Goal: Task Accomplishment & Management: Manage account settings

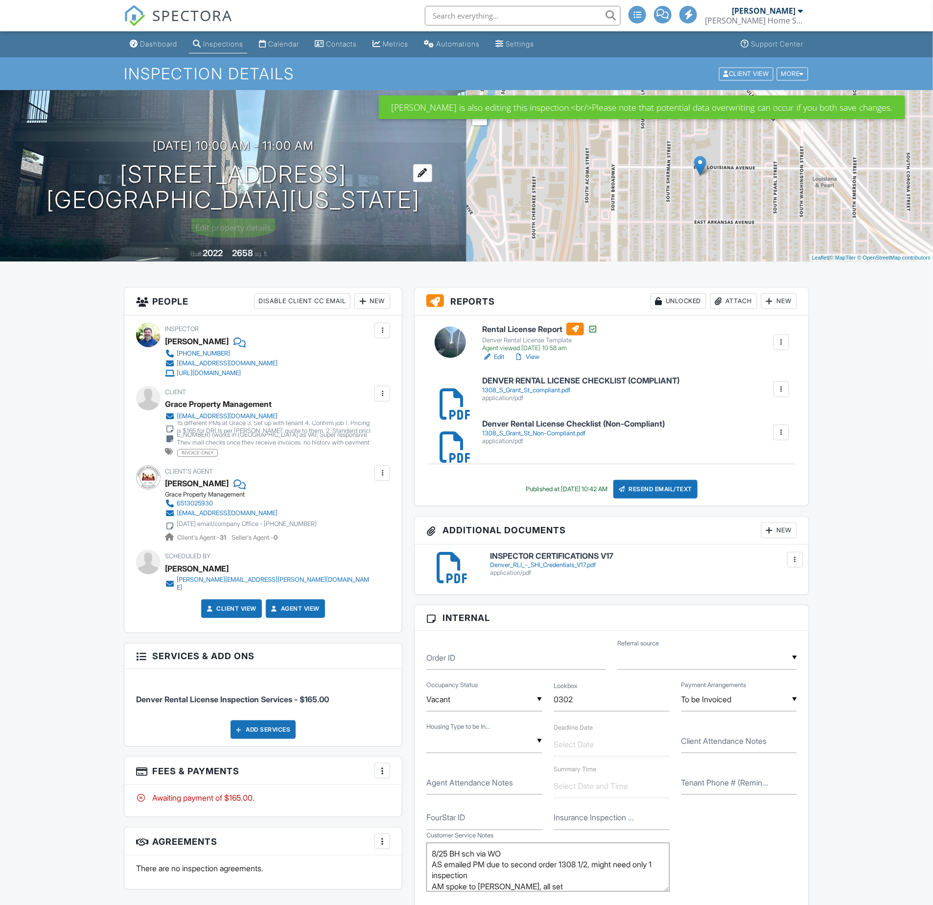
click at [289, 173] on h1 "1308 S Grant St Denver, Colorado 80210" at bounding box center [234, 188] width 374 height 52
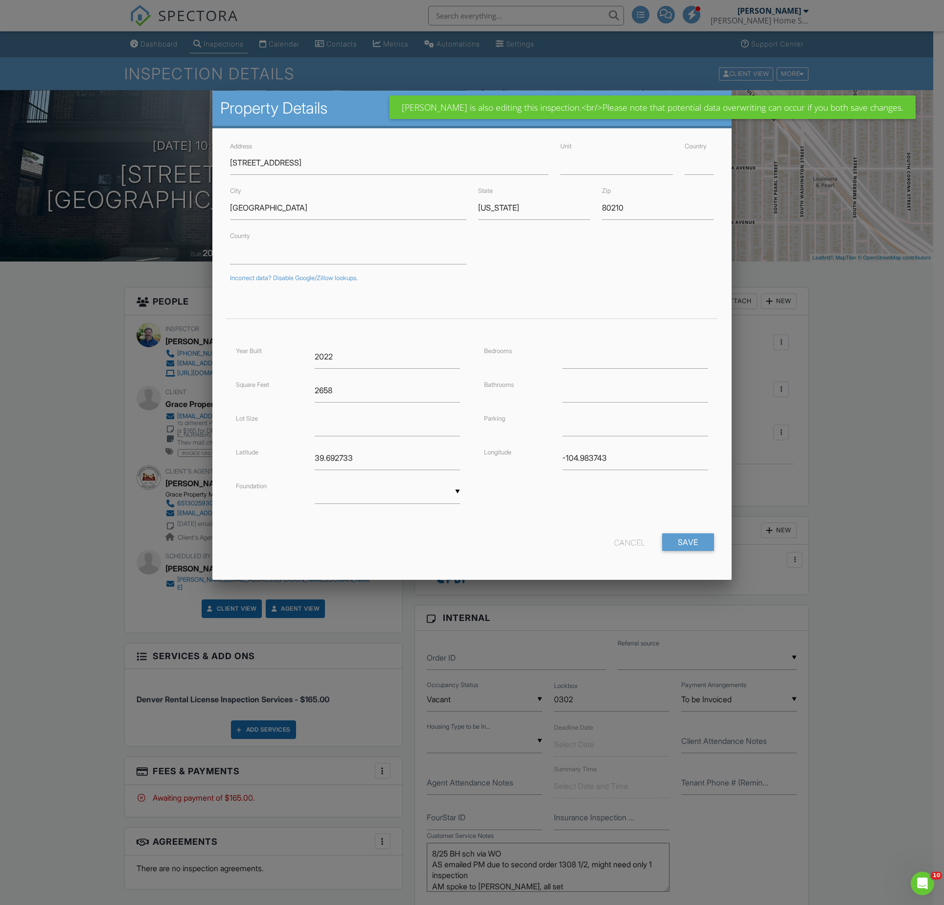
click at [102, 405] on div at bounding box center [472, 516] width 944 height 1131
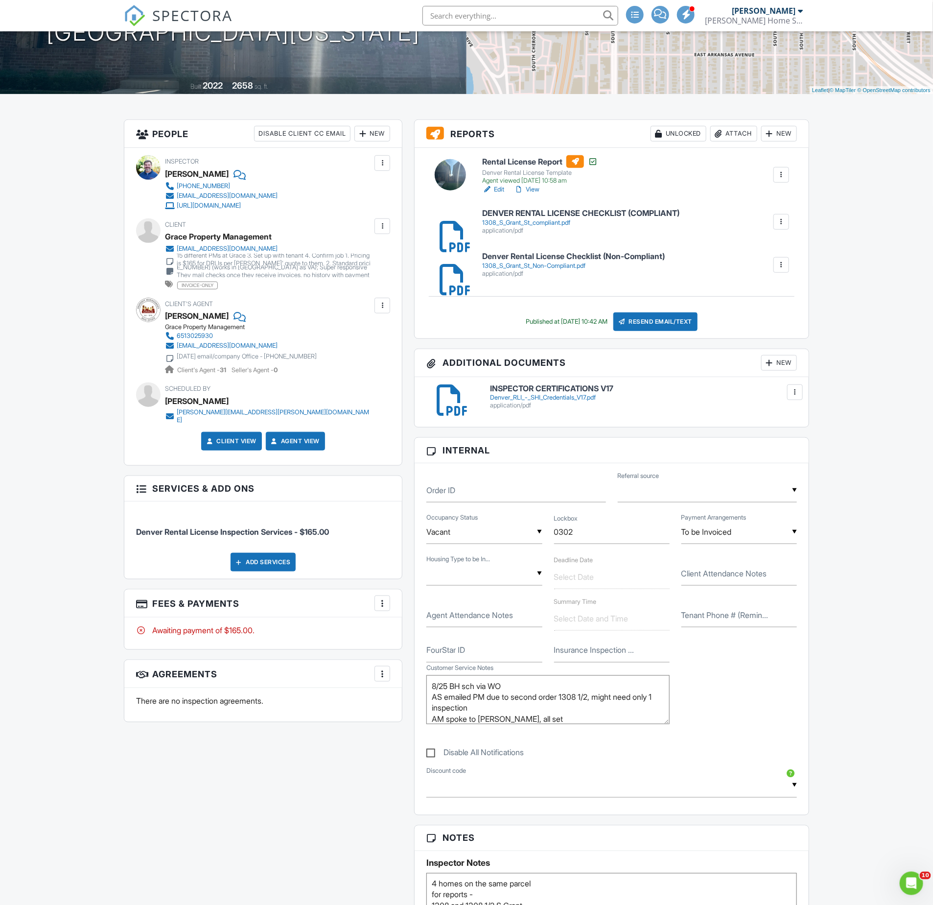
scroll to position [101, 0]
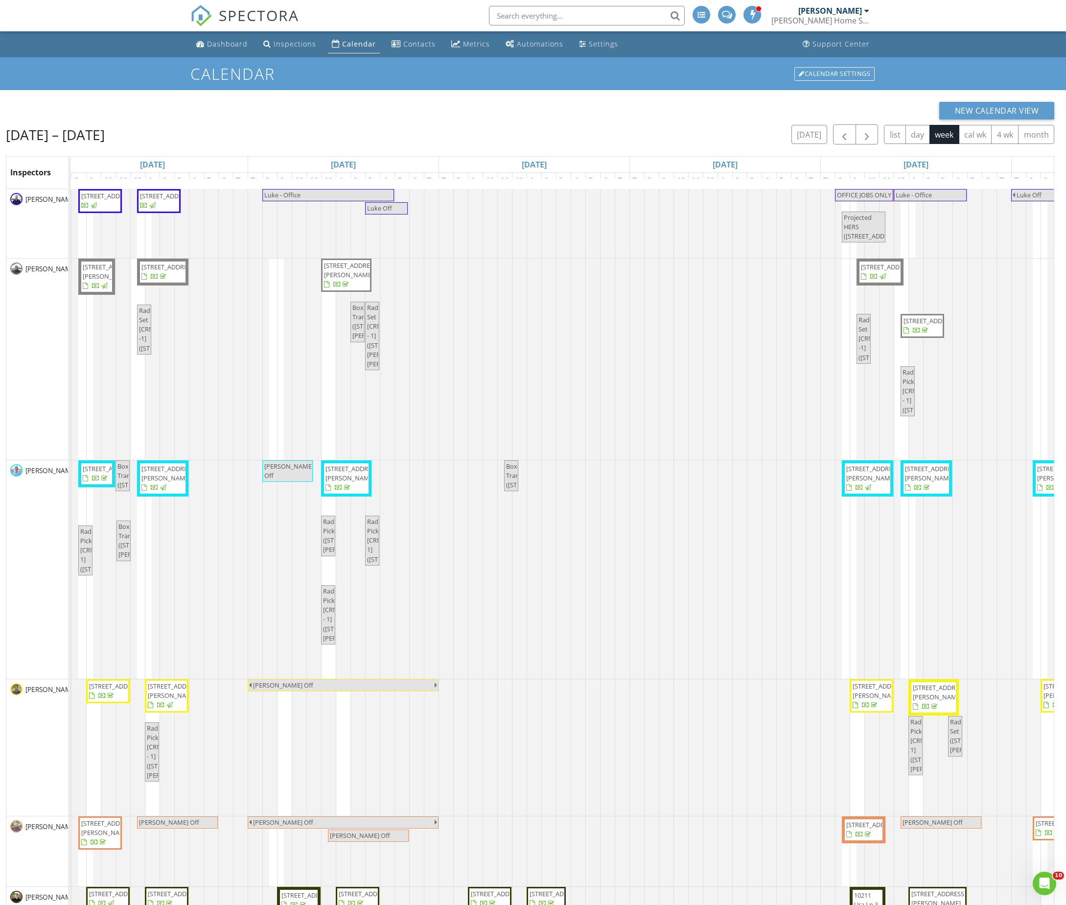
scroll to position [0, 365]
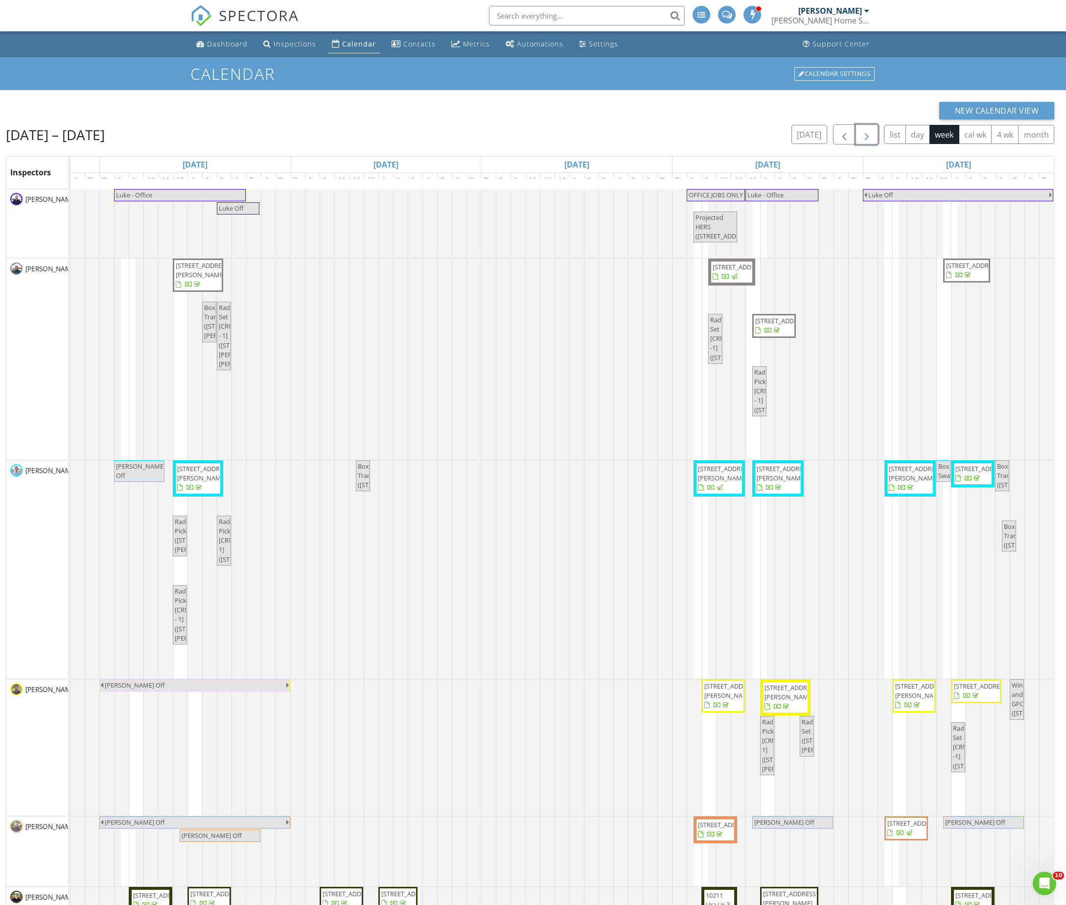
click at [861, 135] on span "button" at bounding box center [867, 135] width 12 height 12
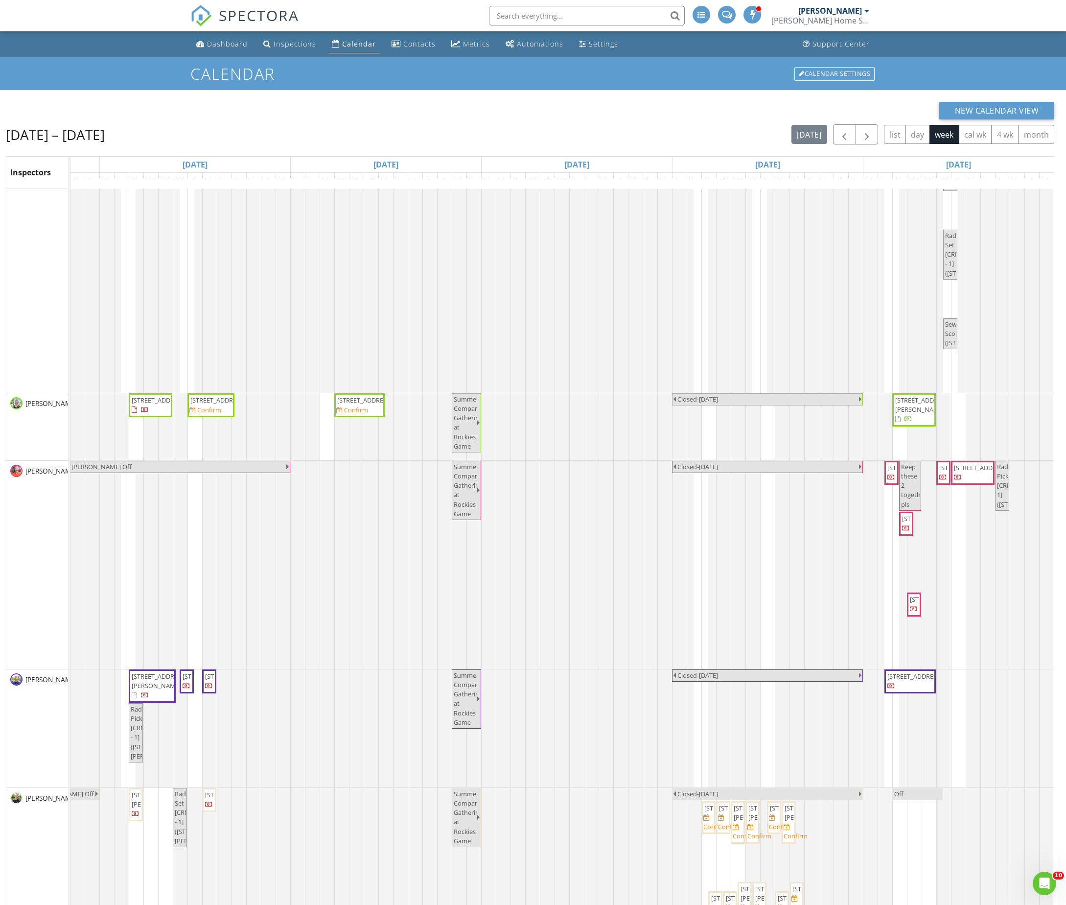
scroll to position [1513, 0]
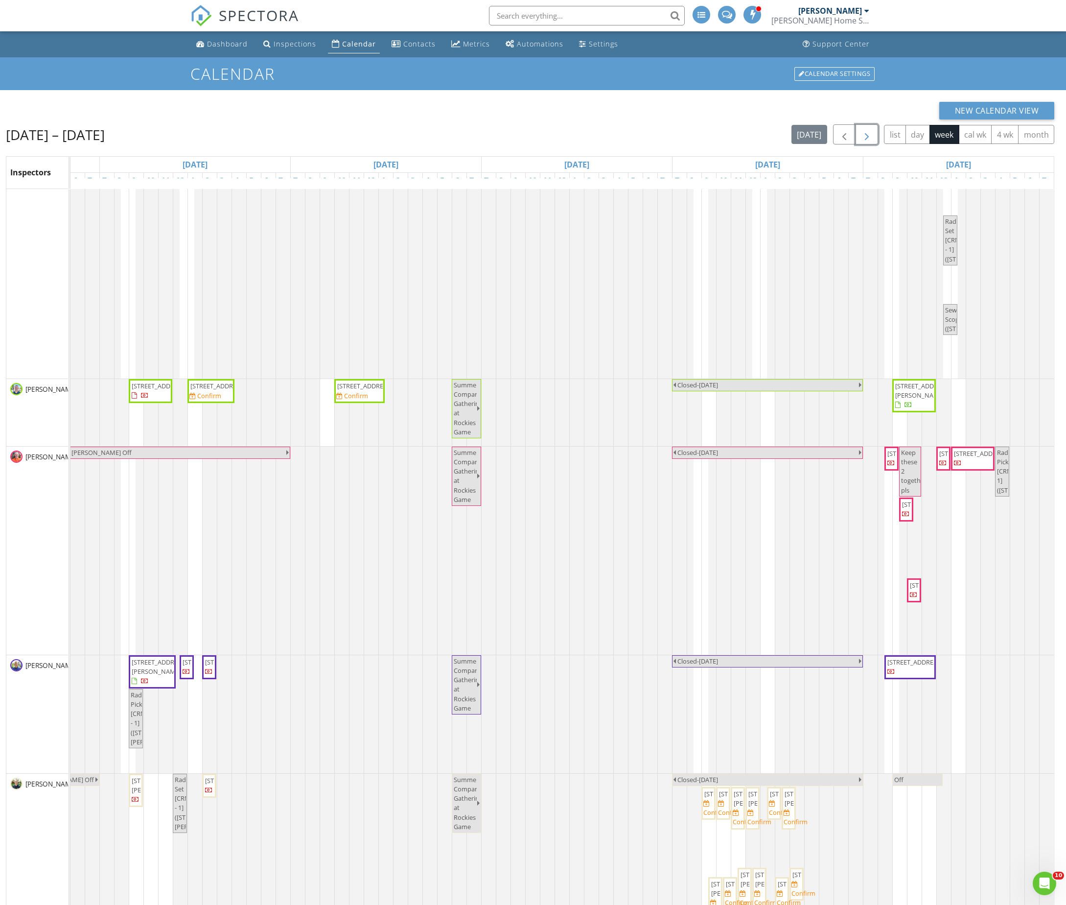
click at [856, 140] on button "button" at bounding box center [867, 134] width 23 height 20
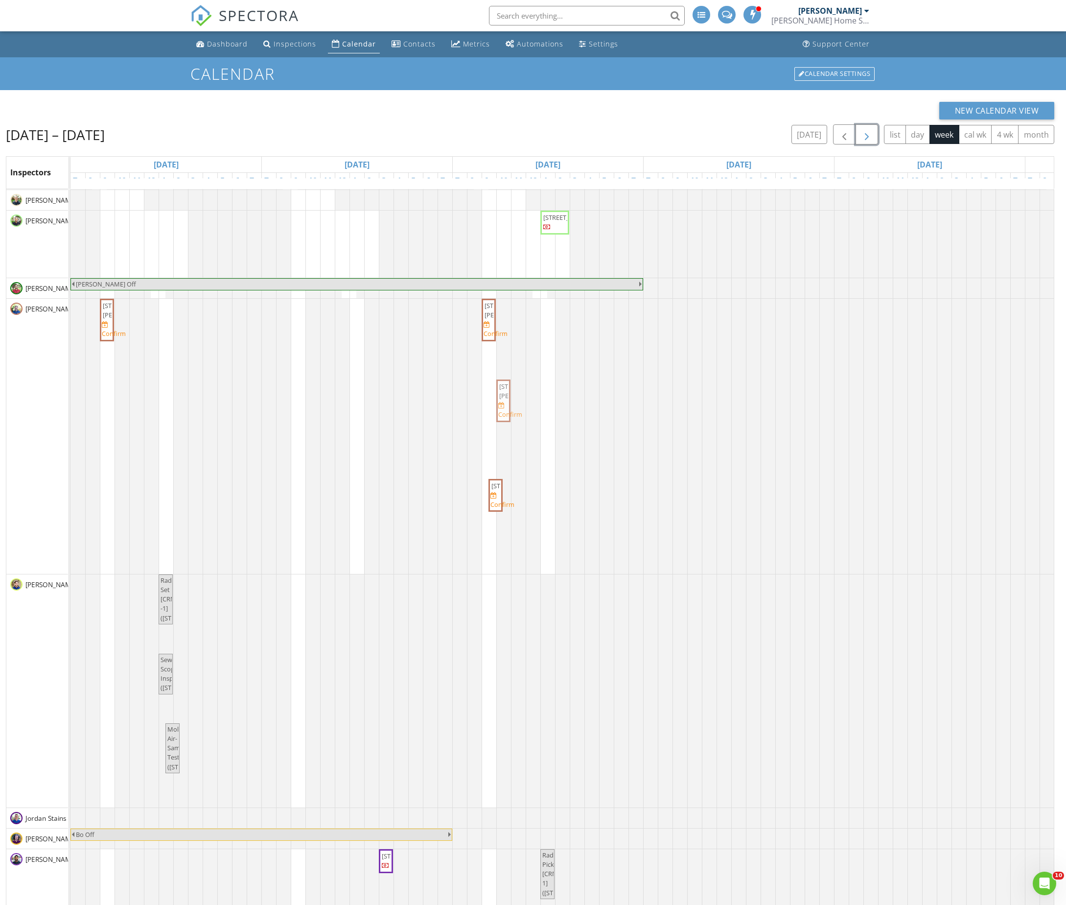
drag, startPoint x: 486, startPoint y: 420, endPoint x: 501, endPoint y: 423, distance: 15.0
click at [71, 423] on div "6449 Miller St 204, Arvada 80004 Confirm 1405 Jay St 203, Lakewood 80214 Confir…" at bounding box center [71, 436] width 0 height 275
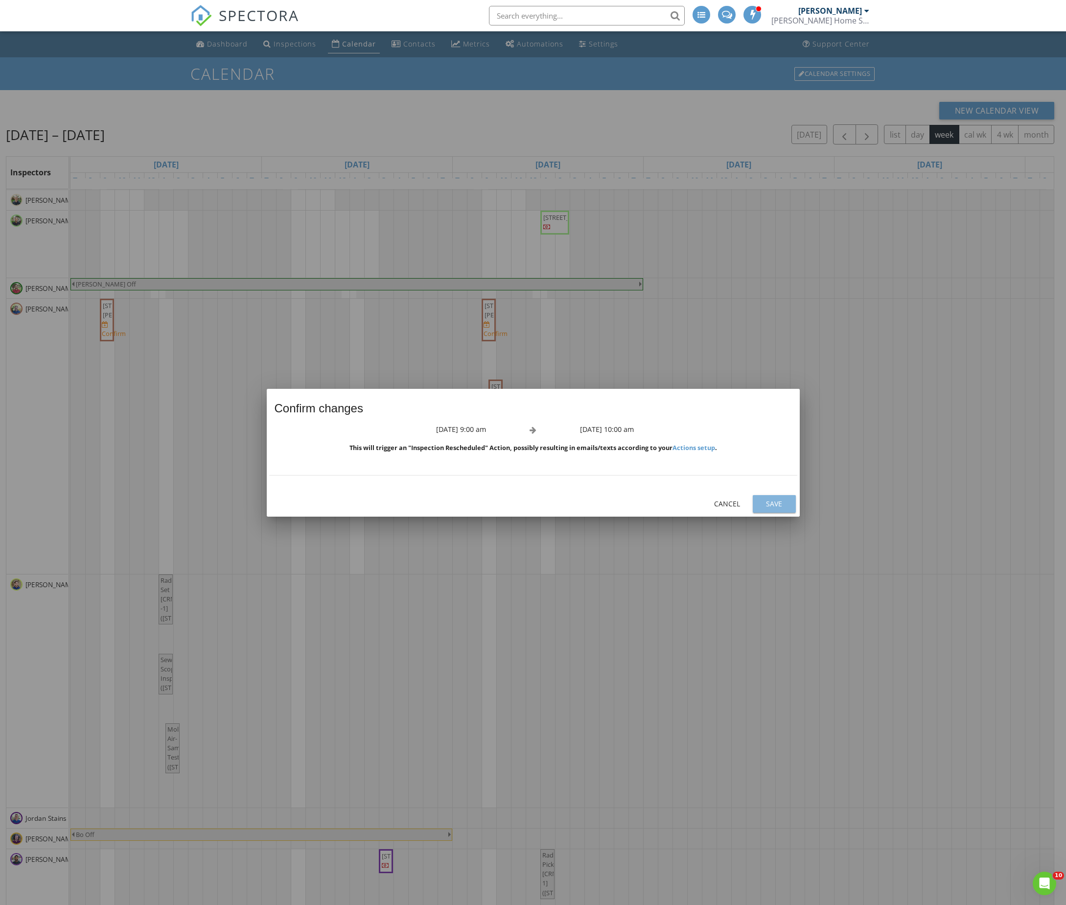
click at [761, 499] on button "Save" at bounding box center [774, 504] width 43 height 18
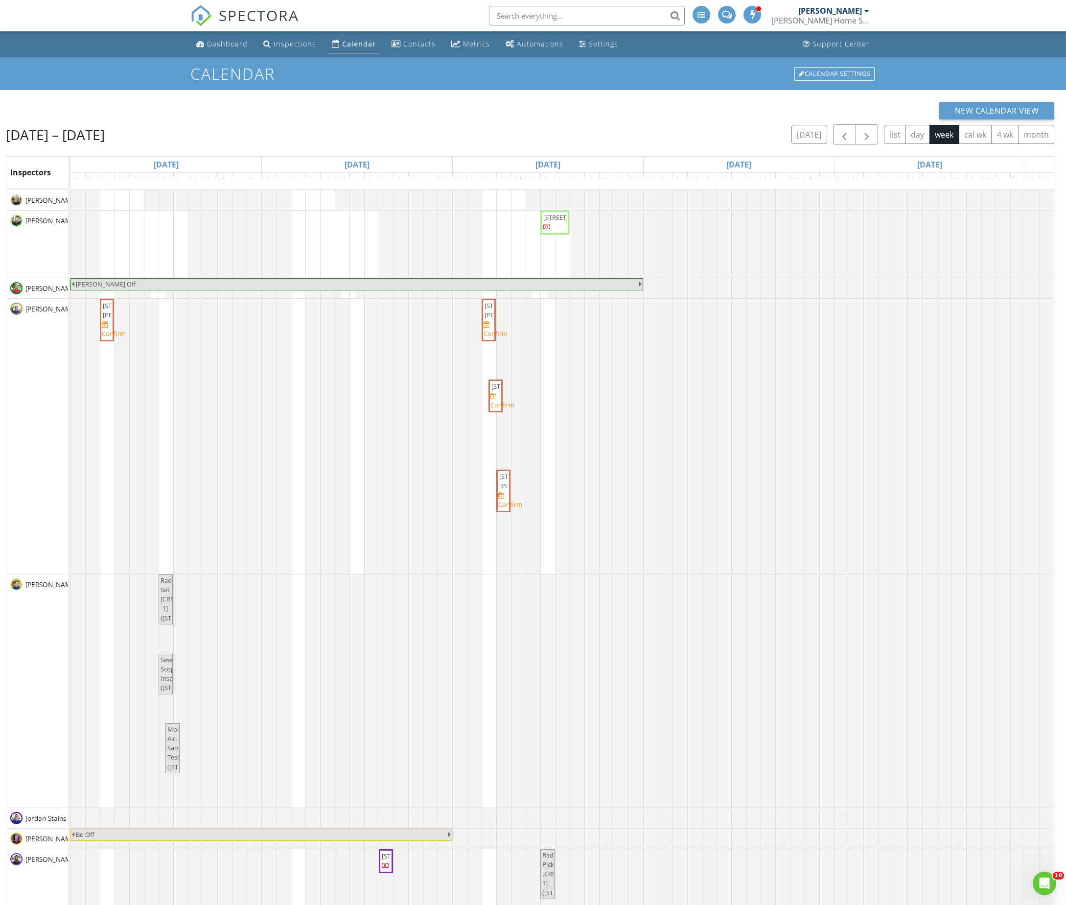
click at [647, 29] on li at bounding box center [584, 15] width 210 height 31
click at [597, 46] on div "Settings" at bounding box center [603, 43] width 29 height 9
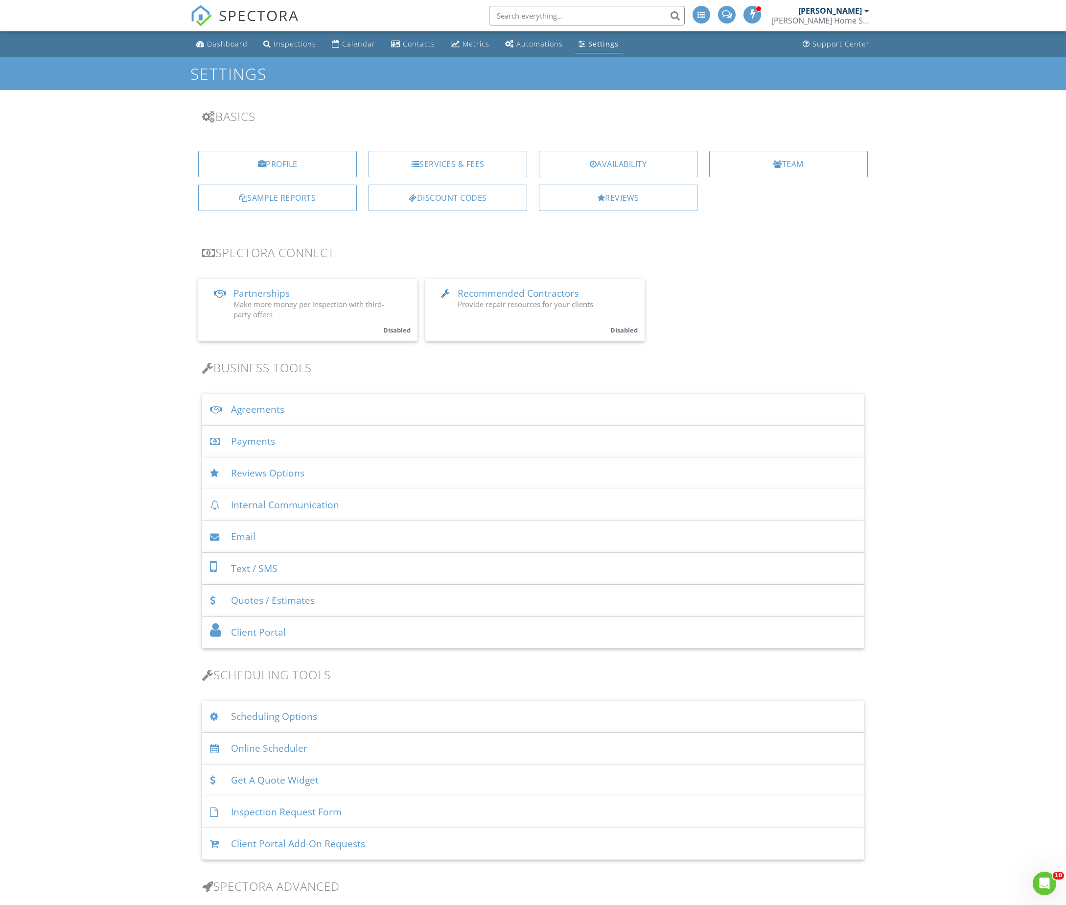
click at [602, 221] on div "Profile Services & Fees Availability Team Sample Reports Discount Codes Reviews" at bounding box center [533, 184] width 697 height 83
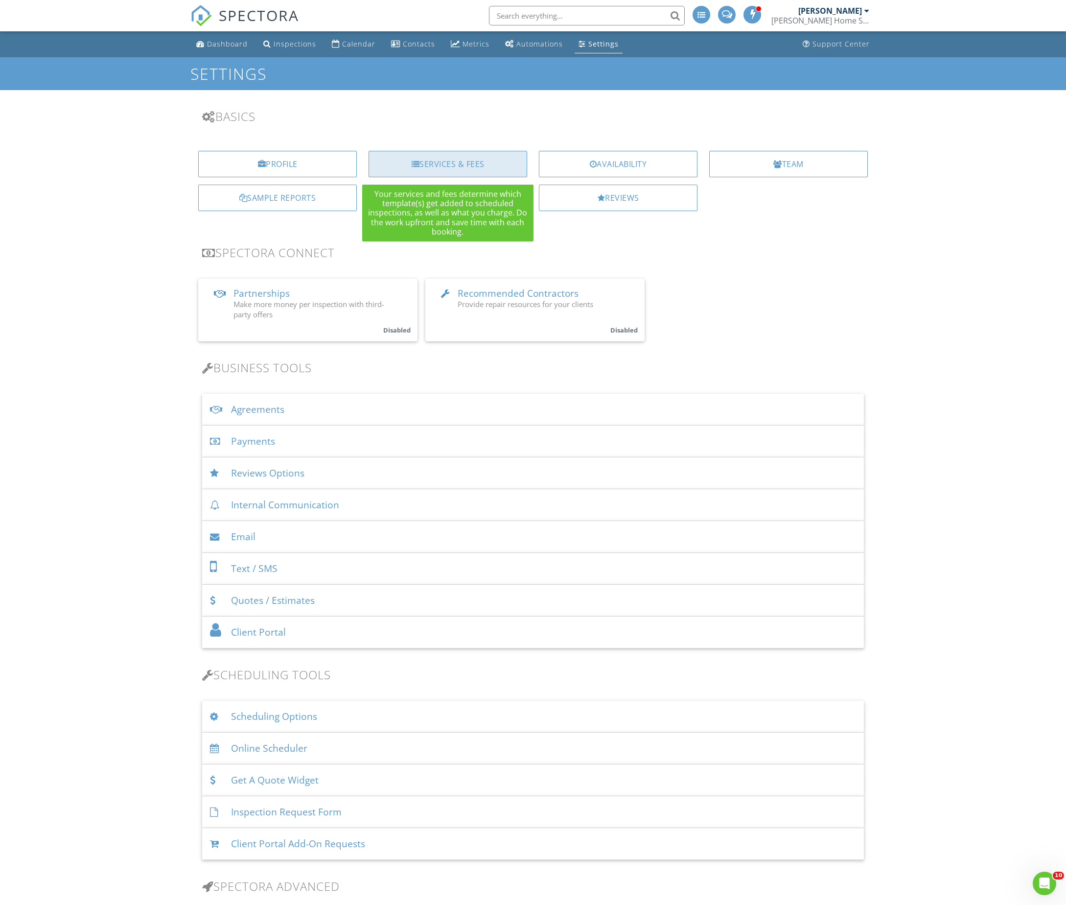
click at [469, 165] on div "Services & Fees" at bounding box center [448, 164] width 159 height 26
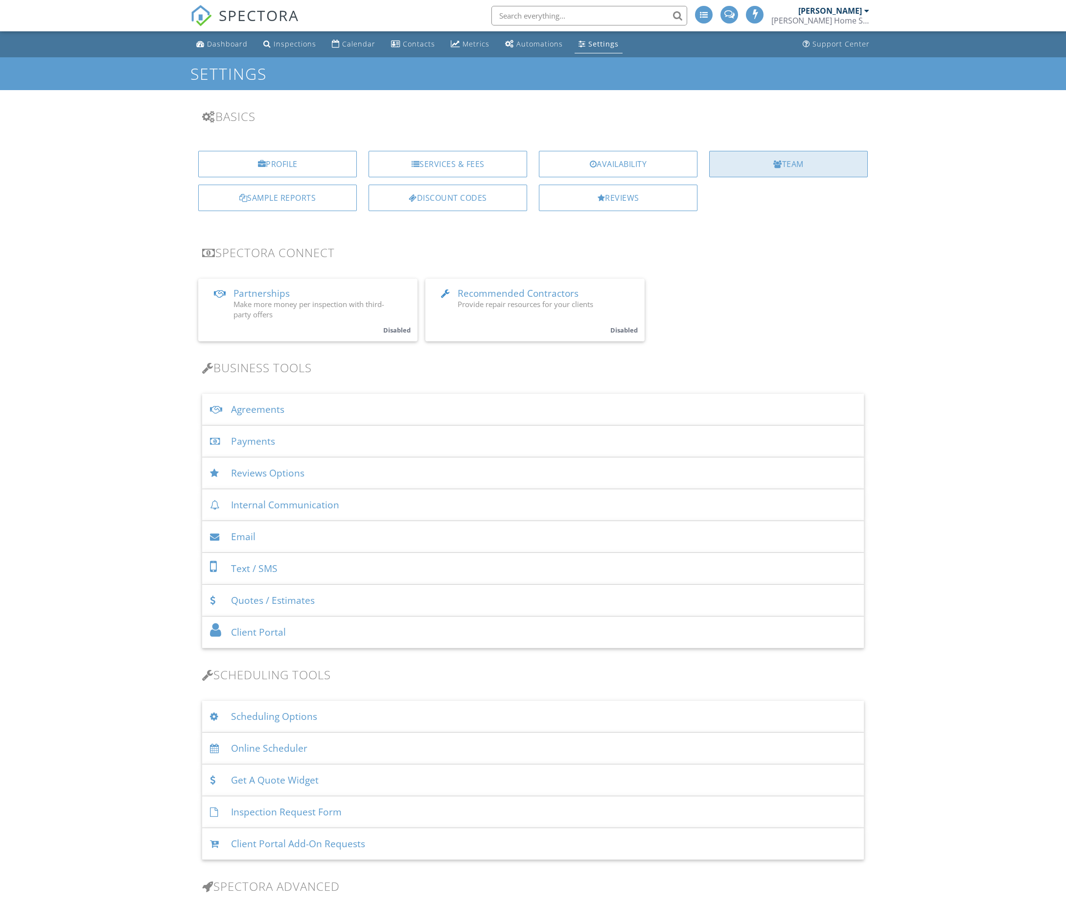
click at [758, 164] on div "Team" at bounding box center [788, 164] width 159 height 26
click at [666, 165] on div "Availability" at bounding box center [618, 164] width 159 height 26
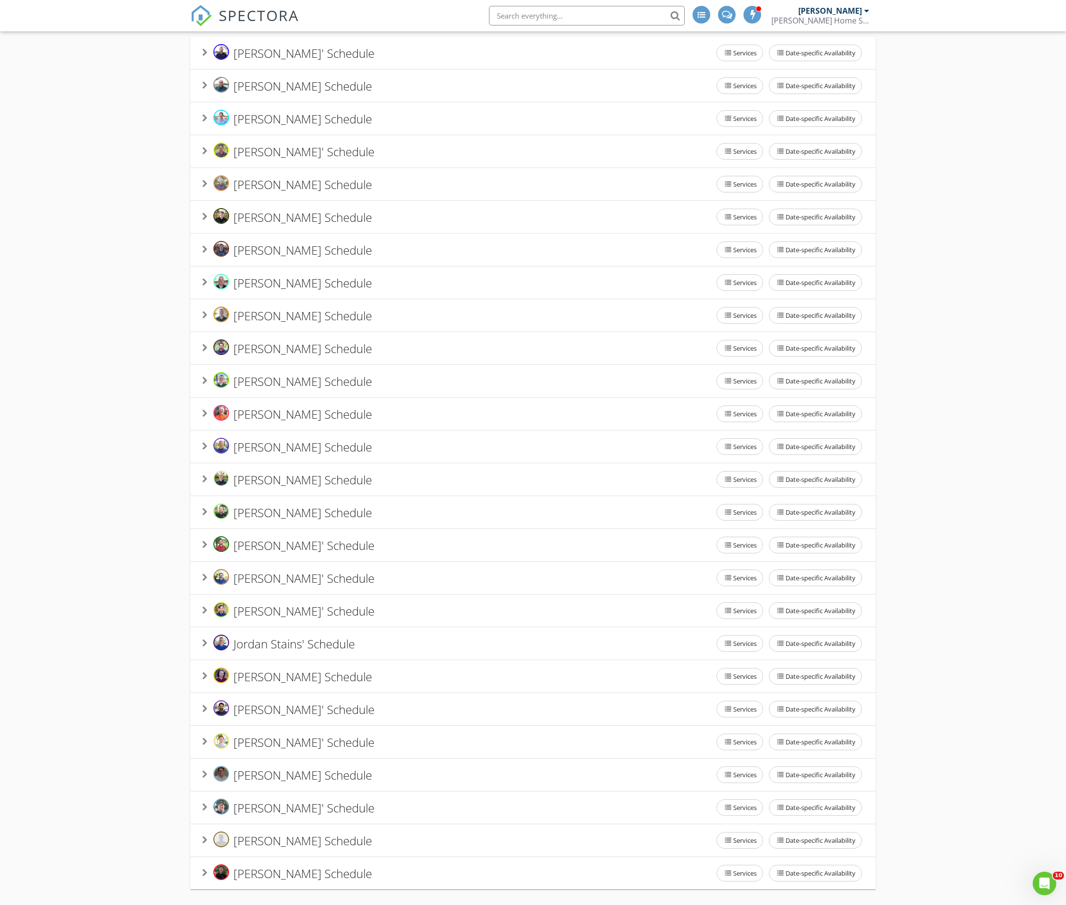
scroll to position [164, 0]
click at [663, 476] on div "Jason Berger's Schedule Services Date-specific Availability" at bounding box center [533, 479] width 662 height 21
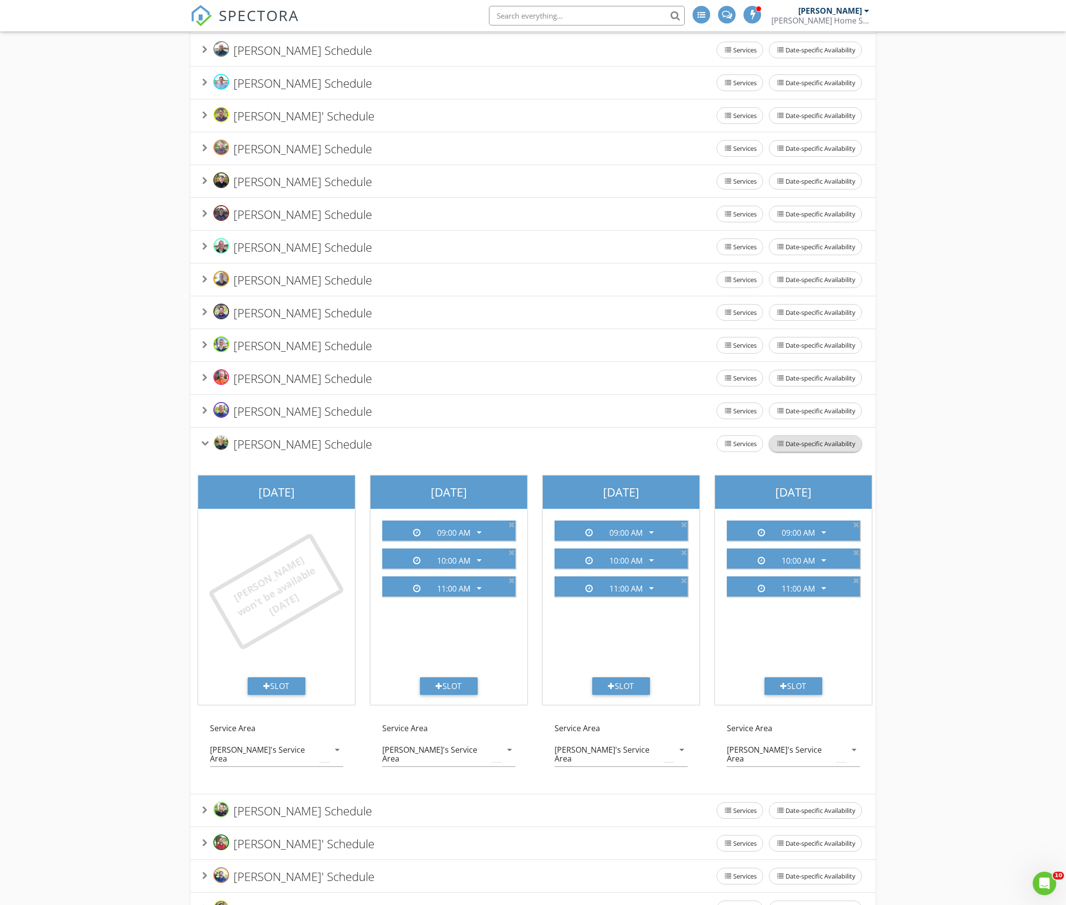
click at [792, 451] on span "Date-specific Availability" at bounding box center [816, 444] width 92 height 16
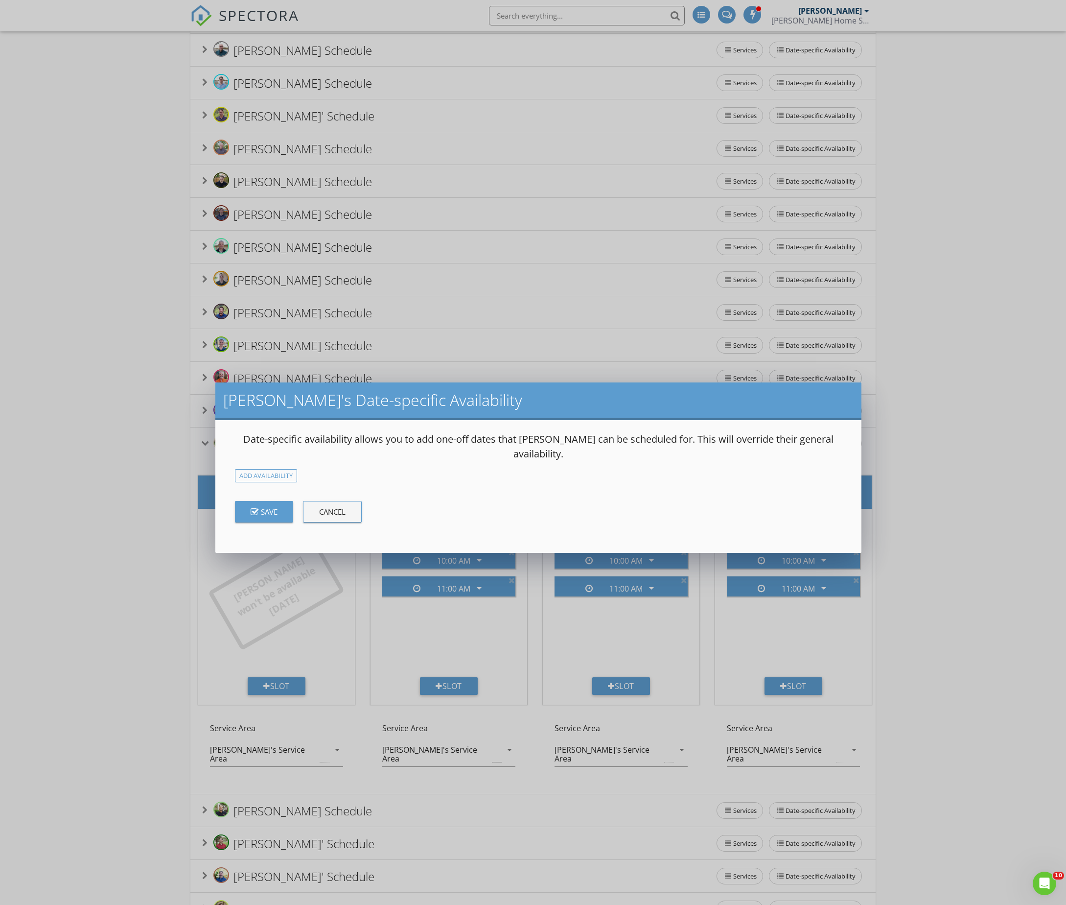
click at [893, 472] on div "Jason's Date-specific Availability Date-specific availability allows you to add…" at bounding box center [533, 460] width 1066 height 905
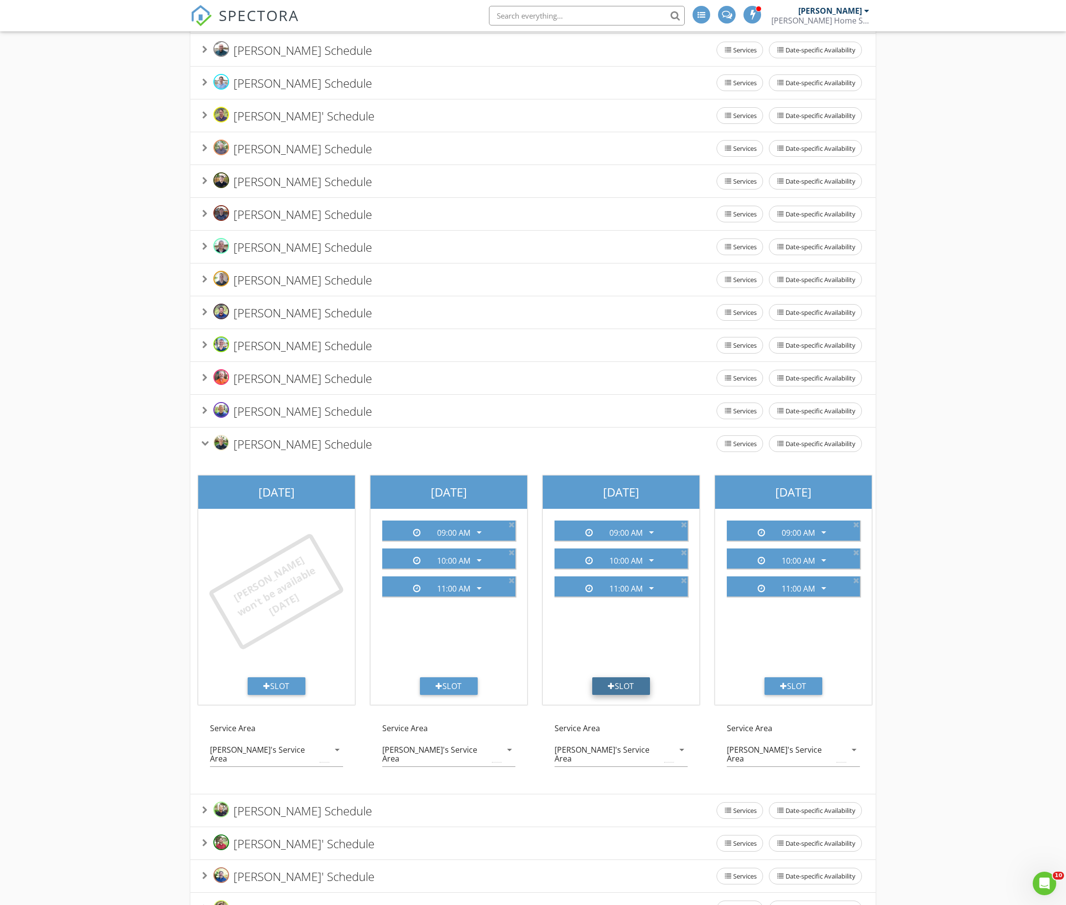
click at [638, 695] on div "Slot" at bounding box center [621, 686] width 58 height 18
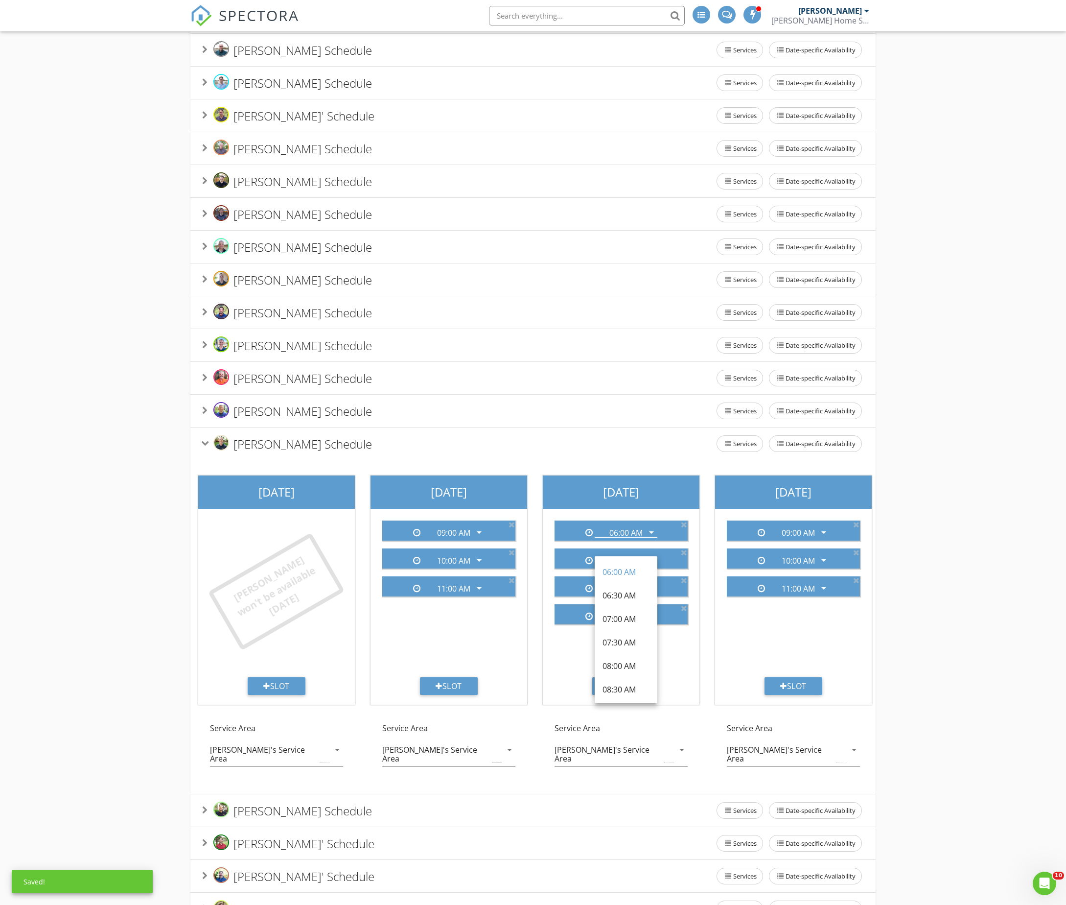
click at [552, 662] on div "06:00 AM arrow_drop_down 09:00 AM arrow_drop_down 10:00 AM arrow_drop_down 11:0…" at bounding box center [621, 595] width 149 height 165
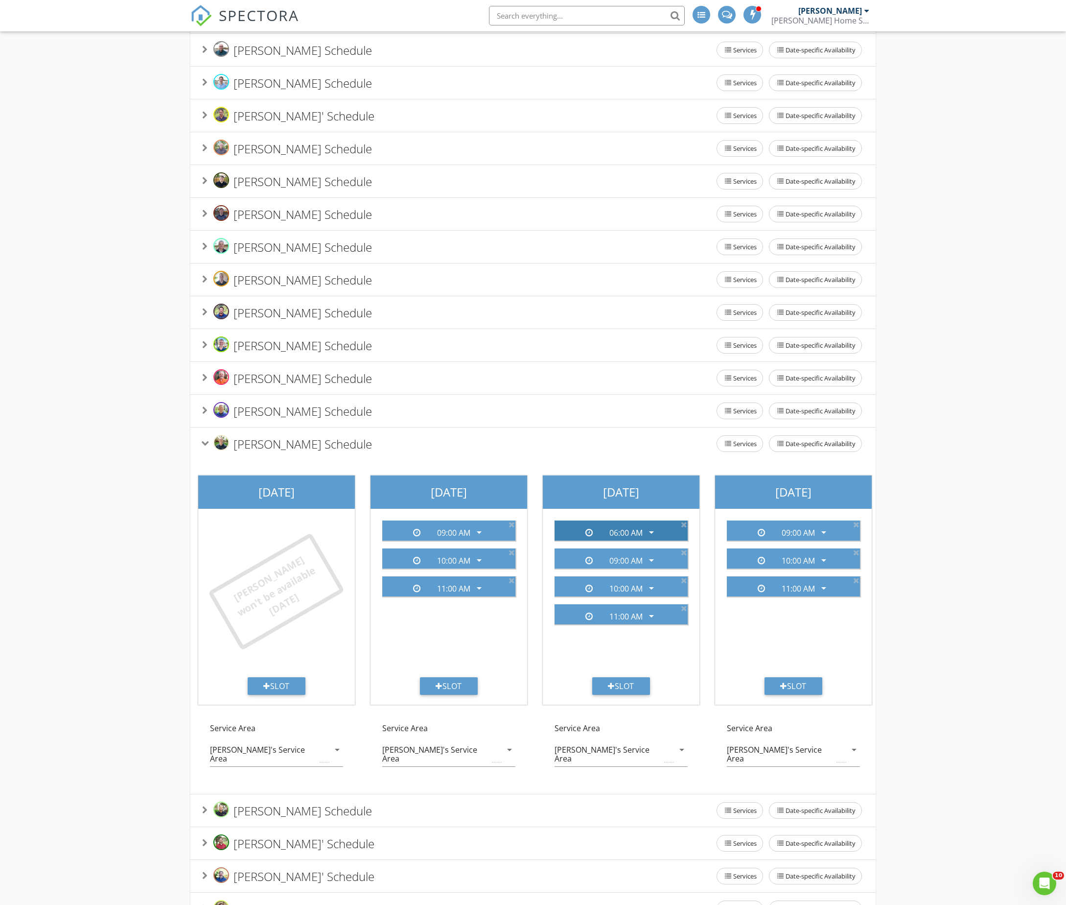
click at [618, 537] on div "06:00 AM" at bounding box center [626, 532] width 33 height 9
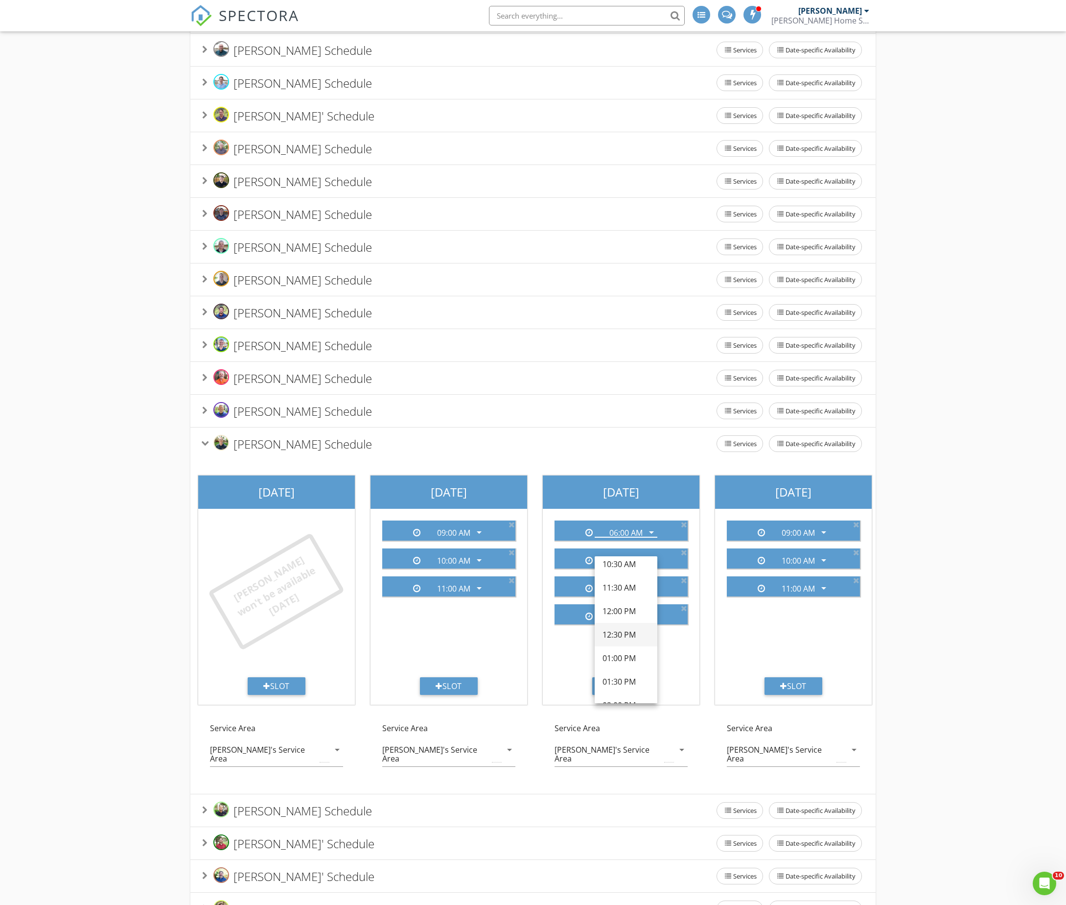
scroll to position [173, 0]
click at [618, 632] on div "12:30 PM" at bounding box center [626, 634] width 47 height 12
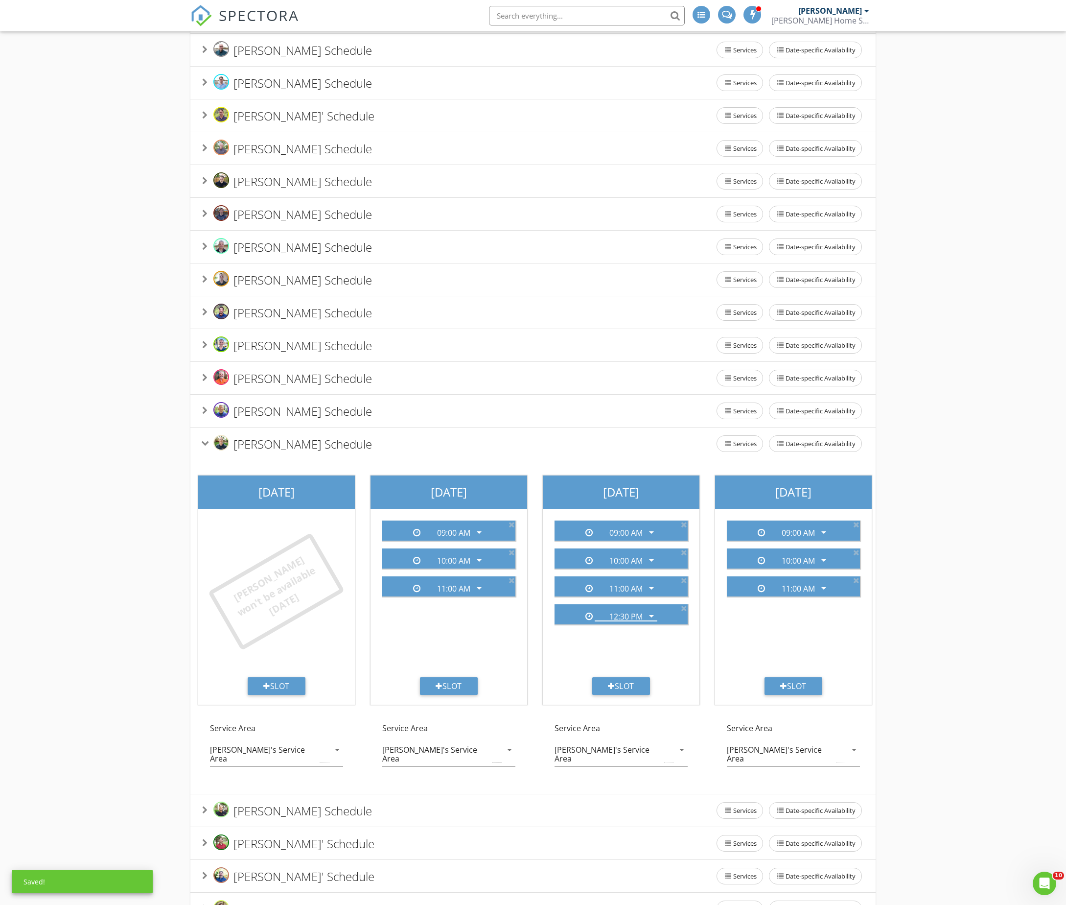
click at [629, 568] on div "09:00 AM arrow_drop_down 10:00 AM arrow_drop_down 11:00 AM arrow_drop_down 12:3…" at bounding box center [621, 595] width 149 height 165
click at [629, 537] on div "09:00 AM" at bounding box center [626, 532] width 33 height 9
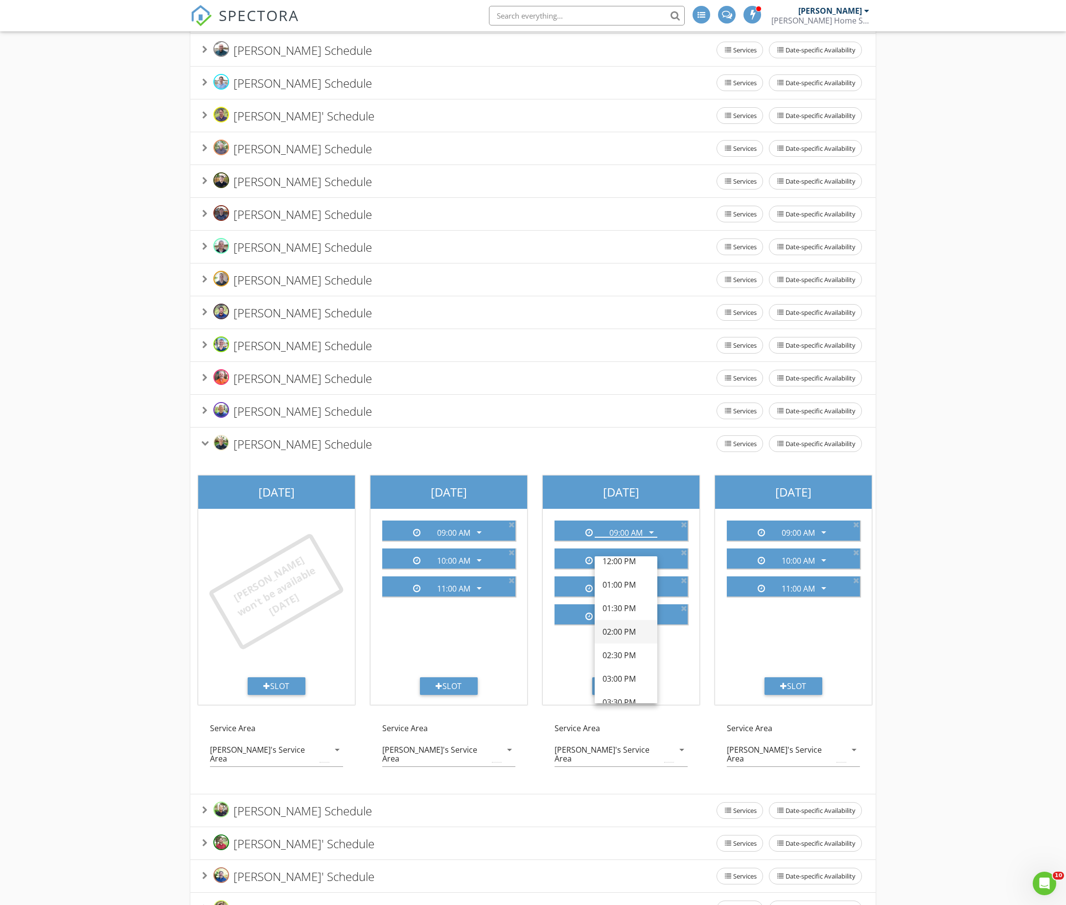
scroll to position [249, 0]
click at [625, 608] on div "01:30 PM" at bounding box center [626, 605] width 47 height 12
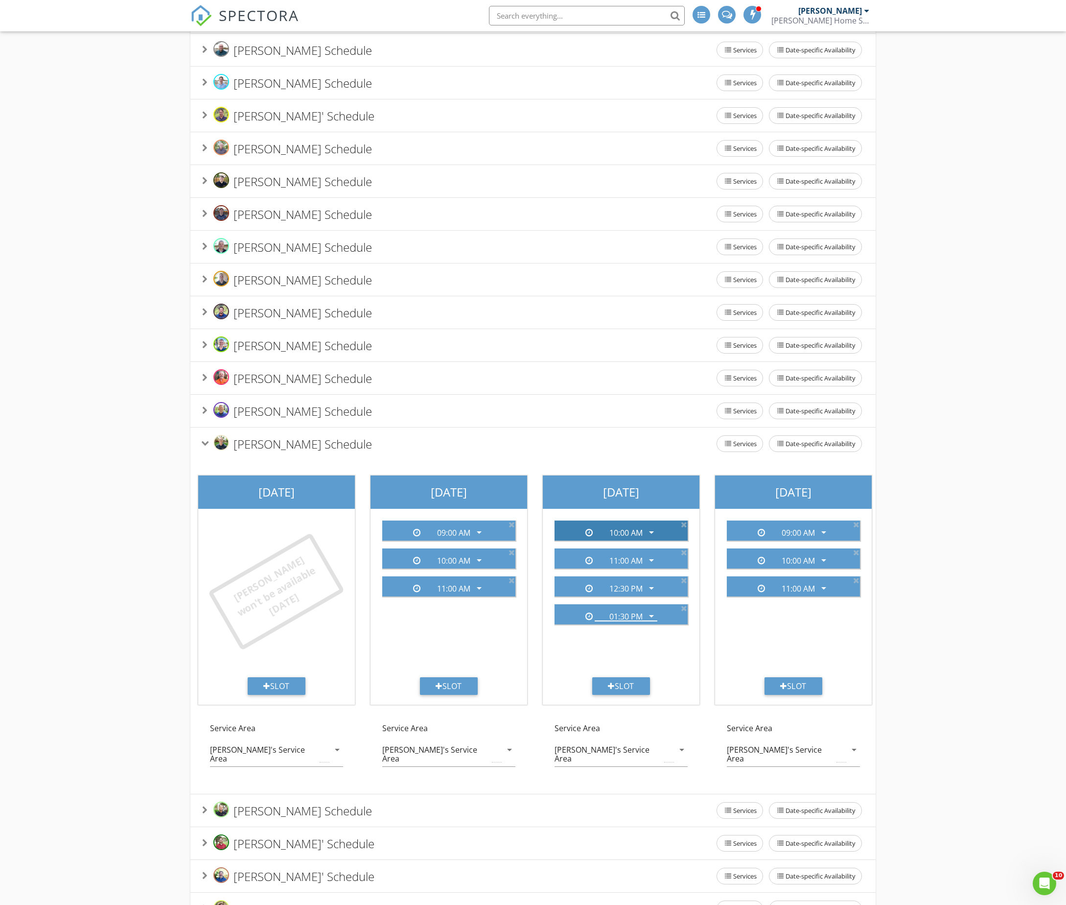
click at [629, 537] on div "10:00 AM" at bounding box center [626, 532] width 33 height 9
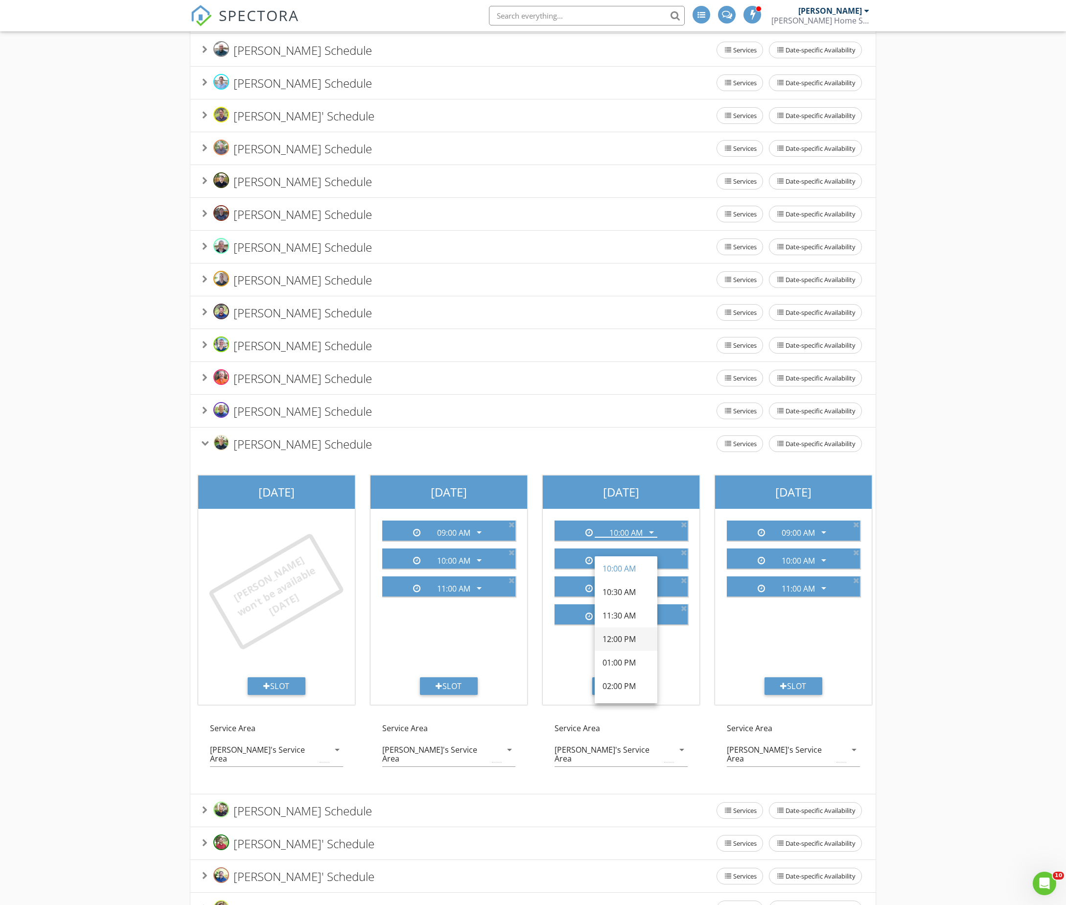
scroll to position [206, 0]
click at [610, 691] on div "02:30 PM" at bounding box center [626, 695] width 47 height 12
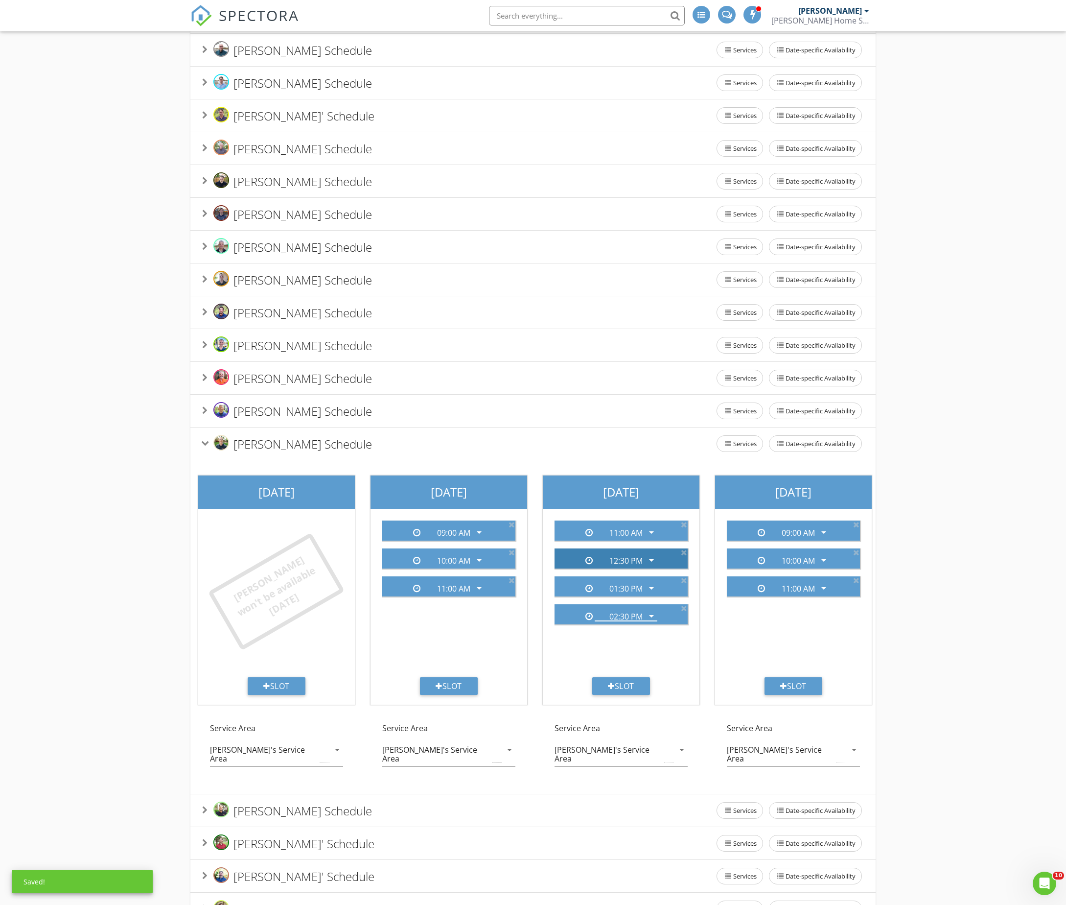
click at [624, 565] on div "12:30 PM" at bounding box center [626, 560] width 33 height 9
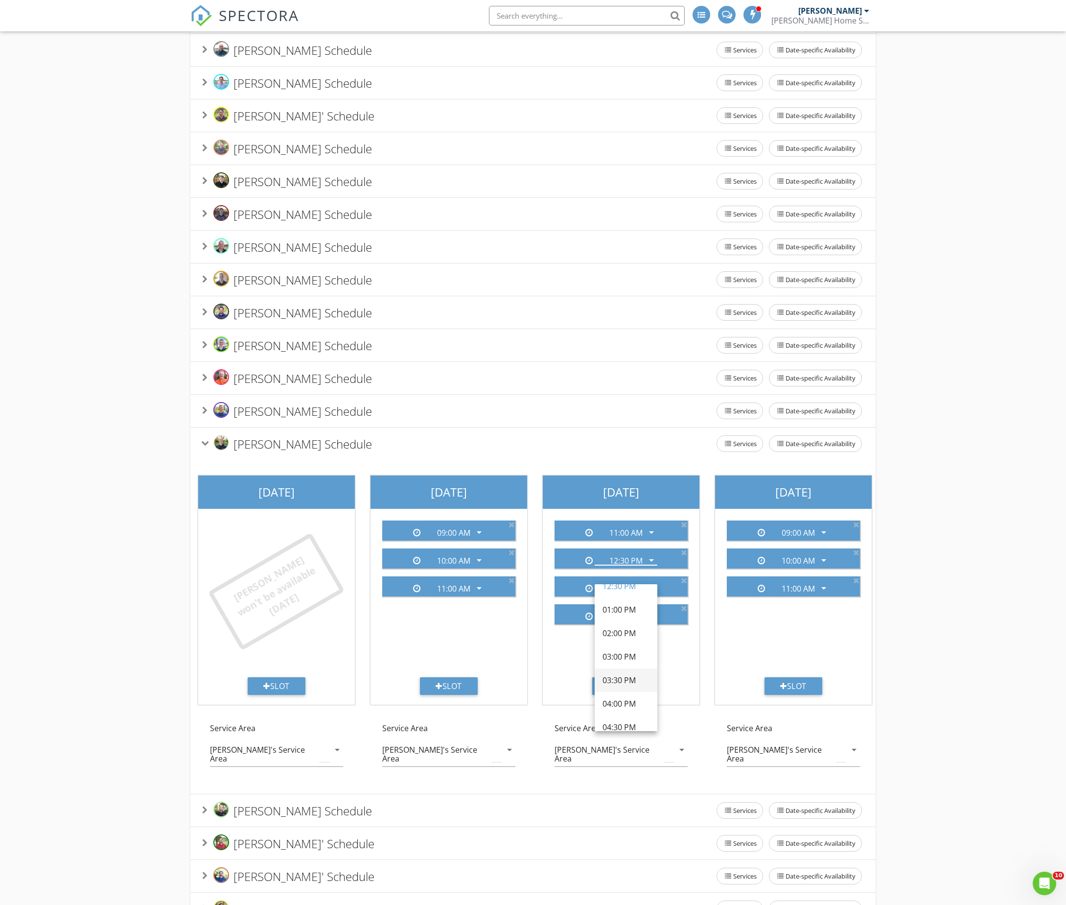
click at [623, 675] on div "03:30 PM" at bounding box center [626, 680] width 47 height 12
click at [634, 537] on div "11:00 AM" at bounding box center [626, 532] width 33 height 9
click at [626, 686] on div "12:30 PM" at bounding box center [626, 692] width 47 height 12
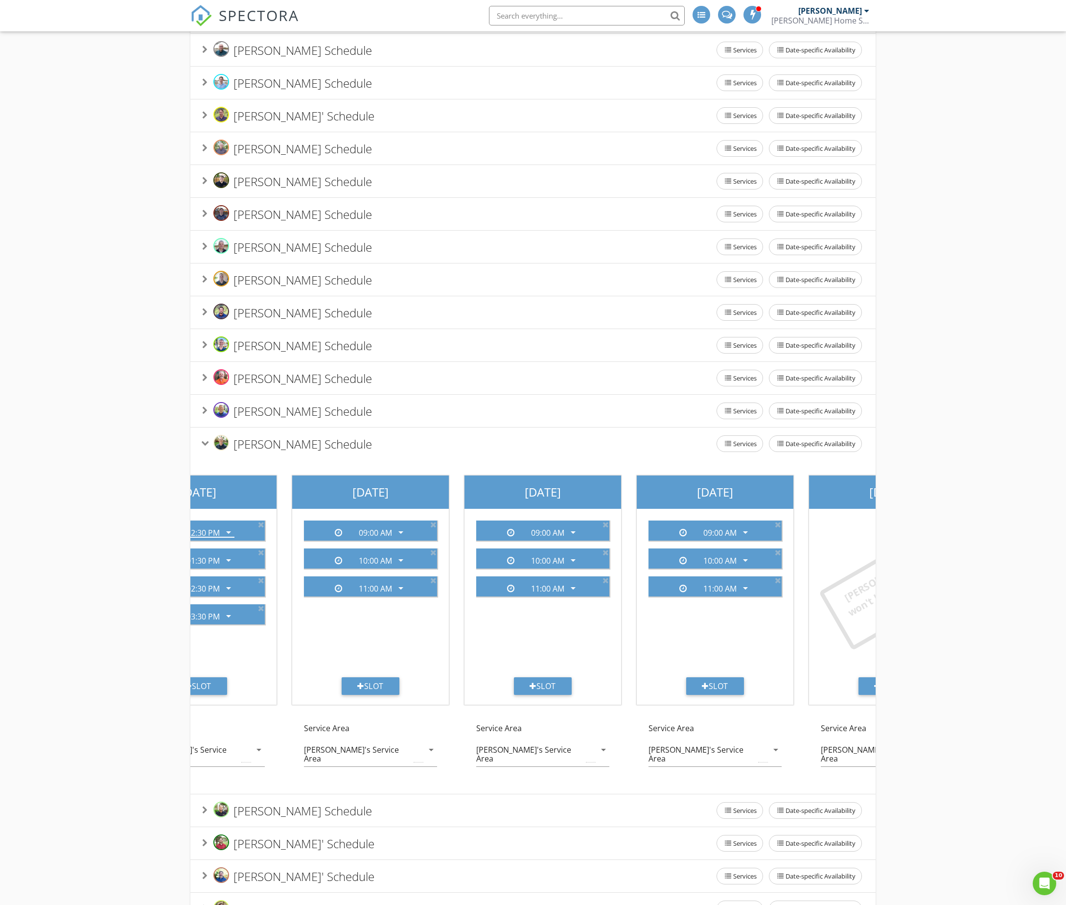
scroll to position [0, 431]
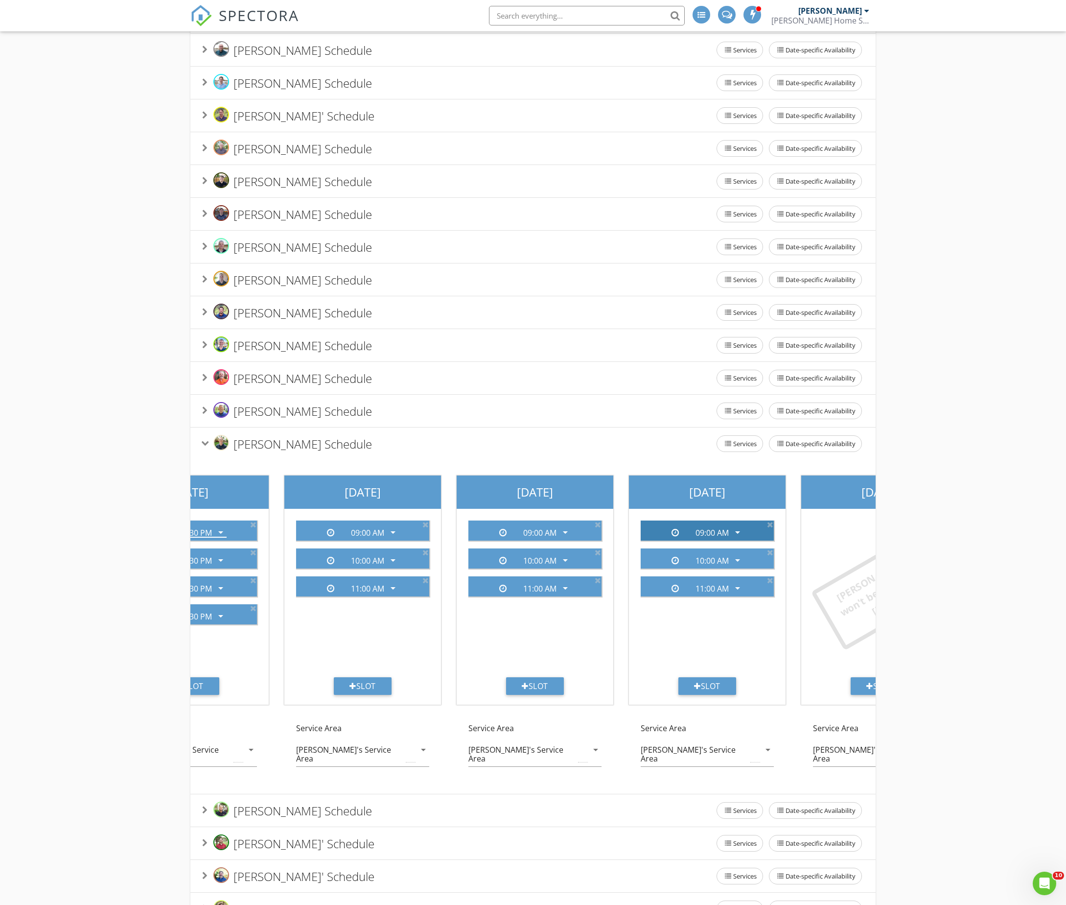
click at [718, 537] on div "09:00 AM" at bounding box center [712, 532] width 33 height 9
drag, startPoint x: 708, startPoint y: 693, endPoint x: 707, endPoint y: 687, distance: 6.1
click at [708, 692] on div "12:30 PM" at bounding box center [711, 696] width 47 height 12
click at [713, 537] on div "10:00 AM" at bounding box center [712, 532] width 33 height 9
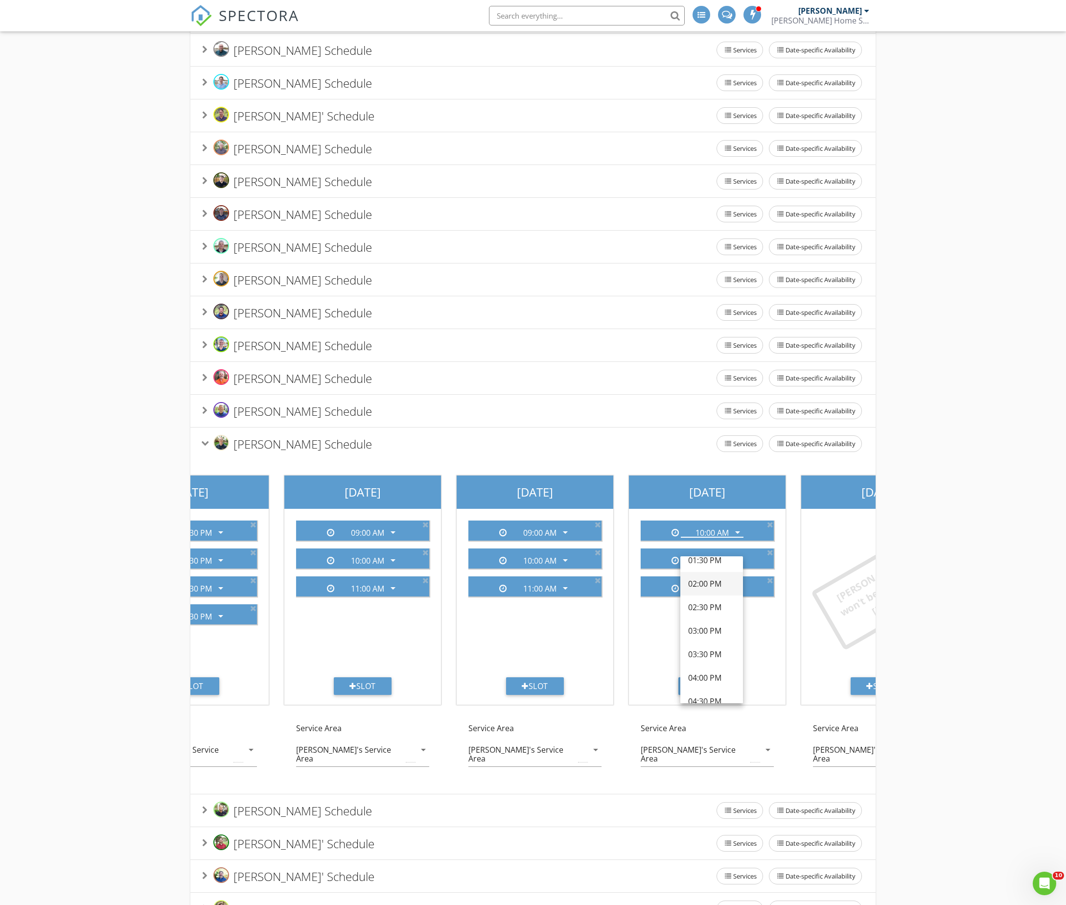
scroll to position [314, 0]
click at [713, 567] on div "01:30 PM" at bounding box center [711, 563] width 47 height 12
click at [713, 593] on div "01:30 PM" at bounding box center [712, 588] width 33 height 9
click at [716, 570] on div "11:00 AM arrow_drop_down 12:30 PM arrow_drop_down 01:30 PM arrow_drop_down" at bounding box center [707, 595] width 149 height 165
click at [715, 537] on div "11:00 AM" at bounding box center [712, 532] width 33 height 9
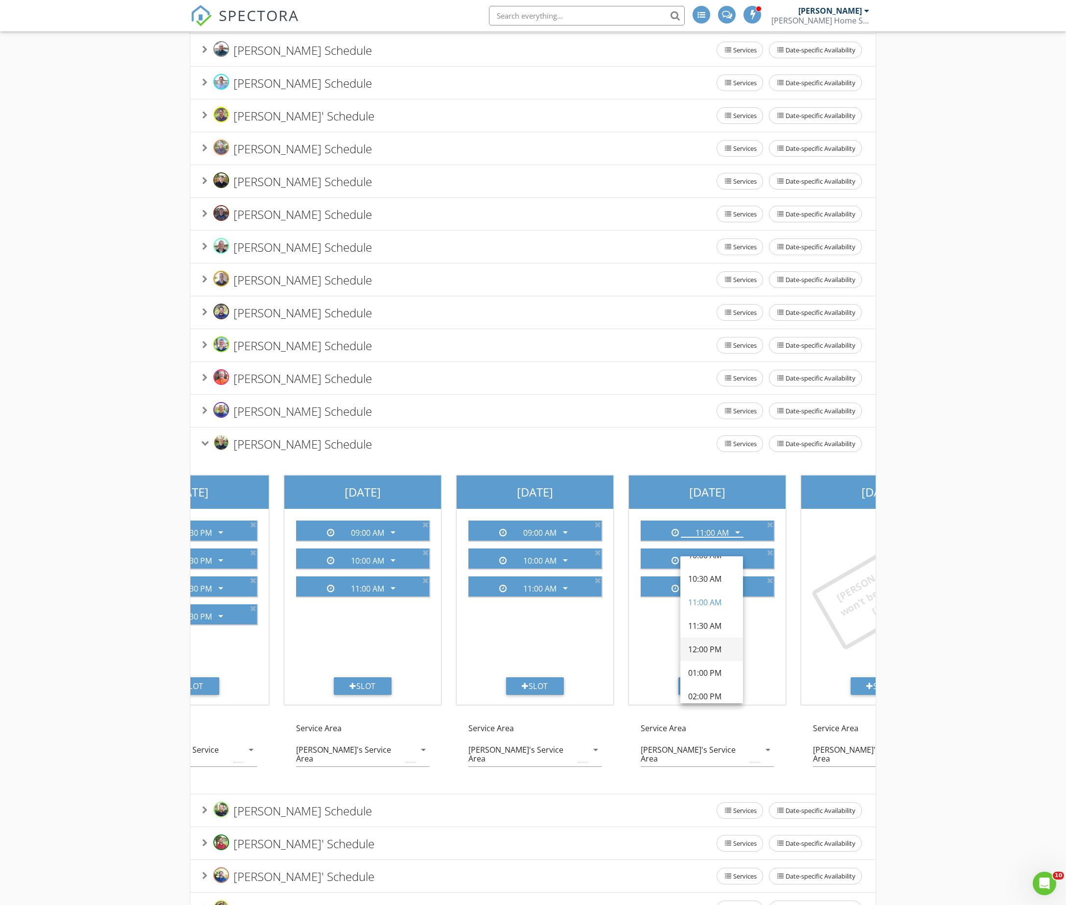
scroll to position [203, 0]
click at [761, 645] on div "11:00 AM arrow_drop_down 12:30 PM arrow_drop_down 01:30 PM arrow_drop_down" at bounding box center [707, 595] width 149 height 165
click at [717, 537] on div "11:00 AM" at bounding box center [712, 532] width 33 height 9
click at [713, 566] on div "02:30 PM" at bounding box center [711, 565] width 47 height 12
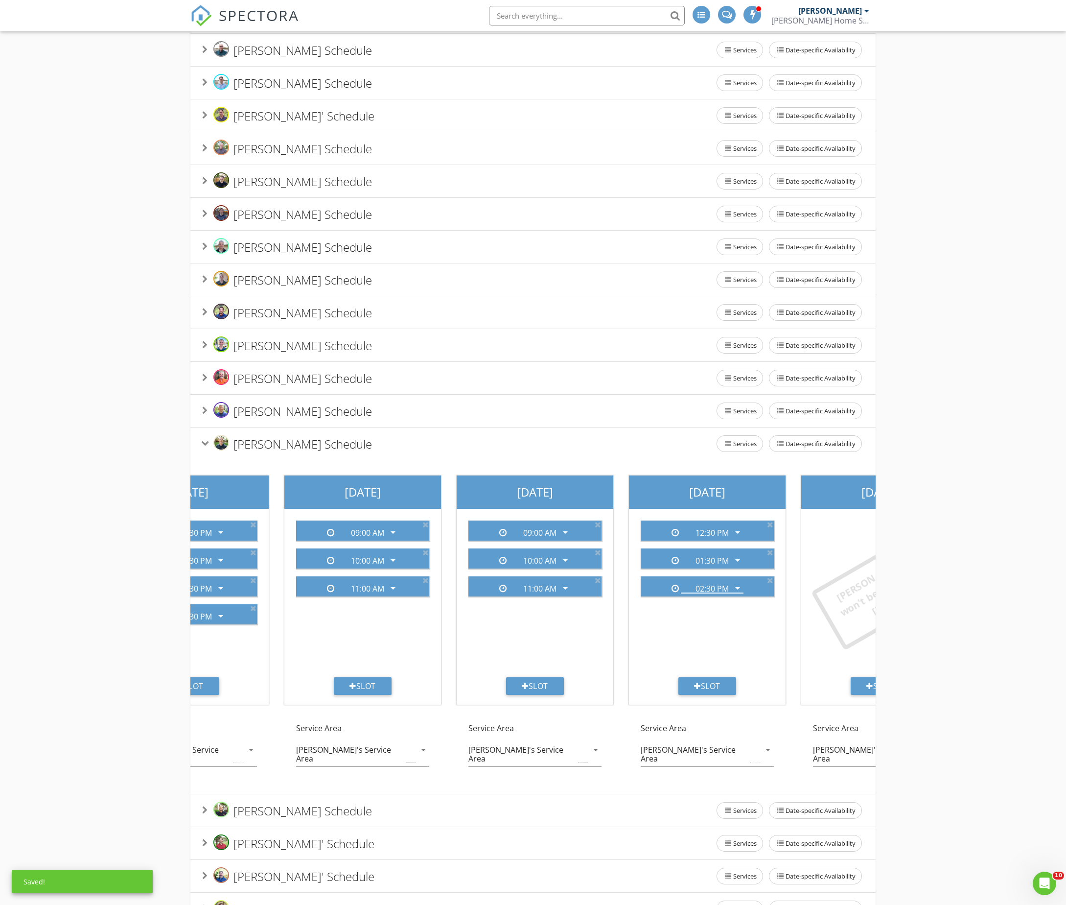
click at [916, 623] on div "Add your inspection start times for each inspector. These will be the only avai…" at bounding box center [533, 565] width 1066 height 1276
click at [205, 446] on icon at bounding box center [205, 442] width 8 height 5
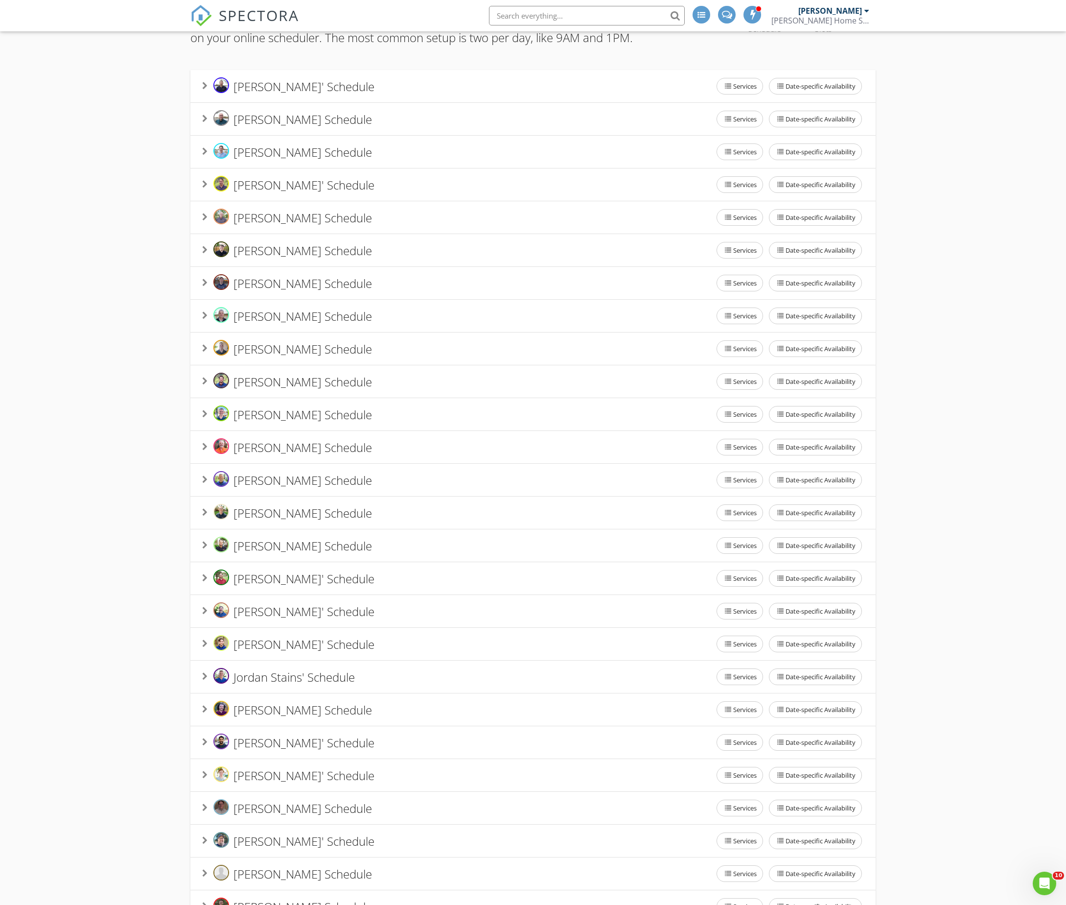
scroll to position [0, 0]
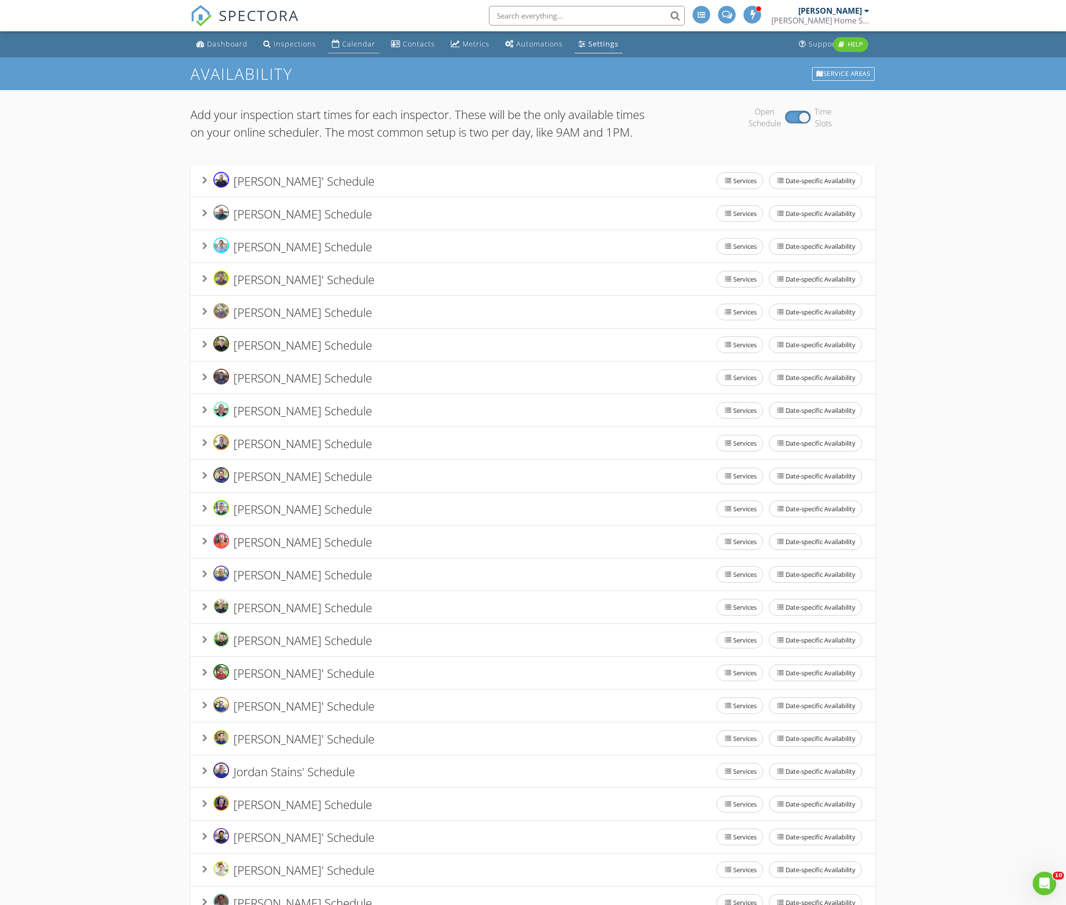
click at [347, 48] on div "Calendar" at bounding box center [358, 43] width 33 height 9
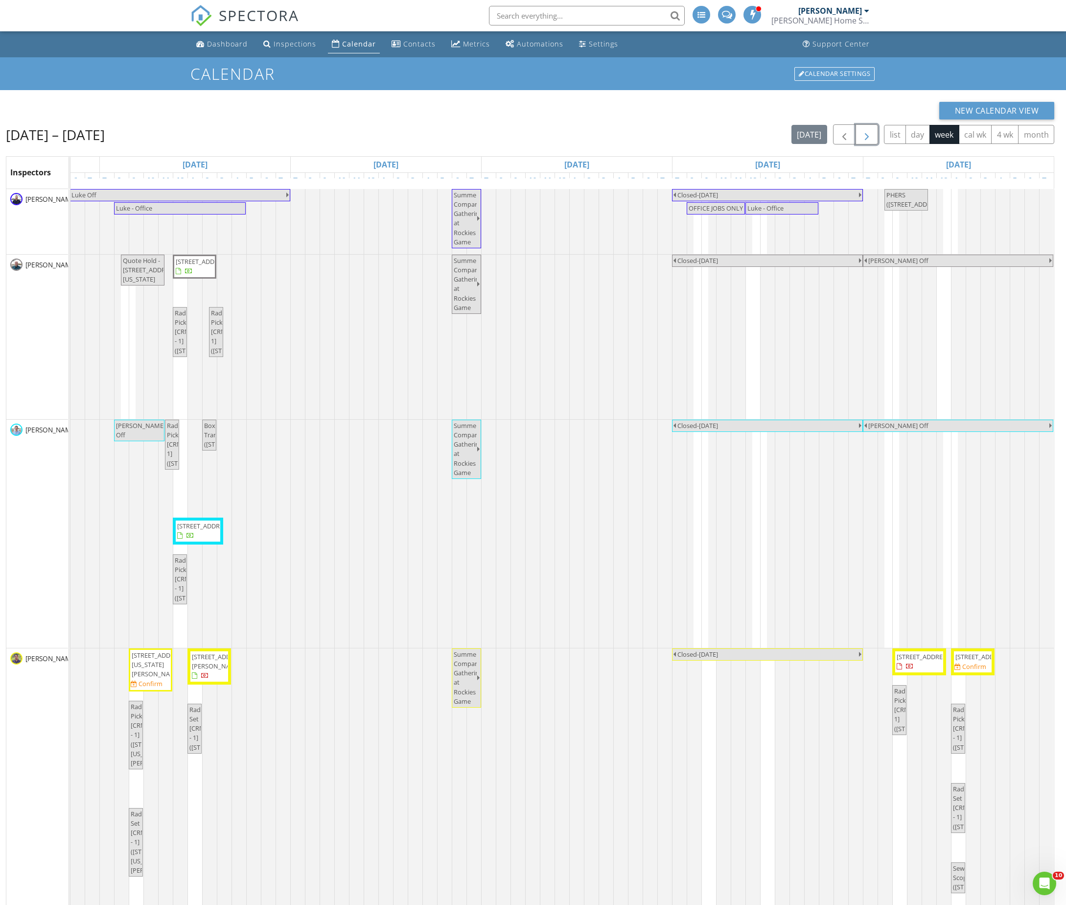
click at [870, 134] on button "button" at bounding box center [867, 134] width 23 height 20
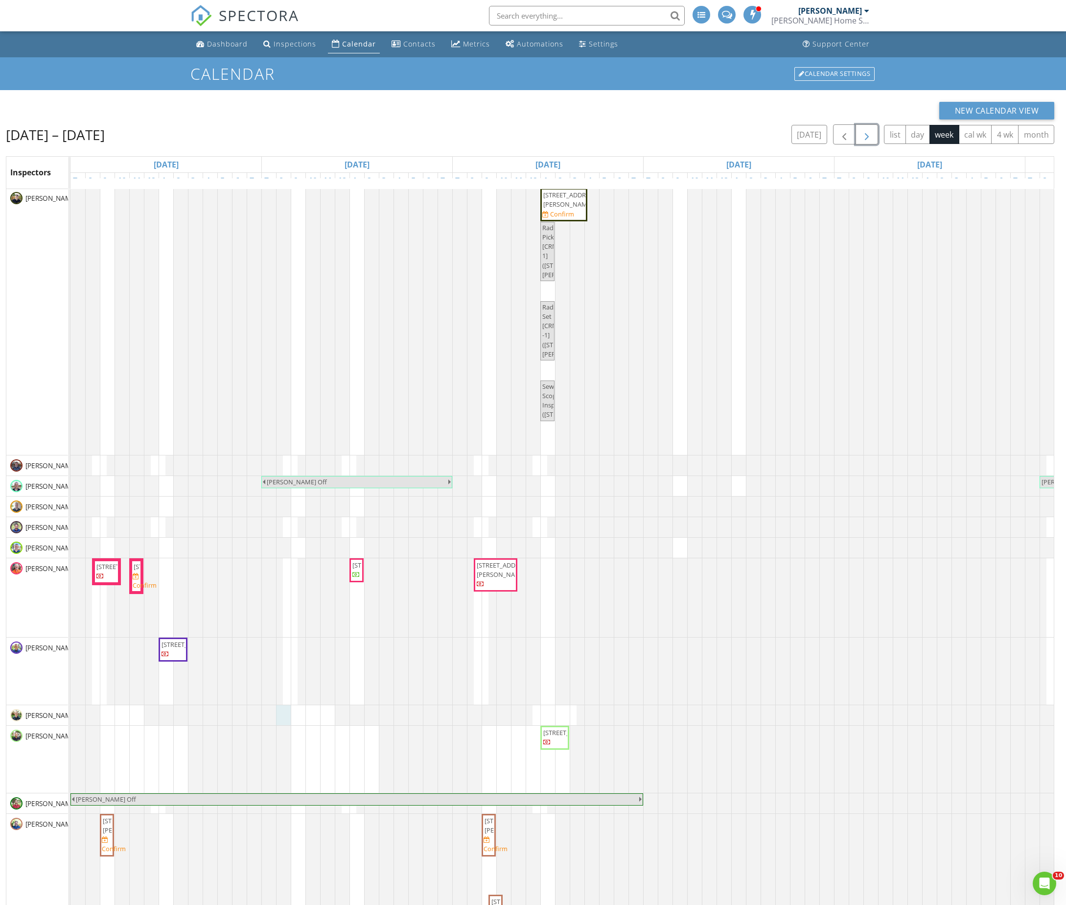
click at [71, 715] on div at bounding box center [71, 715] width 0 height 20
click at [285, 705] on link "Cancel" at bounding box center [283, 705] width 50 height 16
click at [589, 42] on div "Settings" at bounding box center [603, 43] width 29 height 9
drag, startPoint x: 294, startPoint y: 714, endPoint x: 341, endPoint y: 716, distance: 47.0
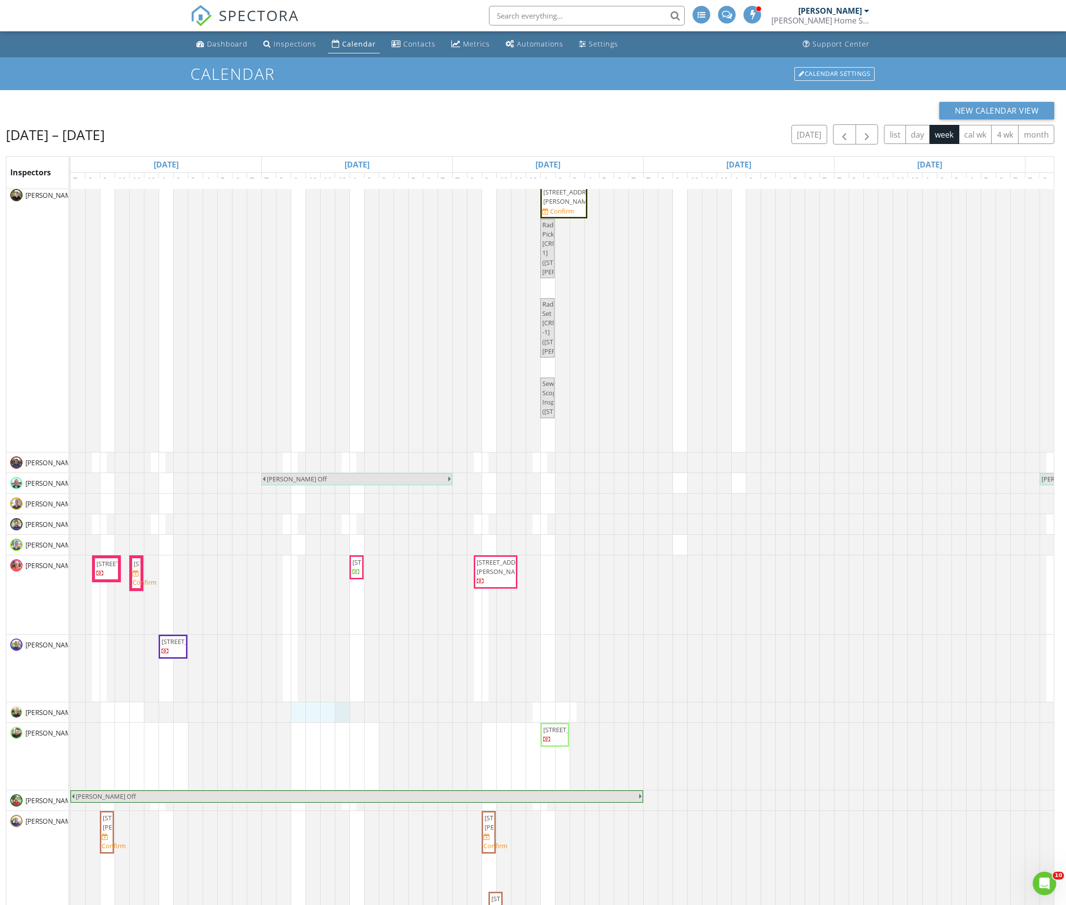
click at [341, 716] on div "Luke - Office 15297 Ypsilon Cir , Mead 80542 Luke - Office OFFICE JOBS ONLY Luk…" at bounding box center [739, 678] width 1337 height 1742
click at [323, 692] on link "Event" at bounding box center [319, 691] width 50 height 16
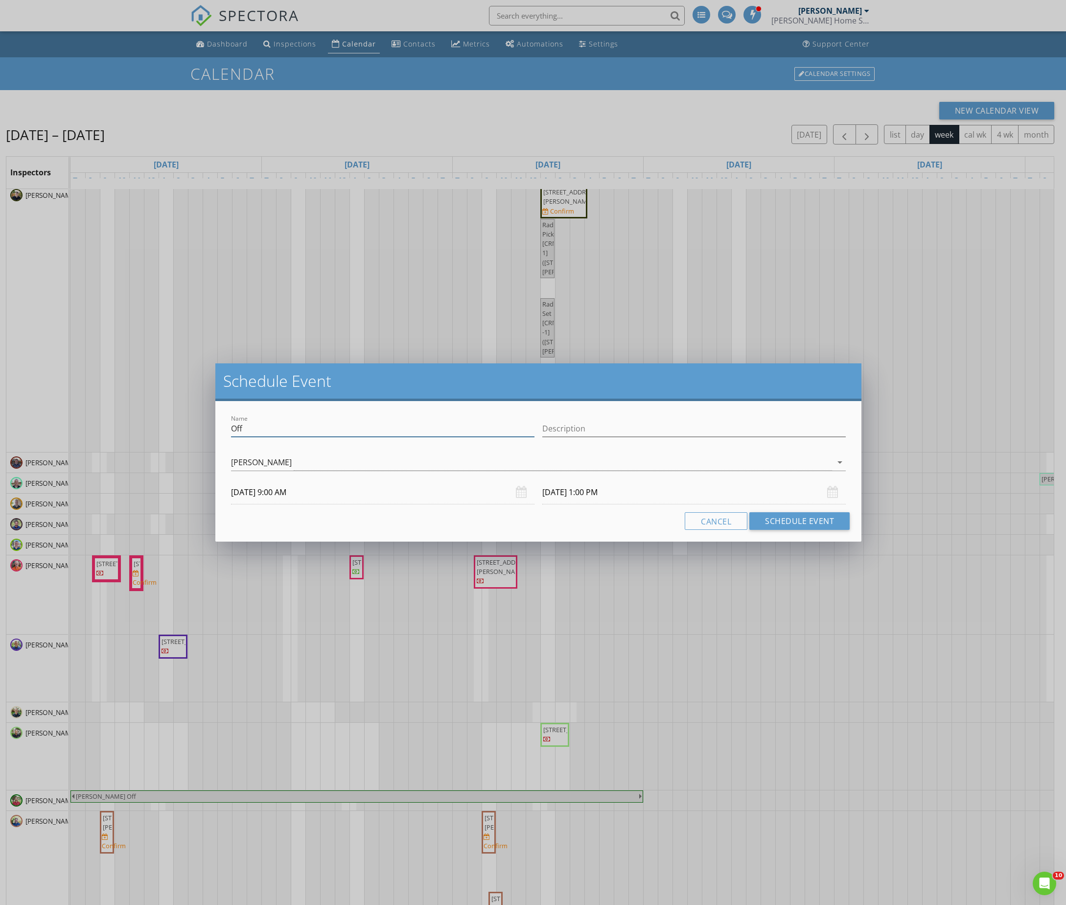
click at [298, 432] on input "Off" at bounding box center [383, 429] width 304 height 16
click at [298, 432] on input "OFF PT" at bounding box center [383, 429] width 304 height 16
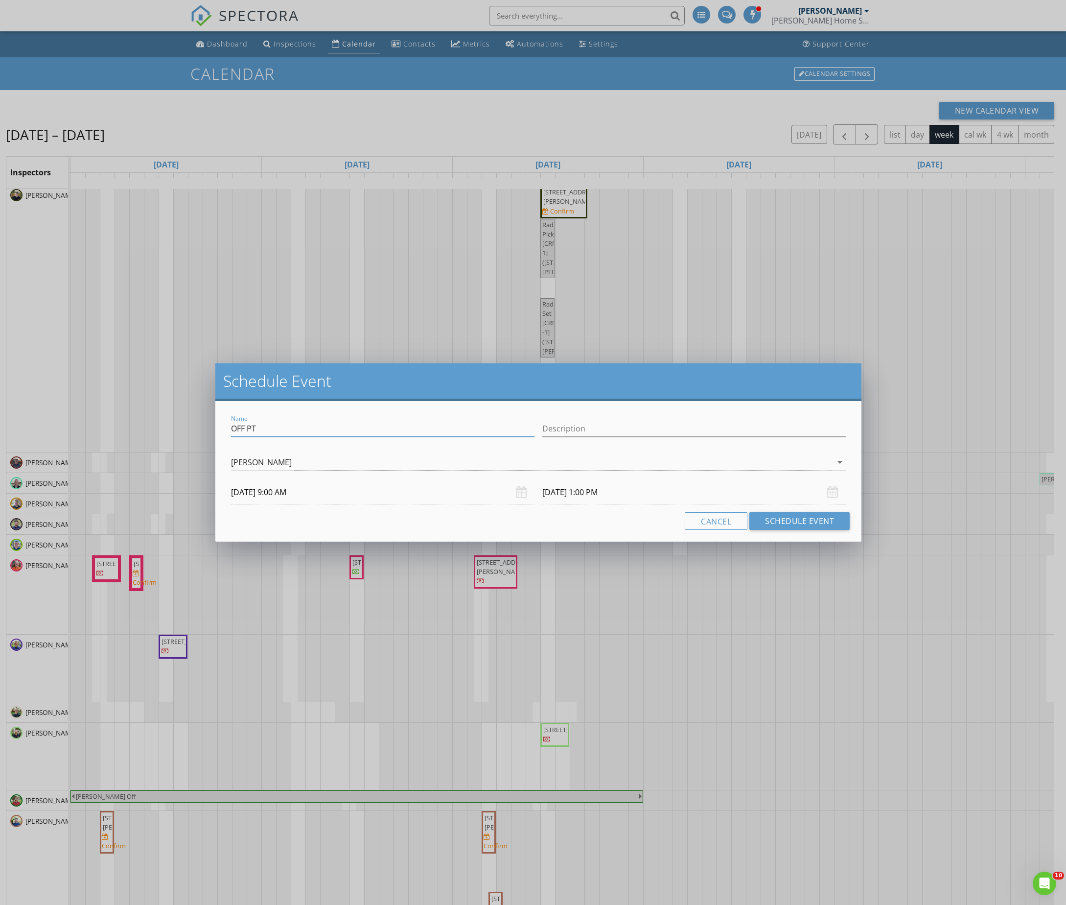
click at [298, 432] on input "OFF PT" at bounding box center [383, 429] width 304 height 16
type input "OFF PT"
click at [838, 530] on div "Name OFF PT Description check_box_outline_blank Luke Griess check_box_outline_b…" at bounding box center [538, 471] width 646 height 141
click at [838, 521] on button "Schedule Event" at bounding box center [800, 521] width 100 height 18
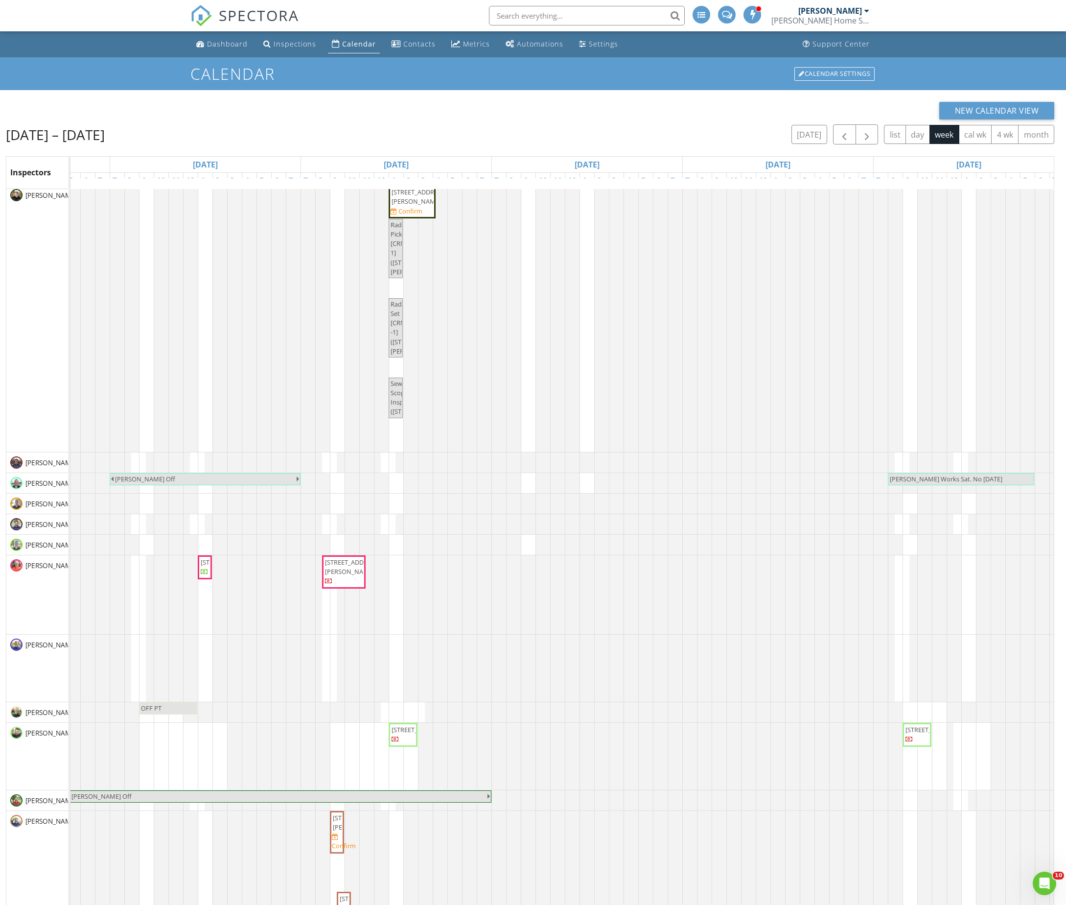
scroll to position [0, 365]
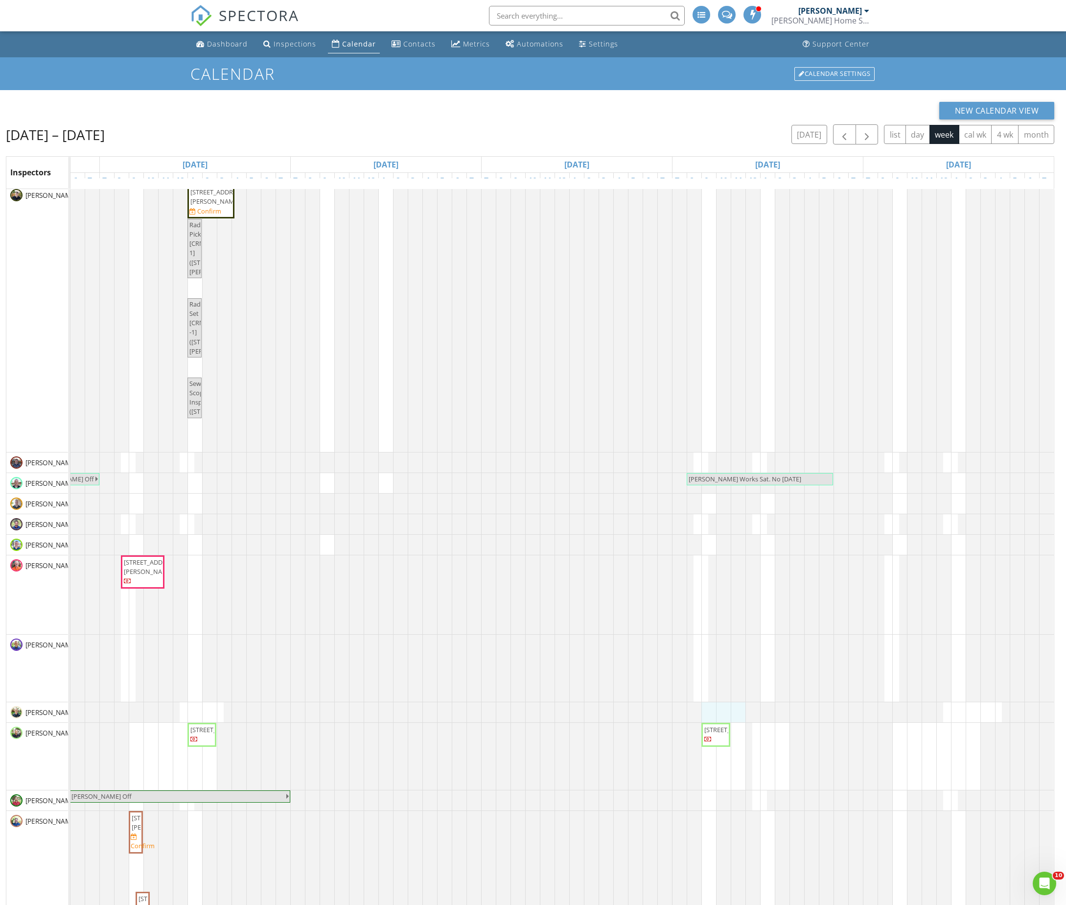
drag, startPoint x: 690, startPoint y: 717, endPoint x: 730, endPoint y: 717, distance: 39.7
click at [730, 717] on div "Luke - Office 15297 Ypsilon Cir , Mead 80542 Luke - Office OFFICE JOBS ONLY Luk…" at bounding box center [385, 678] width 1337 height 1742
click at [732, 709] on link "Cancel" at bounding box center [710, 707] width 50 height 16
drag, startPoint x: 694, startPoint y: 716, endPoint x: 737, endPoint y: 715, distance: 43.1
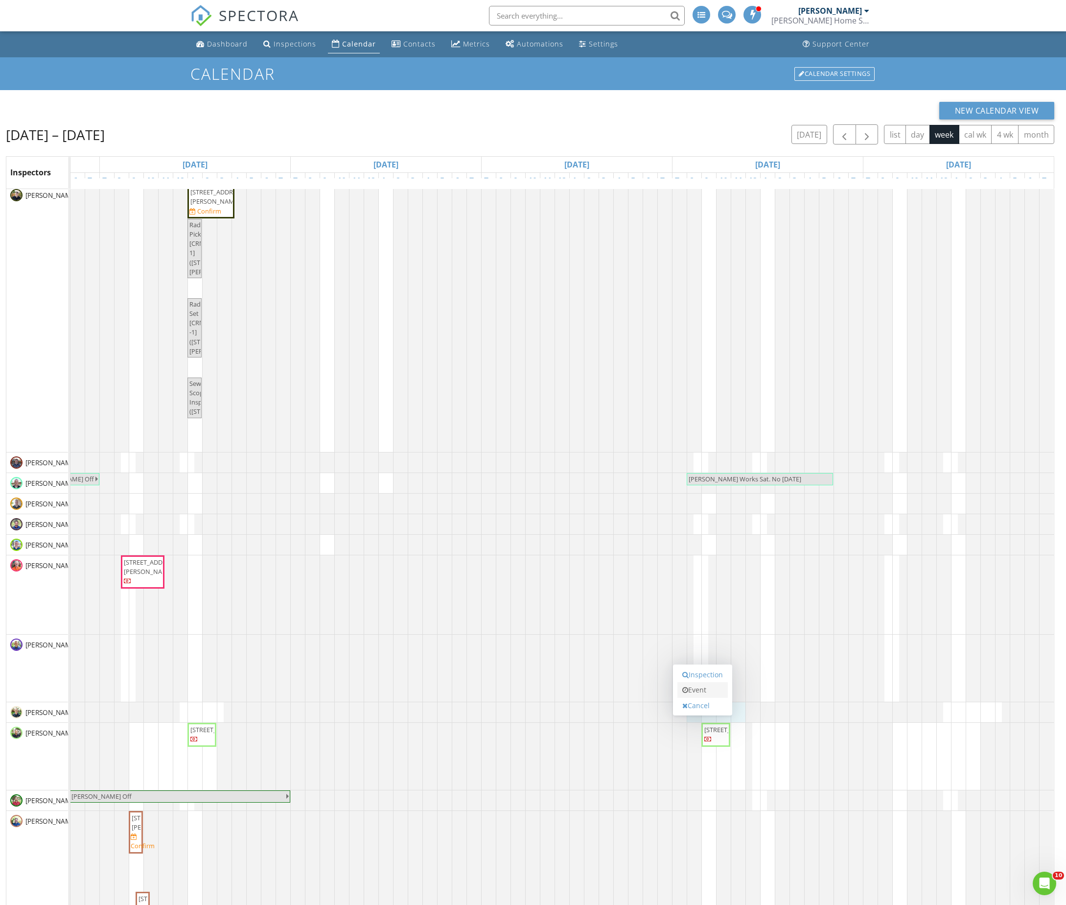
click at [717, 687] on link "Event" at bounding box center [703, 690] width 50 height 16
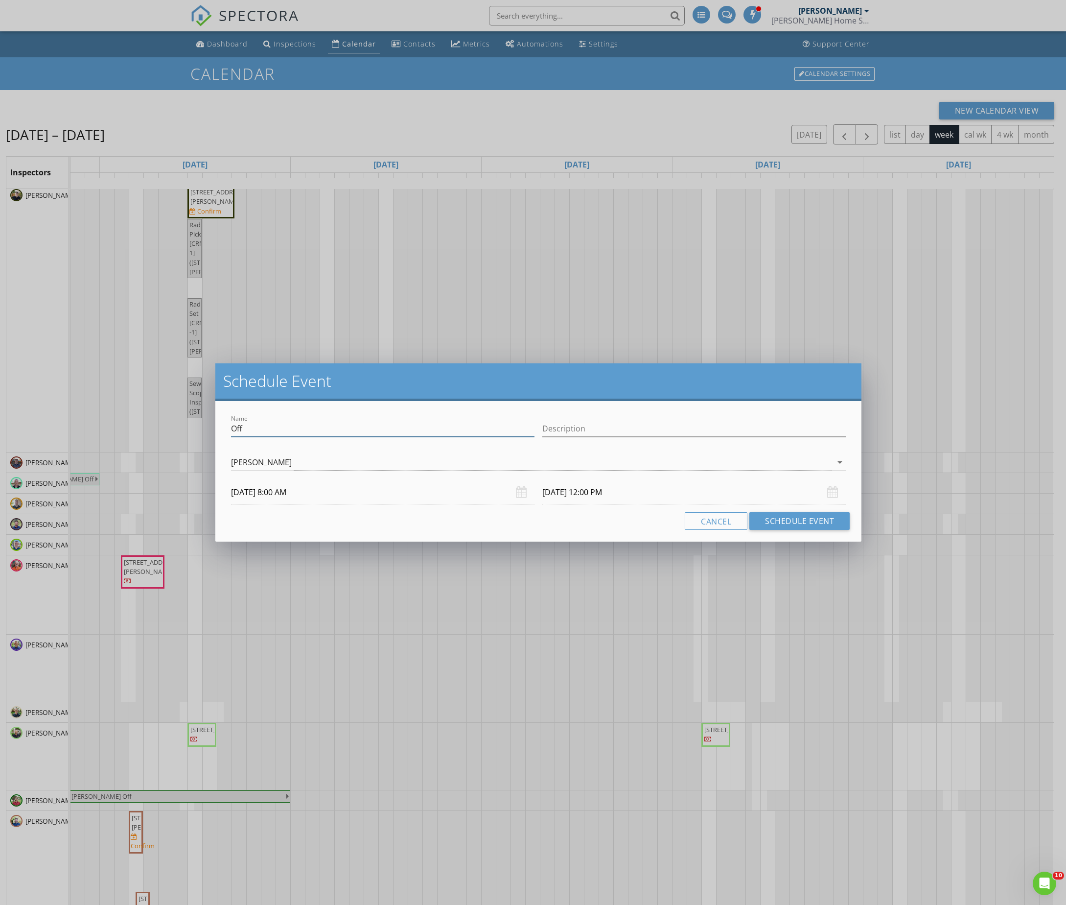
click at [372, 426] on input "Off" at bounding box center [383, 429] width 304 height 16
paste input "FF PT"
type input "OFF PT"
click at [823, 523] on button "Schedule Event" at bounding box center [800, 521] width 100 height 18
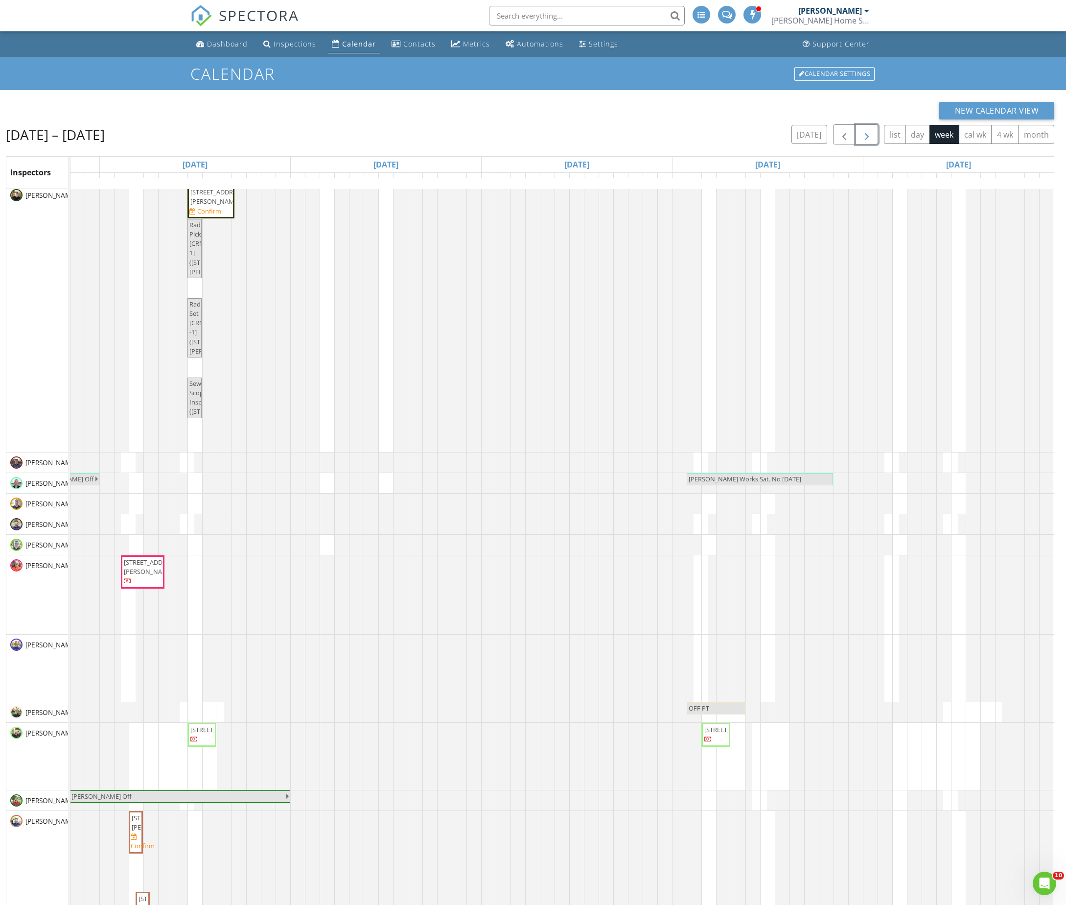
click at [867, 137] on span "button" at bounding box center [867, 135] width 12 height 12
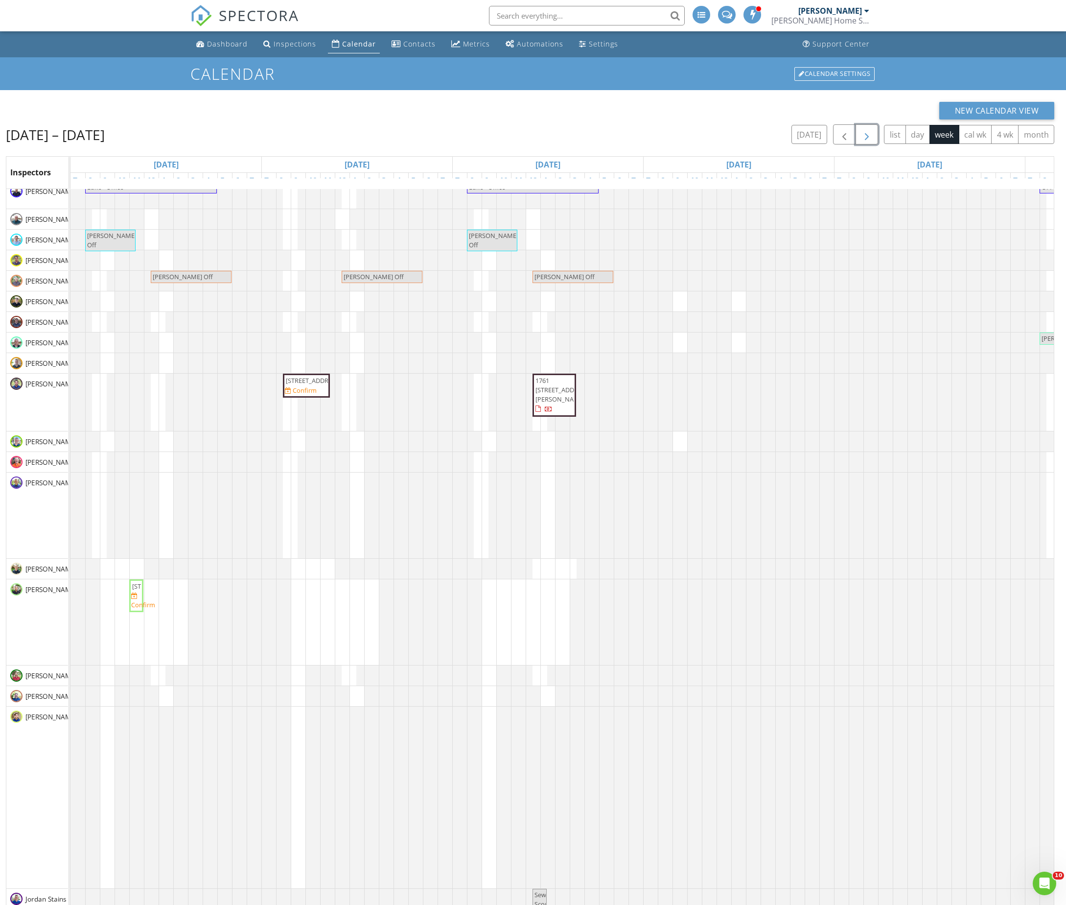
scroll to position [19, 0]
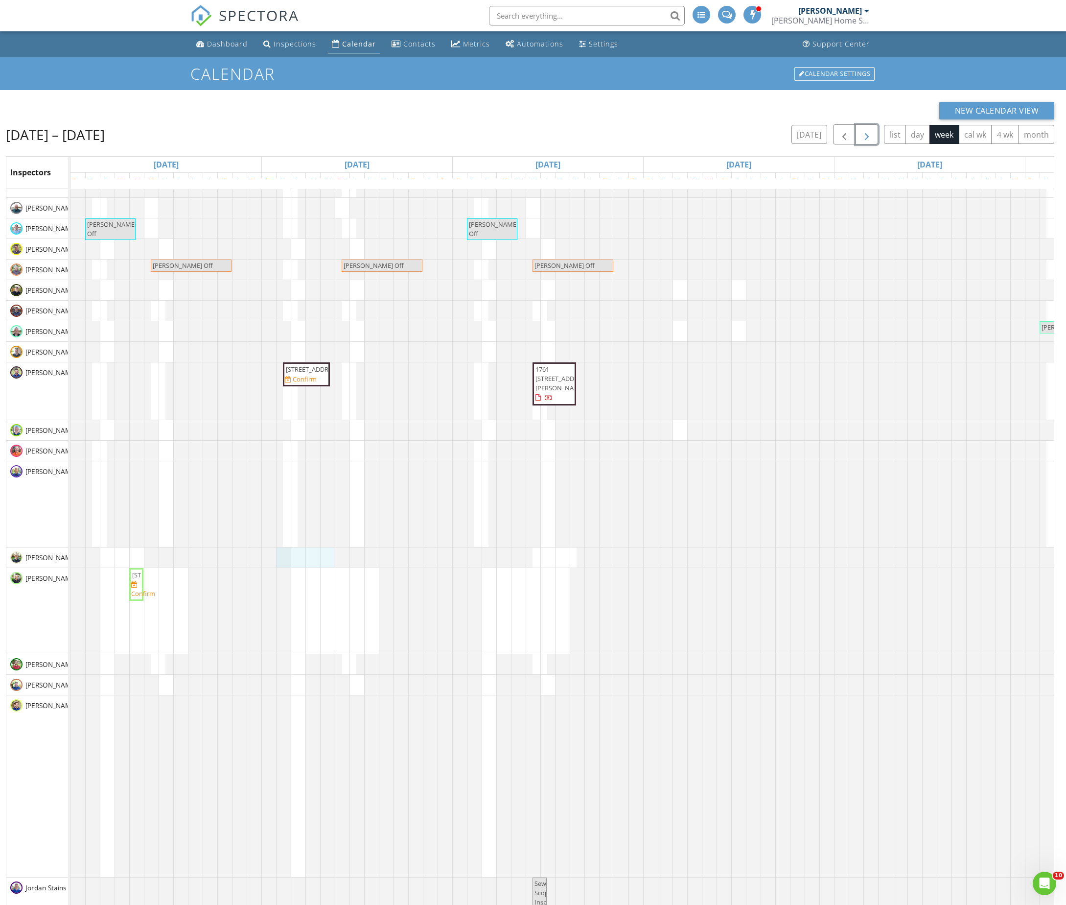
click at [71, 561] on div at bounding box center [71, 557] width 0 height 20
drag, startPoint x: 332, startPoint y: 567, endPoint x: 284, endPoint y: 569, distance: 48.0
click at [303, 546] on link "Event" at bounding box center [305, 544] width 50 height 16
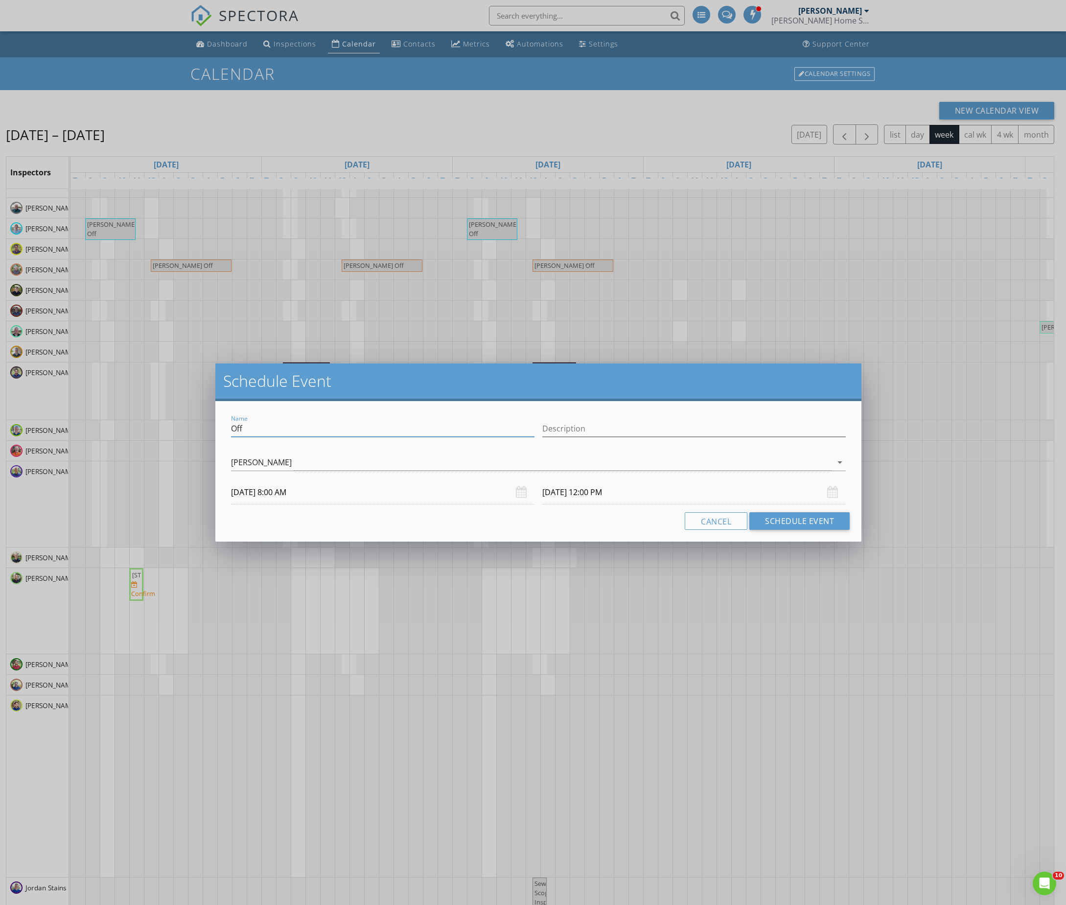
click at [297, 429] on input "Off" at bounding box center [383, 429] width 304 height 16
paste input "FF PT"
type input "OFF PT"
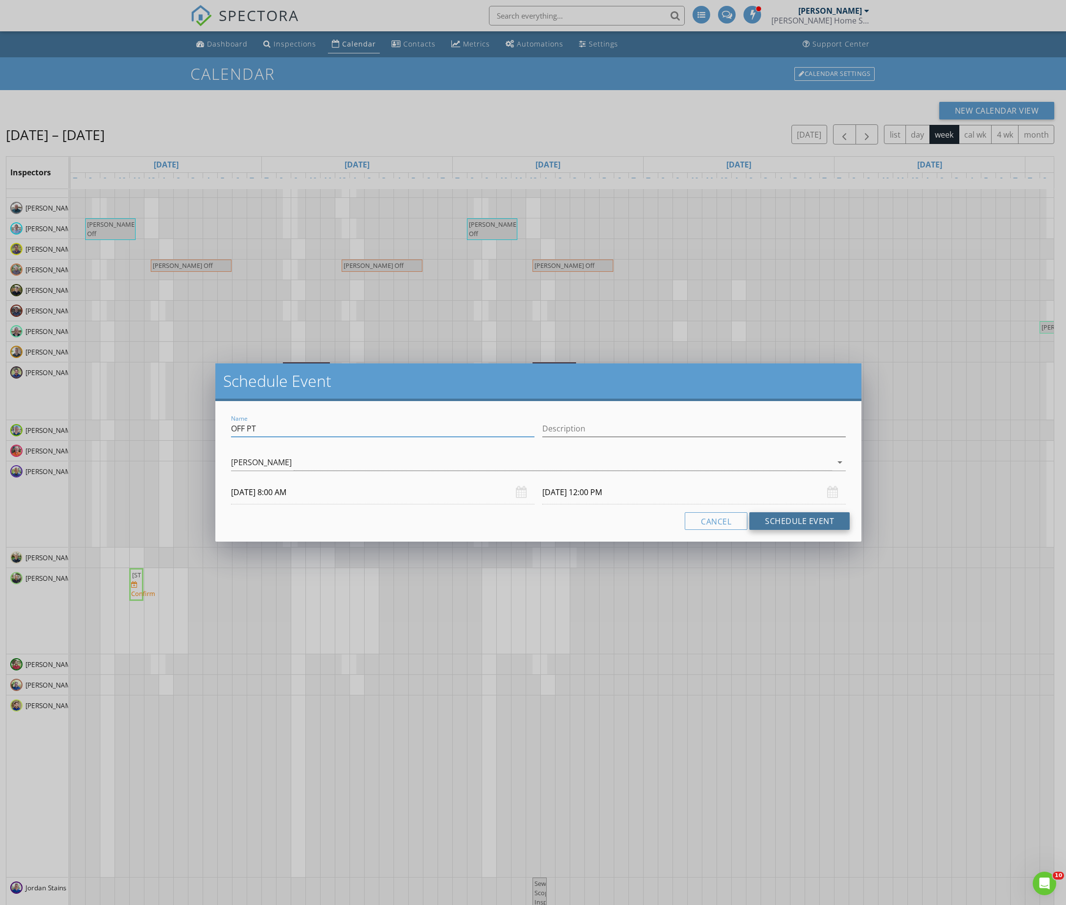
click at [795, 524] on button "Schedule Event" at bounding box center [800, 521] width 100 height 18
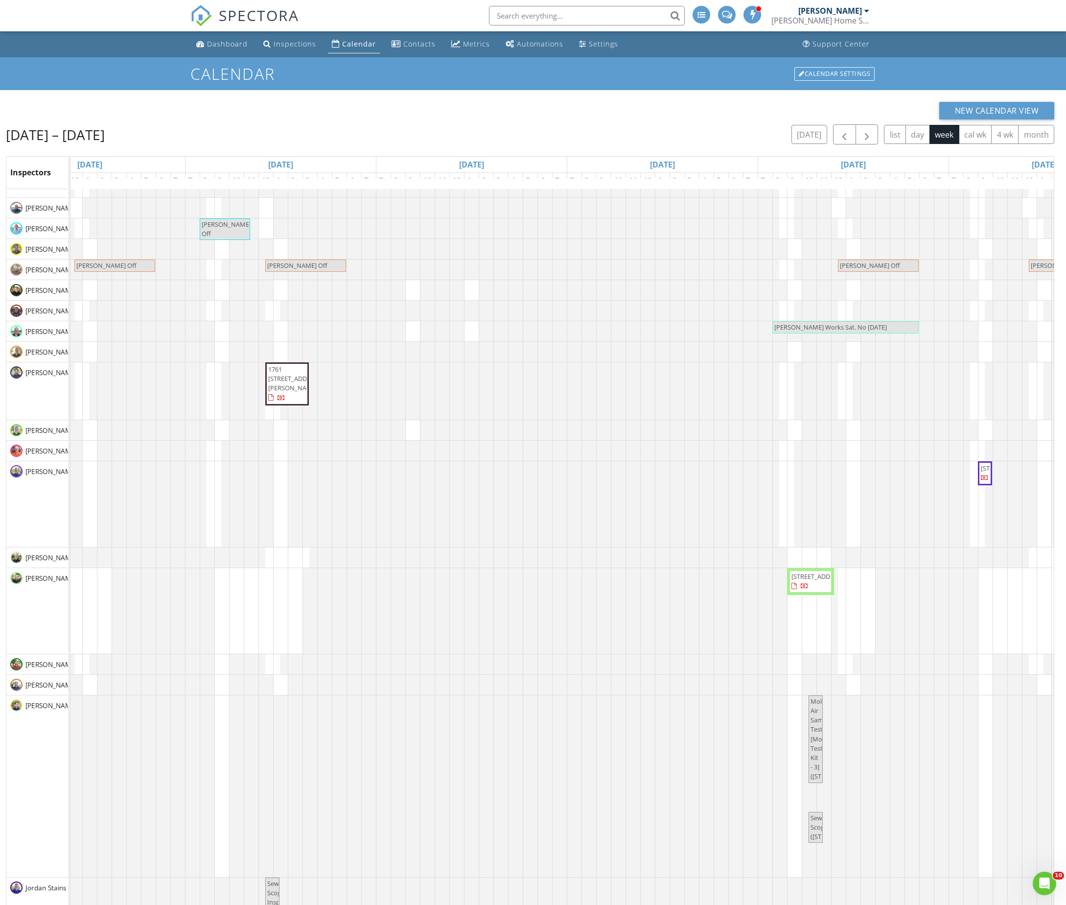
scroll to position [0, 365]
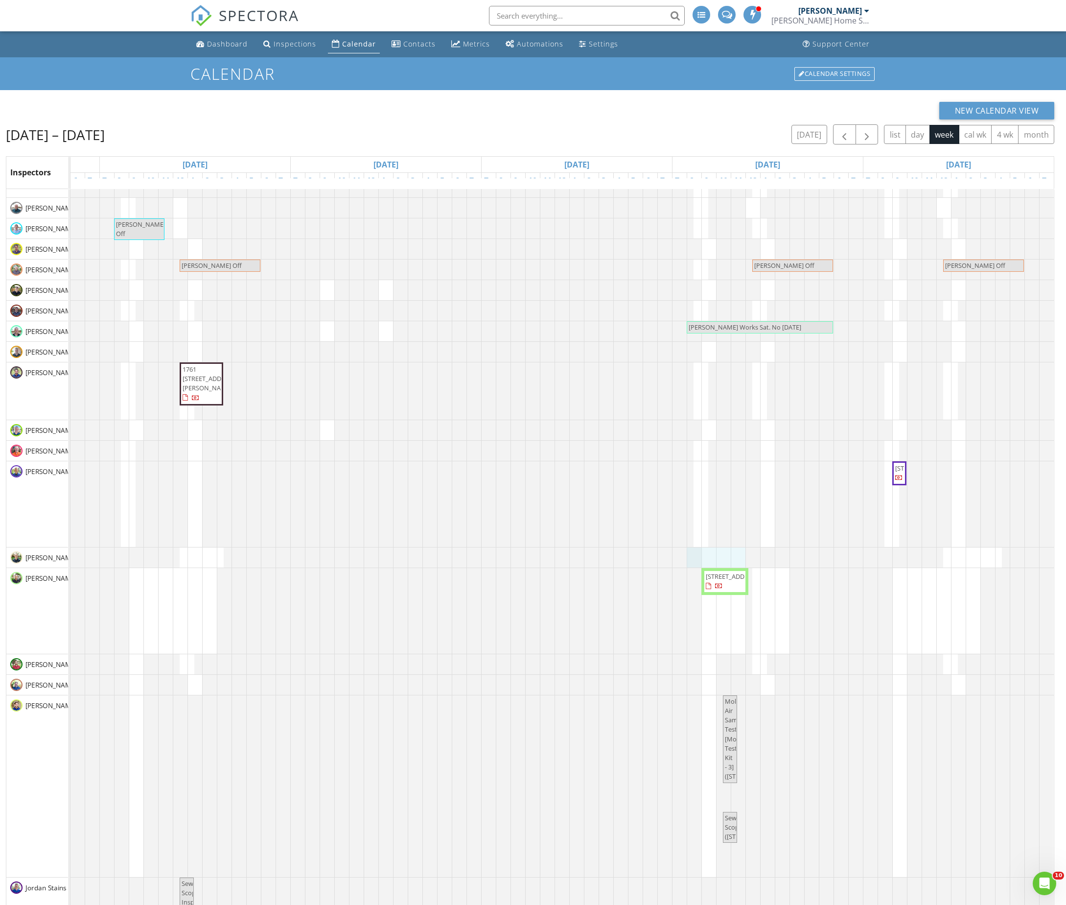
drag, startPoint x: 680, startPoint y: 565, endPoint x: 726, endPoint y: 563, distance: 45.6
click at [700, 539] on link "Event" at bounding box center [703, 537] width 50 height 16
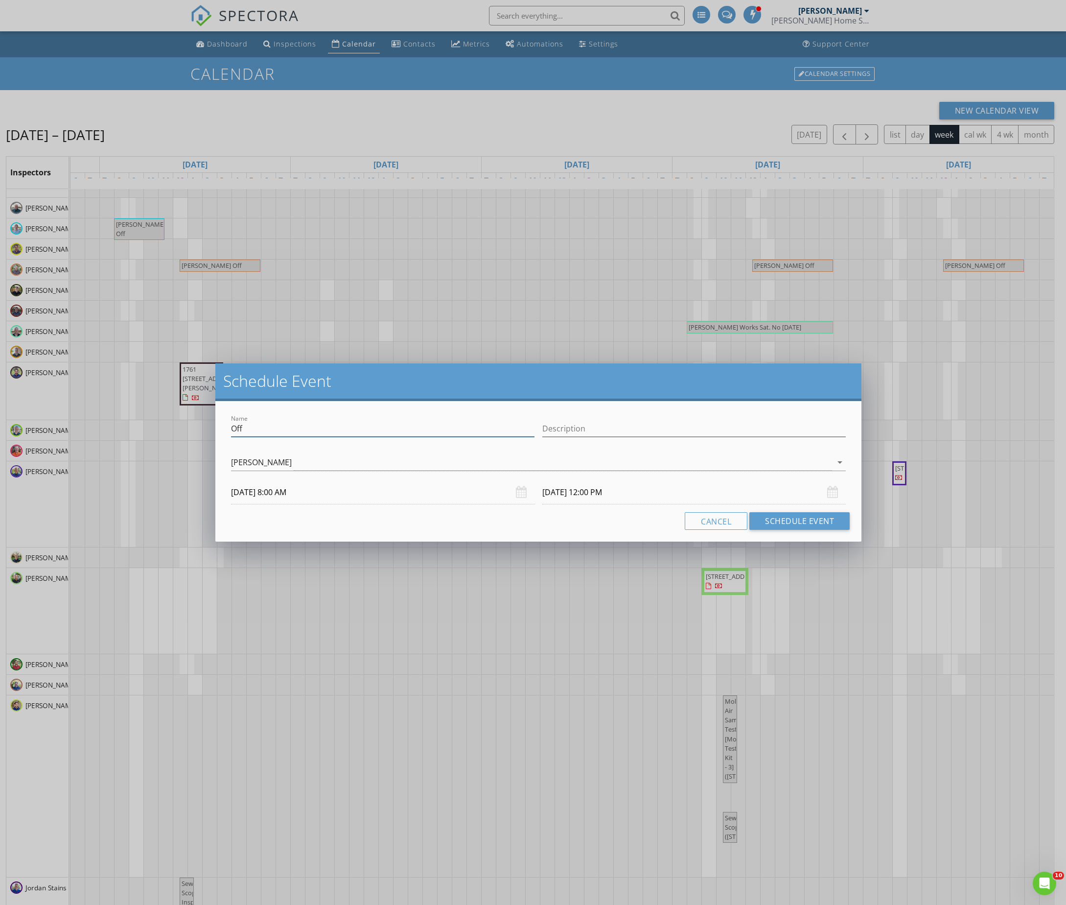
click at [387, 426] on input "Off" at bounding box center [383, 429] width 304 height 16
paste input "FF PT"
type input "OFF PT"
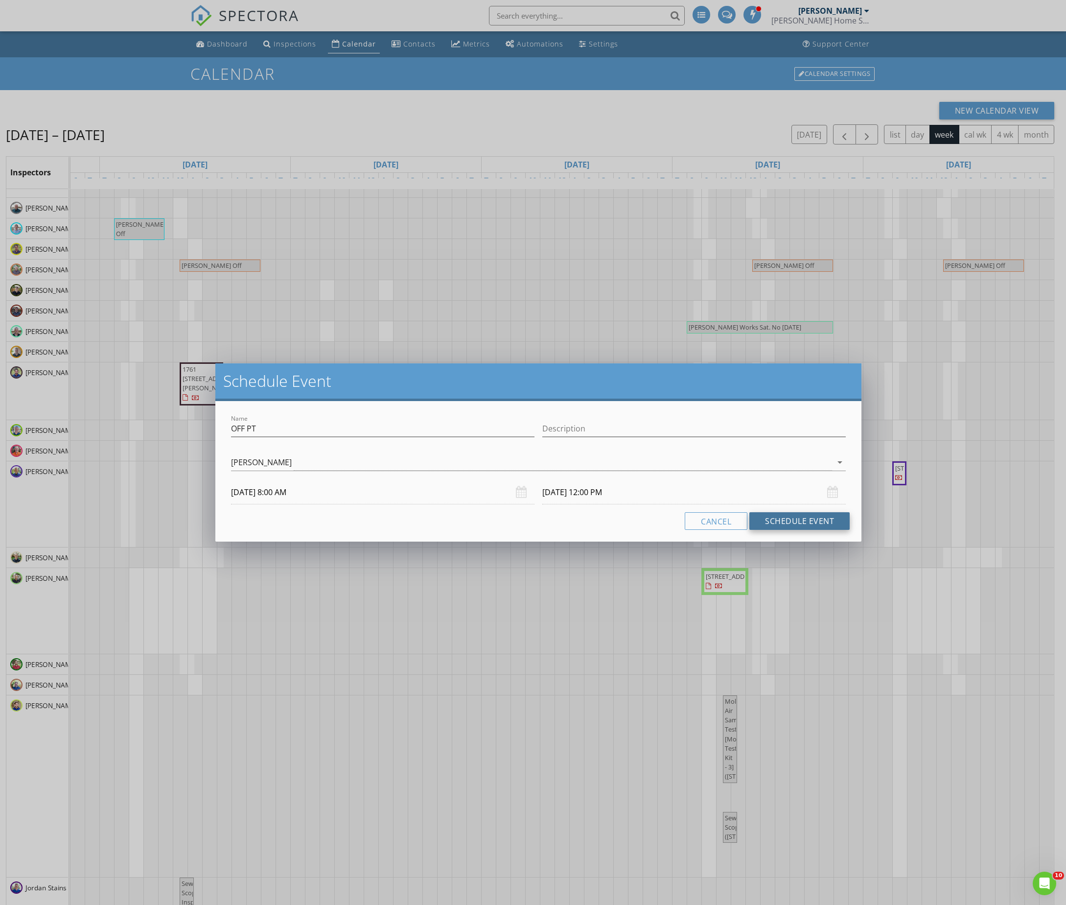
click at [779, 516] on button "Schedule Event" at bounding box center [800, 521] width 100 height 18
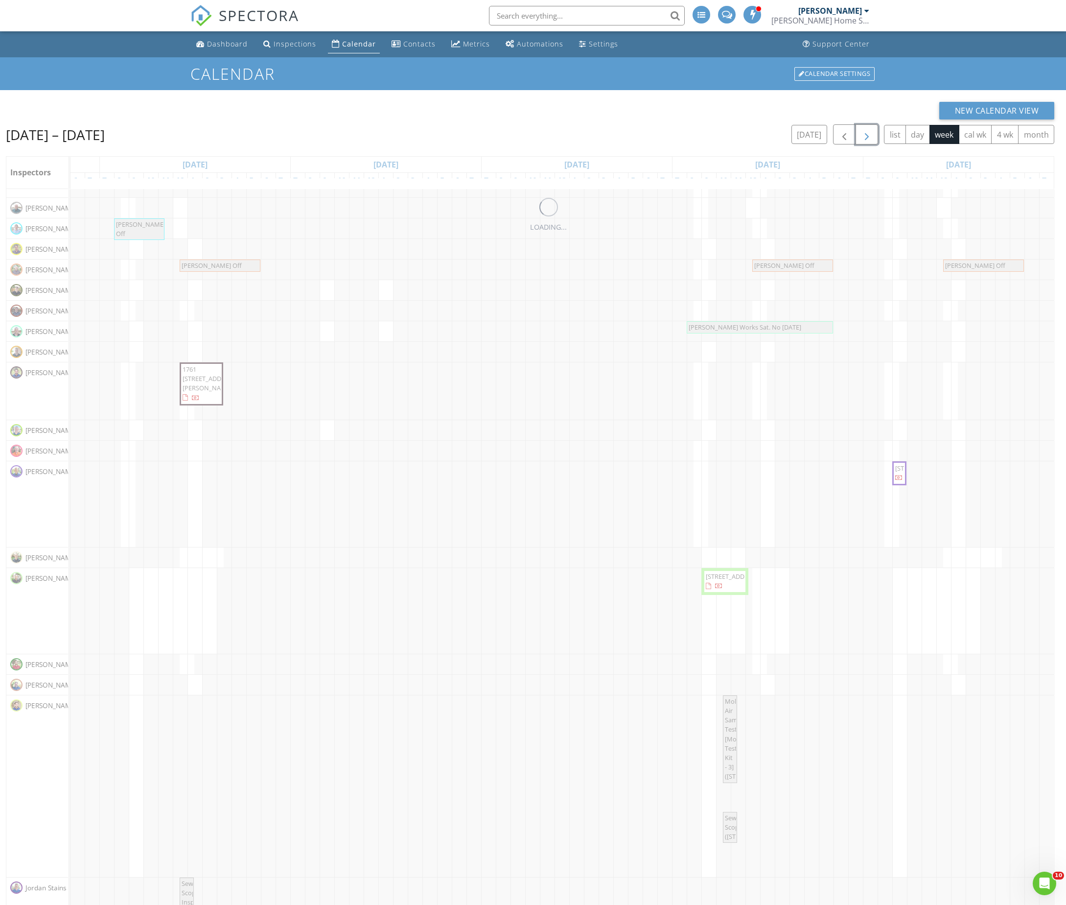
click at [864, 136] on span "button" at bounding box center [867, 135] width 12 height 12
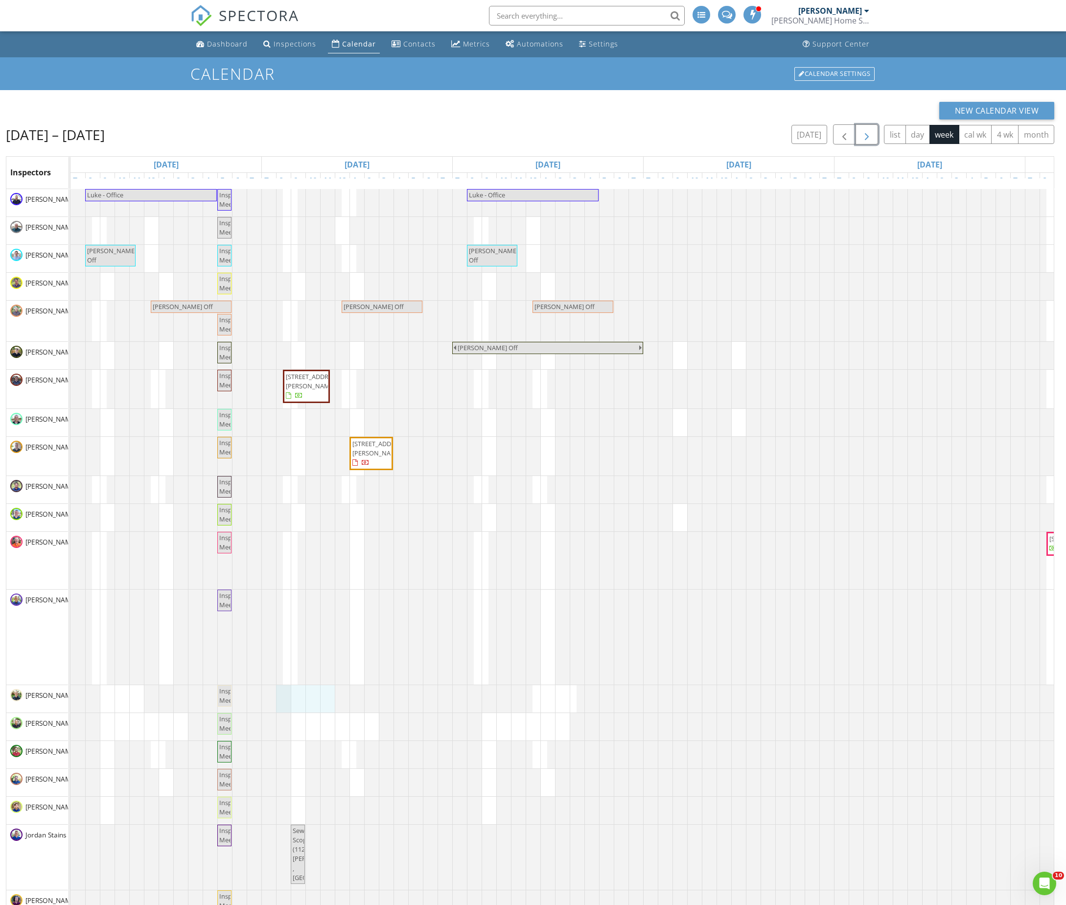
drag, startPoint x: 292, startPoint y: 706, endPoint x: 335, endPoint y: 703, distance: 43.2
click at [71, 703] on div at bounding box center [71, 698] width 0 height 27
click at [310, 677] on link "Event" at bounding box center [305, 677] width 50 height 16
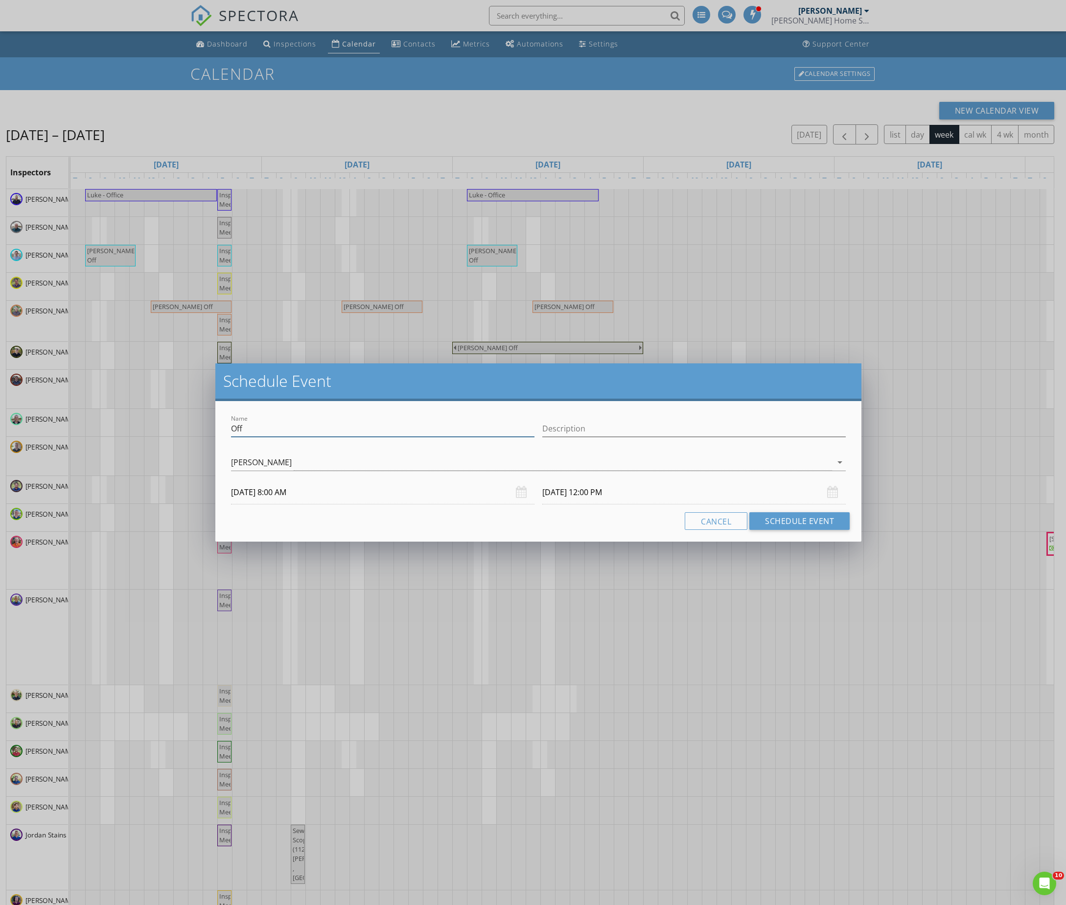
click at [389, 430] on input "Off" at bounding box center [383, 429] width 304 height 16
paste input "FF PT"
type input "OFF PT"
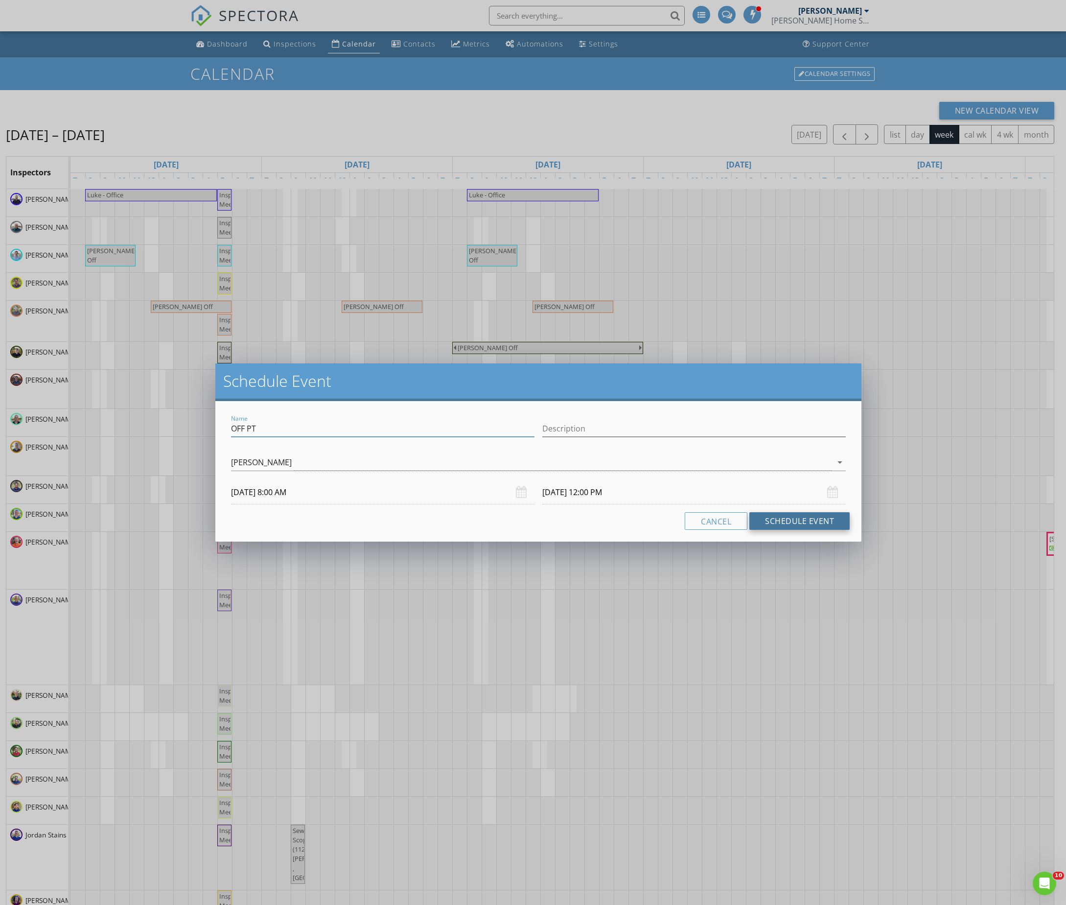
click at [818, 514] on button "Schedule Event" at bounding box center [800, 521] width 100 height 18
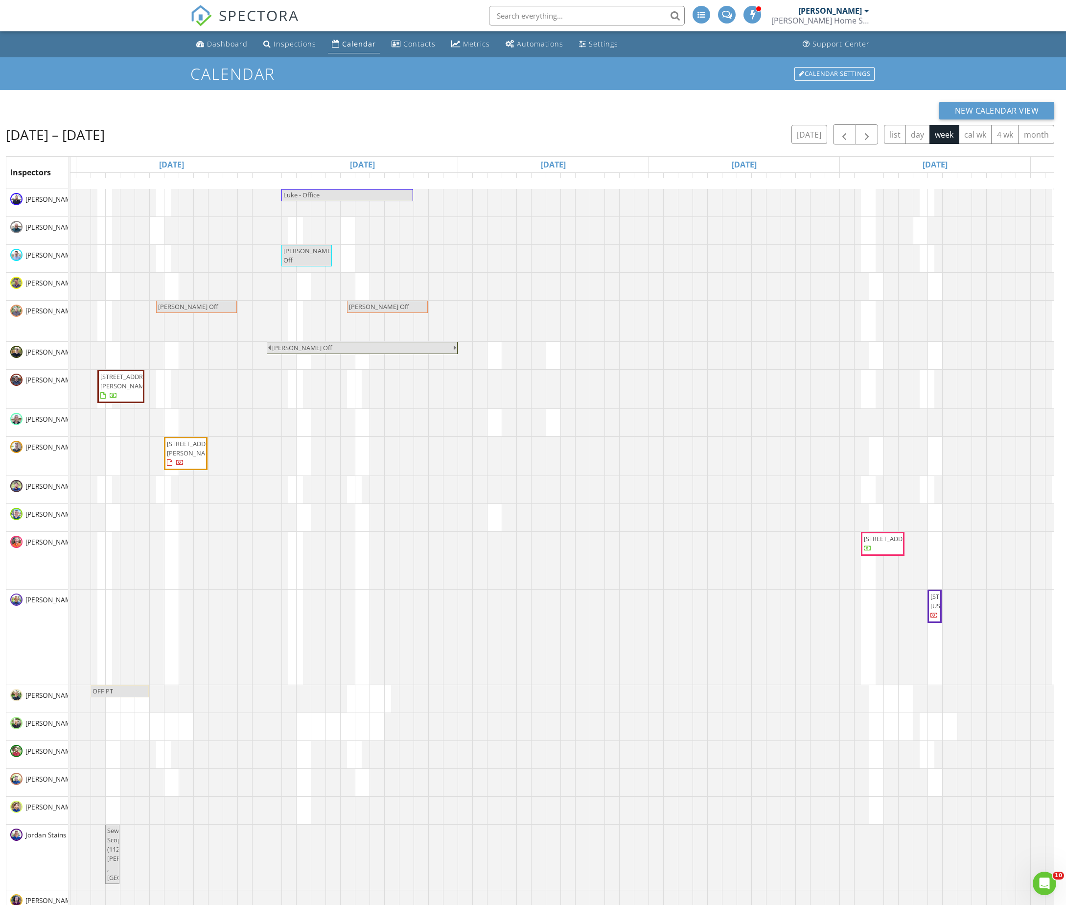
scroll to position [0, 365]
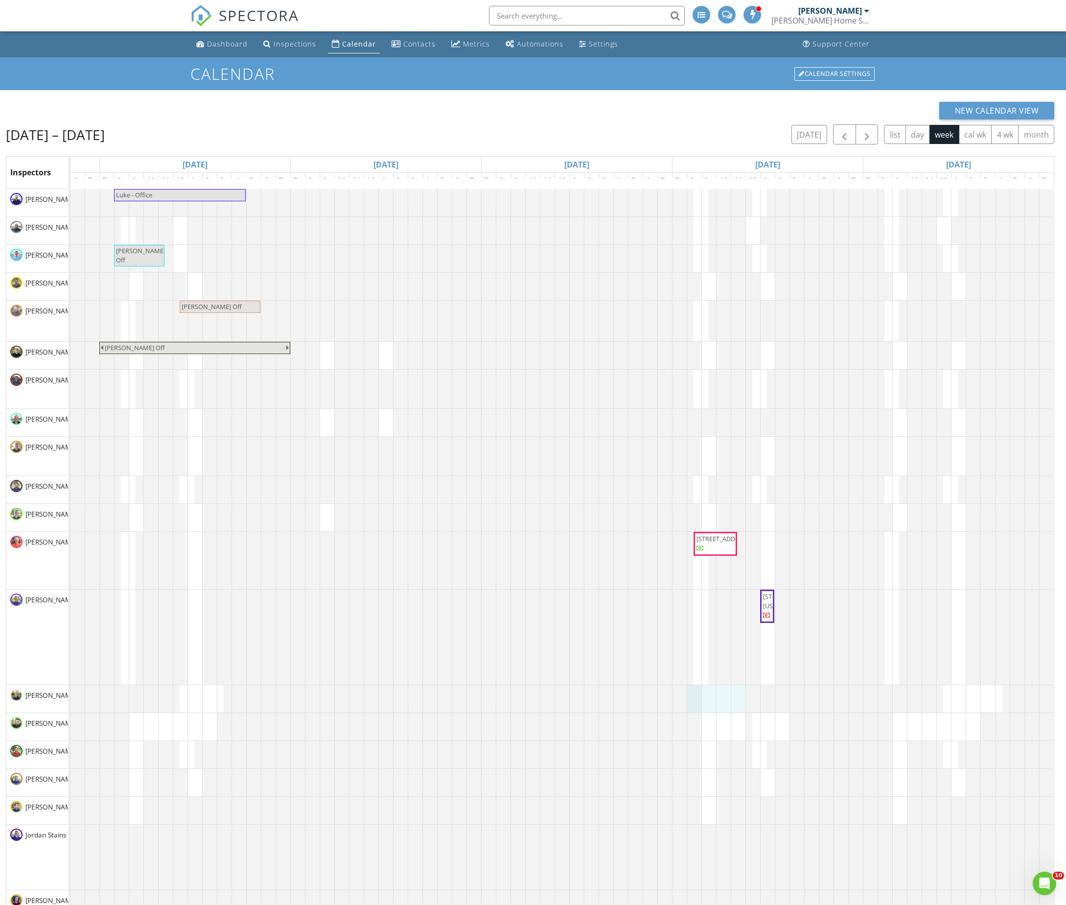
drag, startPoint x: 681, startPoint y: 708, endPoint x: 725, endPoint y: 706, distance: 44.1
click at [690, 680] on link "Event" at bounding box center [703, 680] width 50 height 16
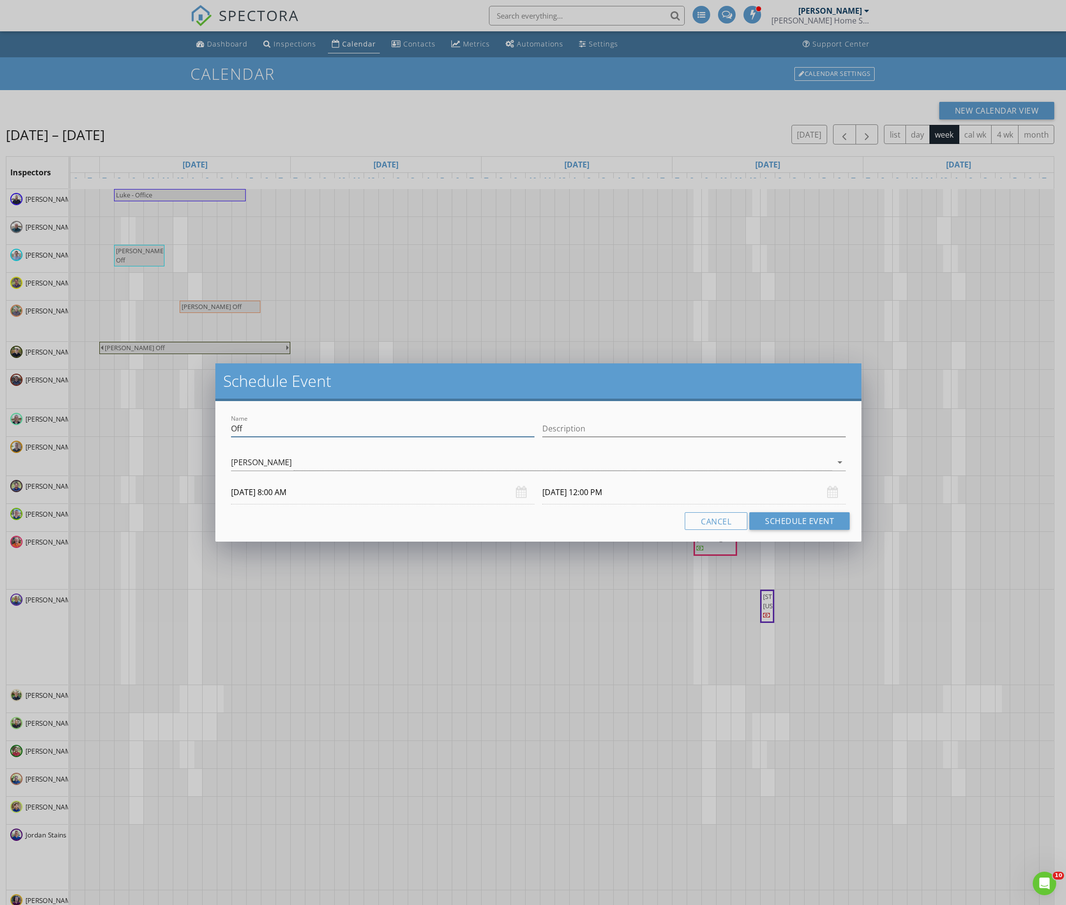
click at [345, 428] on input "Off" at bounding box center [383, 429] width 304 height 16
click at [344, 429] on input "Off" at bounding box center [383, 429] width 304 height 16
paste input "FF PT"
type input "OFF PT"
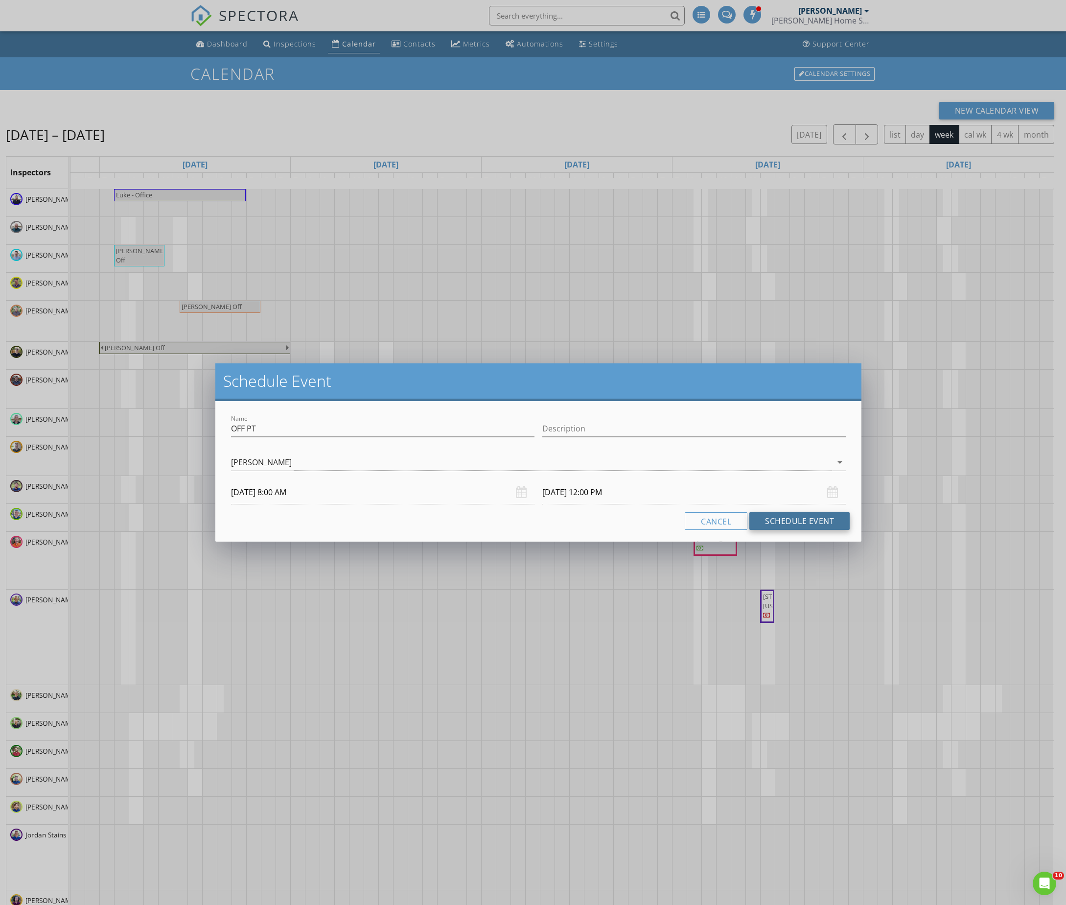
click at [804, 518] on button "Schedule Event" at bounding box center [800, 521] width 100 height 18
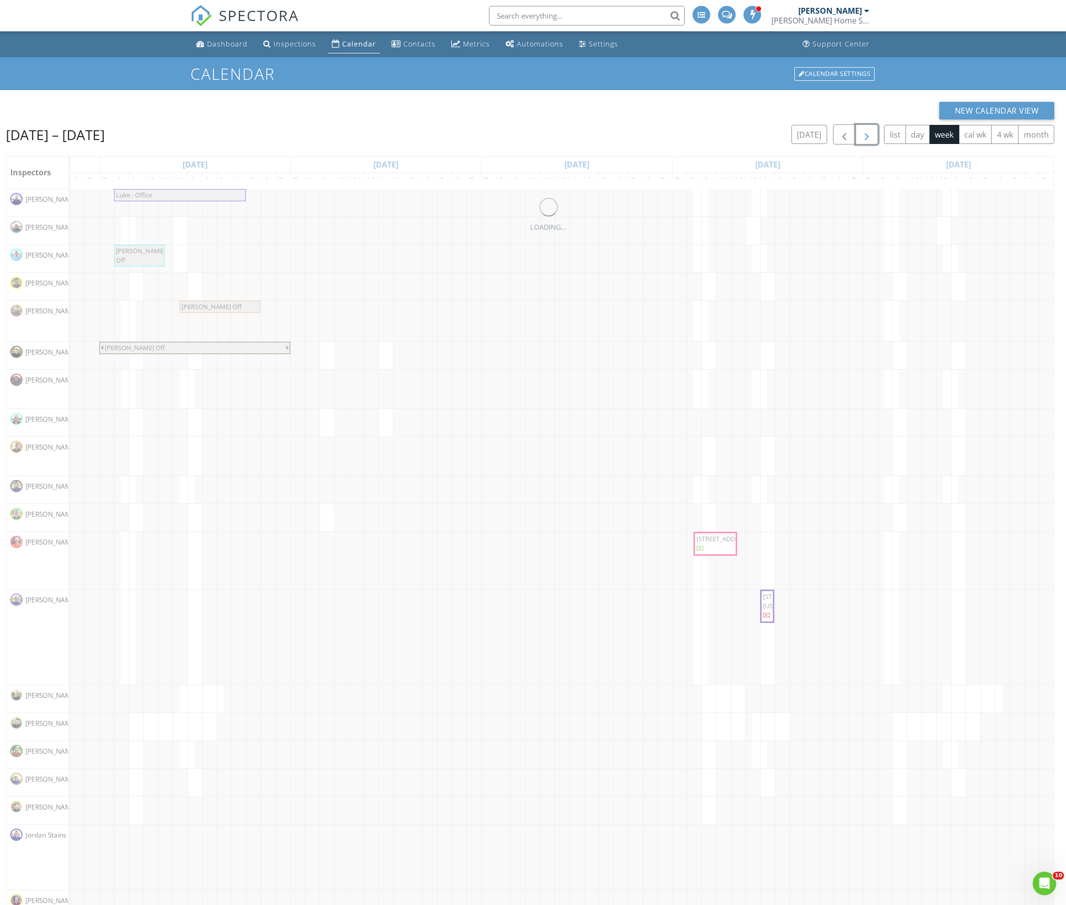
click at [861, 137] on span "button" at bounding box center [867, 135] width 12 height 12
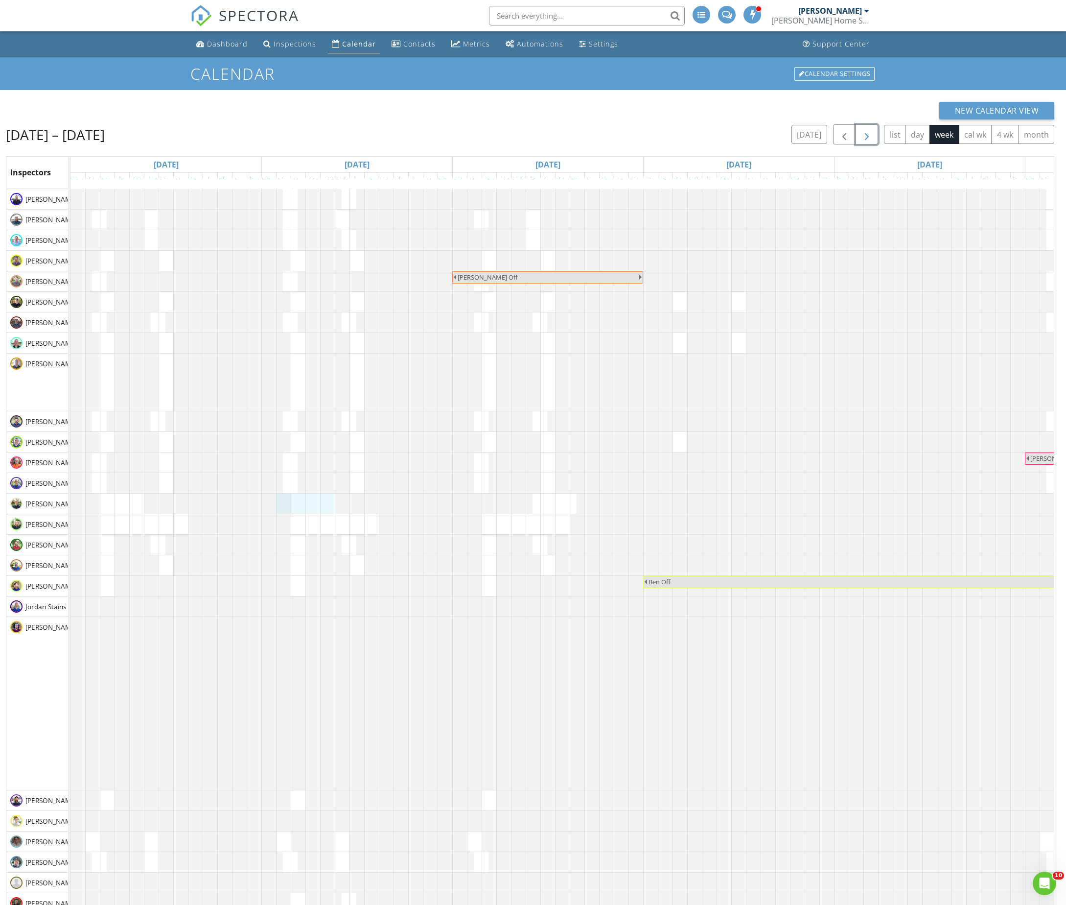
drag, startPoint x: 280, startPoint y: 510, endPoint x: 326, endPoint y: 507, distance: 45.6
click at [71, 507] on div at bounding box center [71, 504] width 0 height 20
click at [309, 481] on link "Event" at bounding box center [305, 481] width 50 height 16
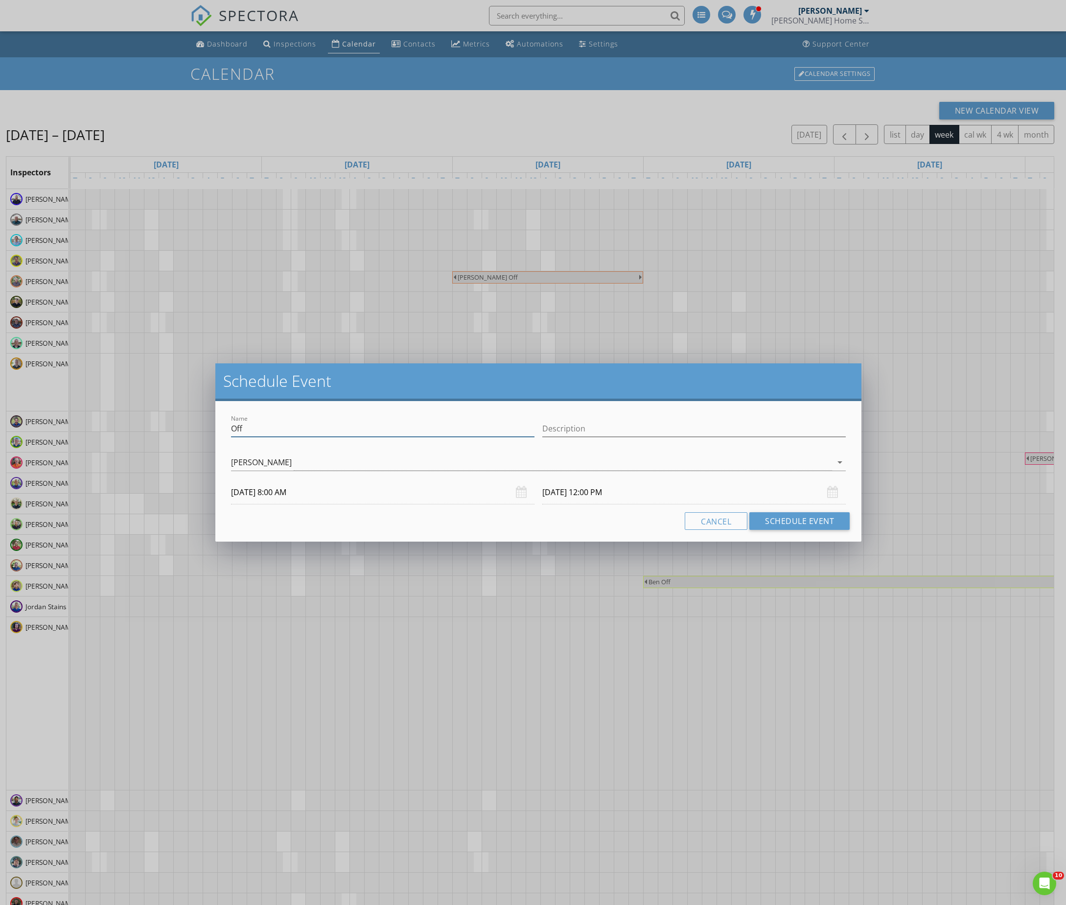
click at [303, 423] on input "Off" at bounding box center [383, 429] width 304 height 16
paste input "FF PT"
type input "OFF PT"
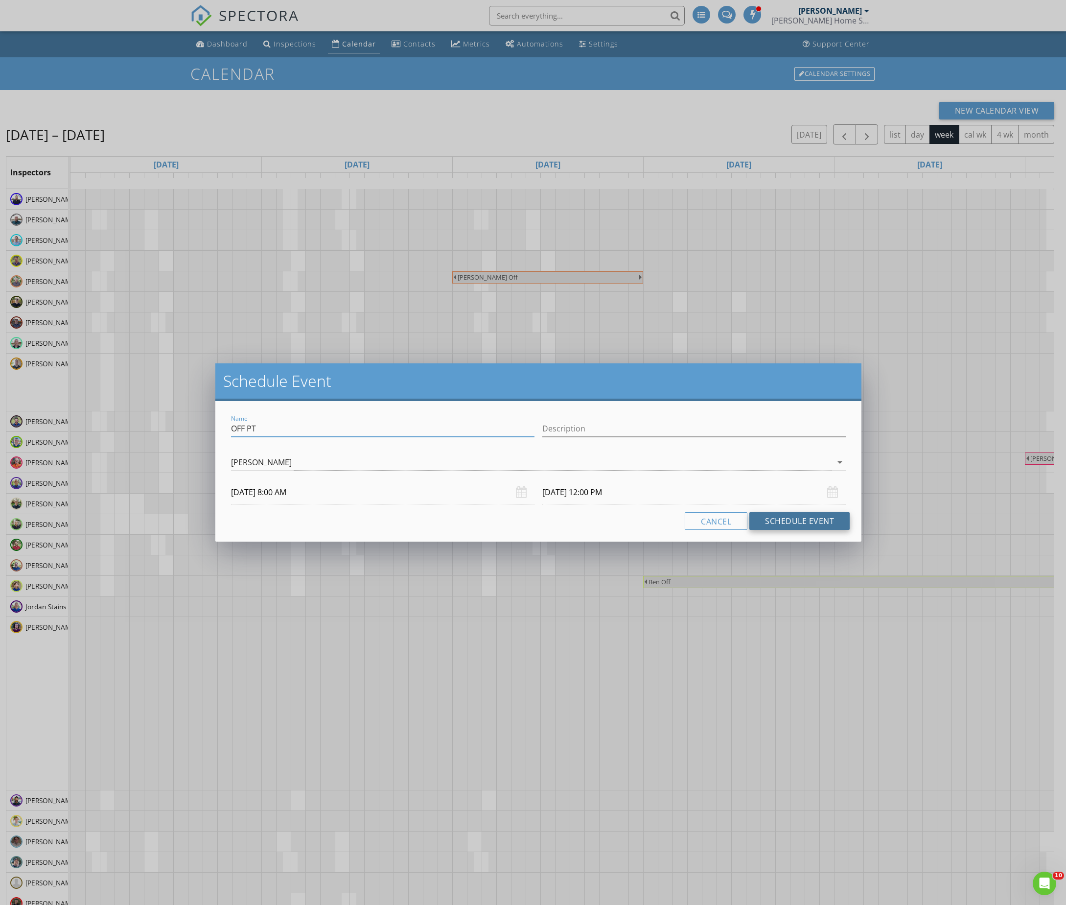
click at [790, 523] on button "Schedule Event" at bounding box center [800, 521] width 100 height 18
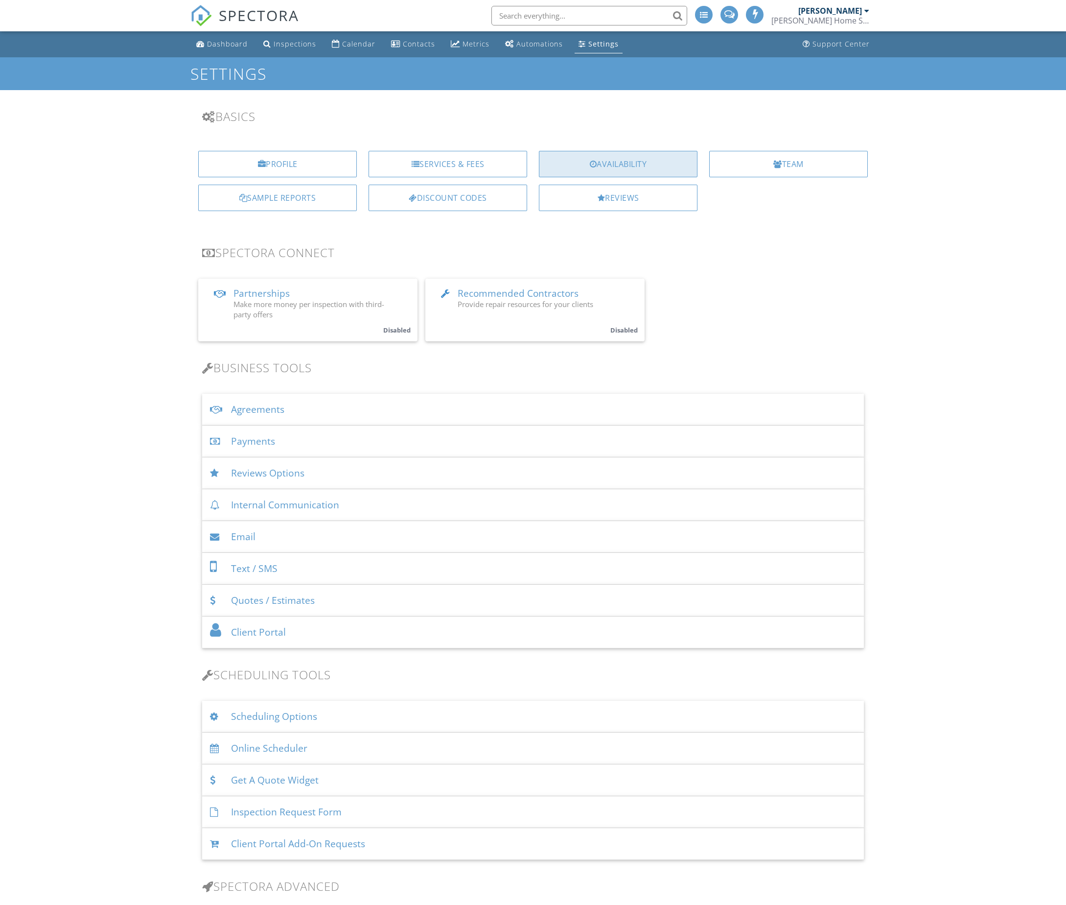
click at [568, 161] on div "Availability" at bounding box center [618, 164] width 159 height 26
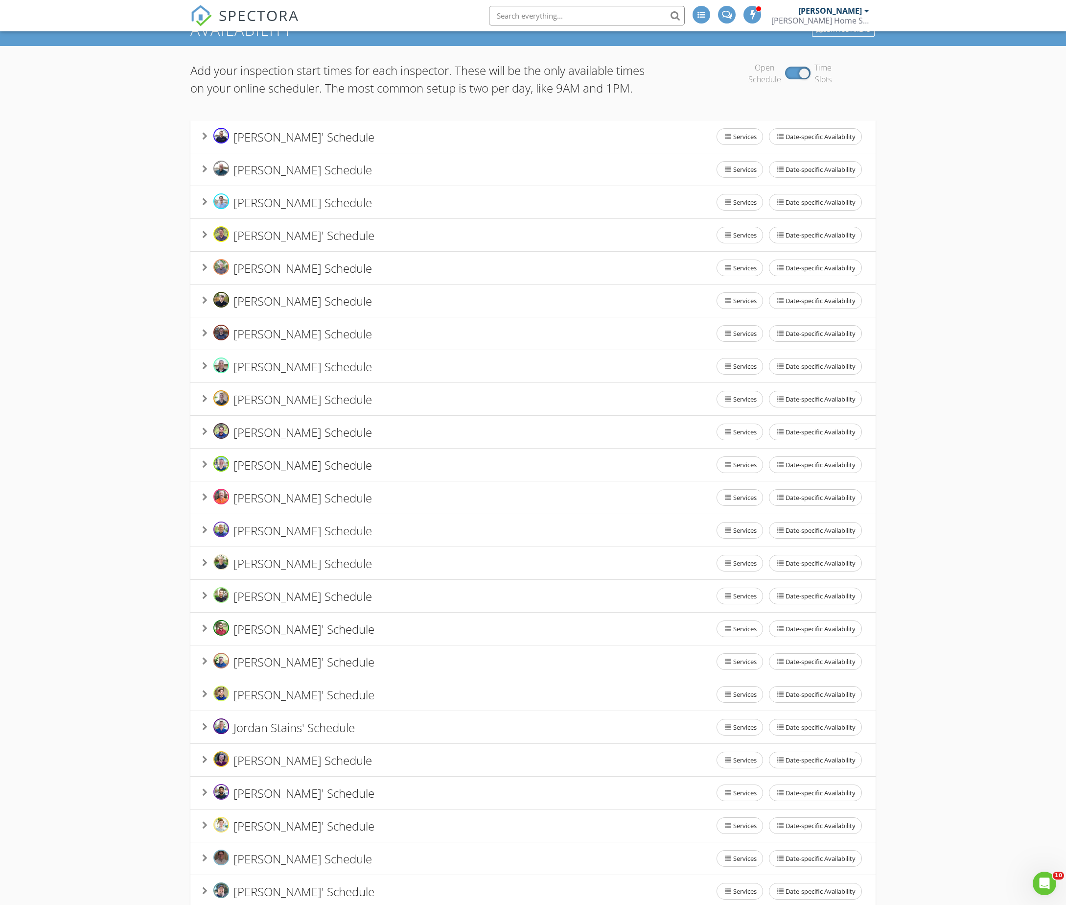
scroll to position [52, 0]
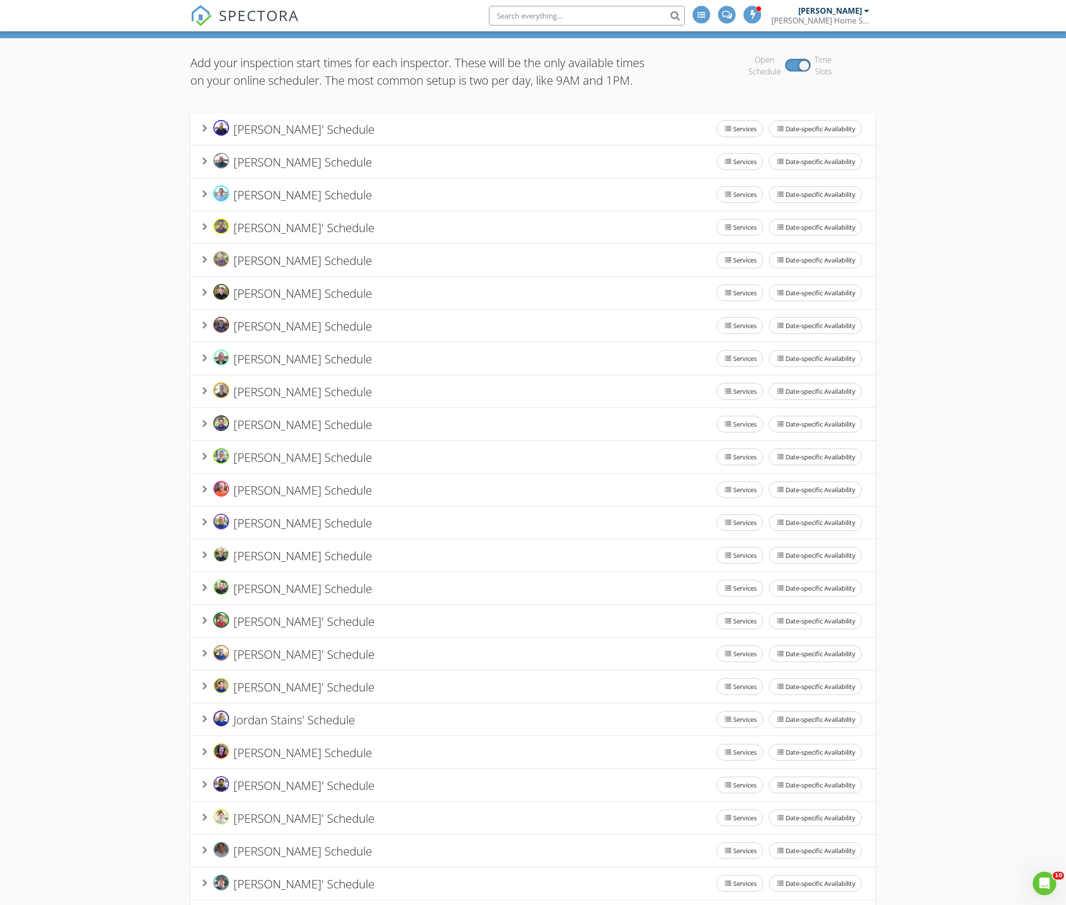
click at [292, 563] on span "[PERSON_NAME] Schedule" at bounding box center [303, 555] width 139 height 16
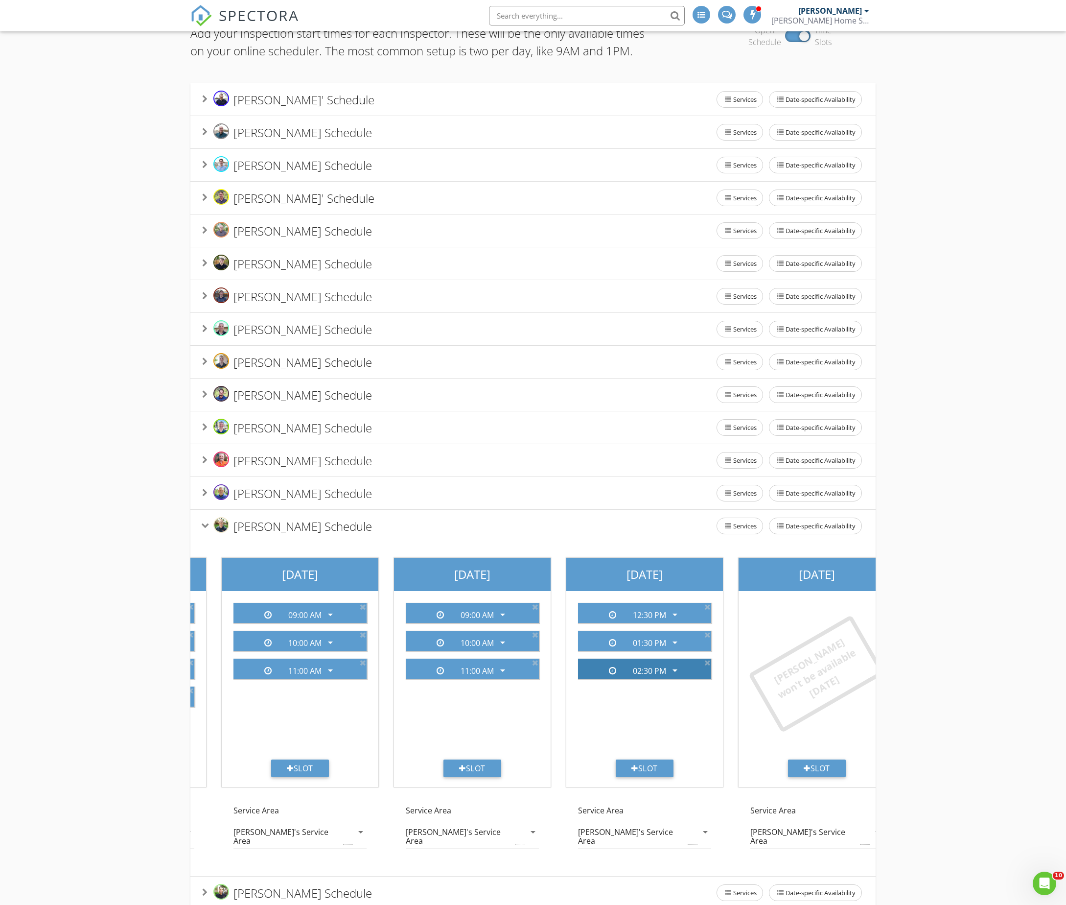
scroll to position [0, 520]
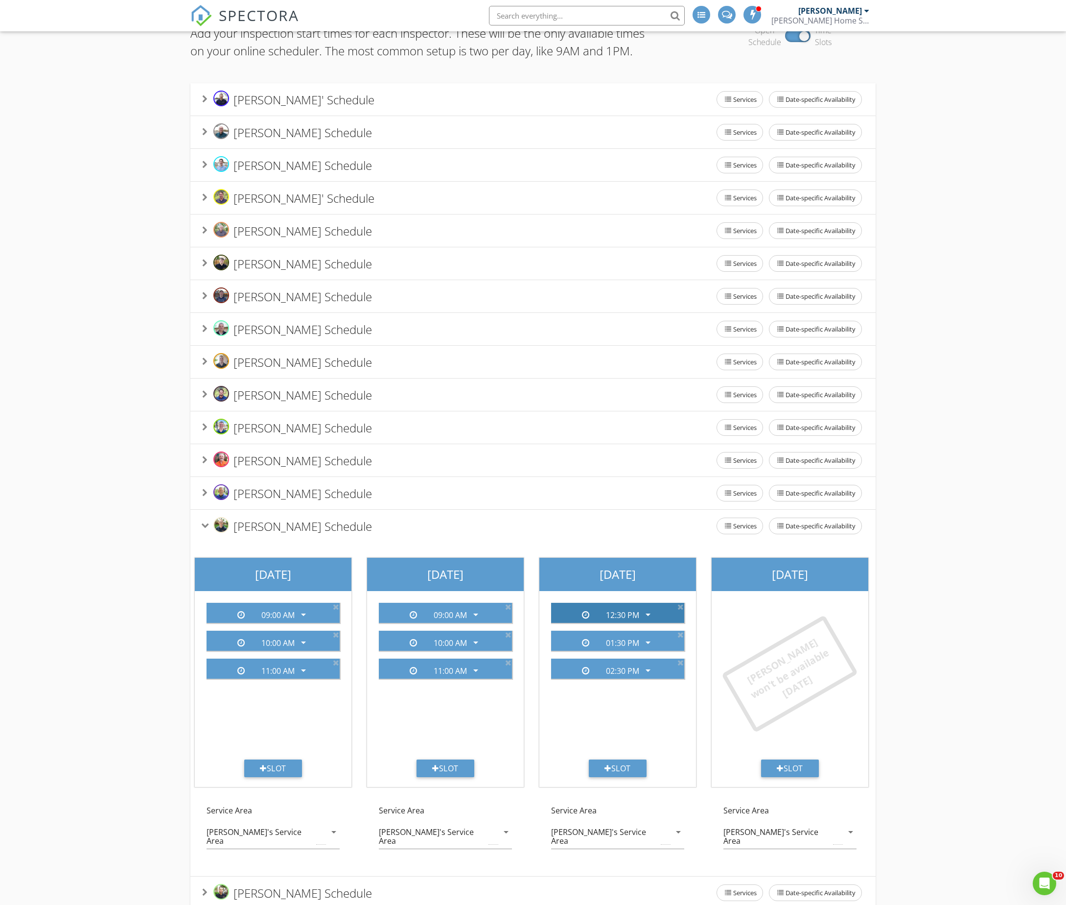
click at [609, 619] on div "12:30 PM" at bounding box center [622, 615] width 33 height 9
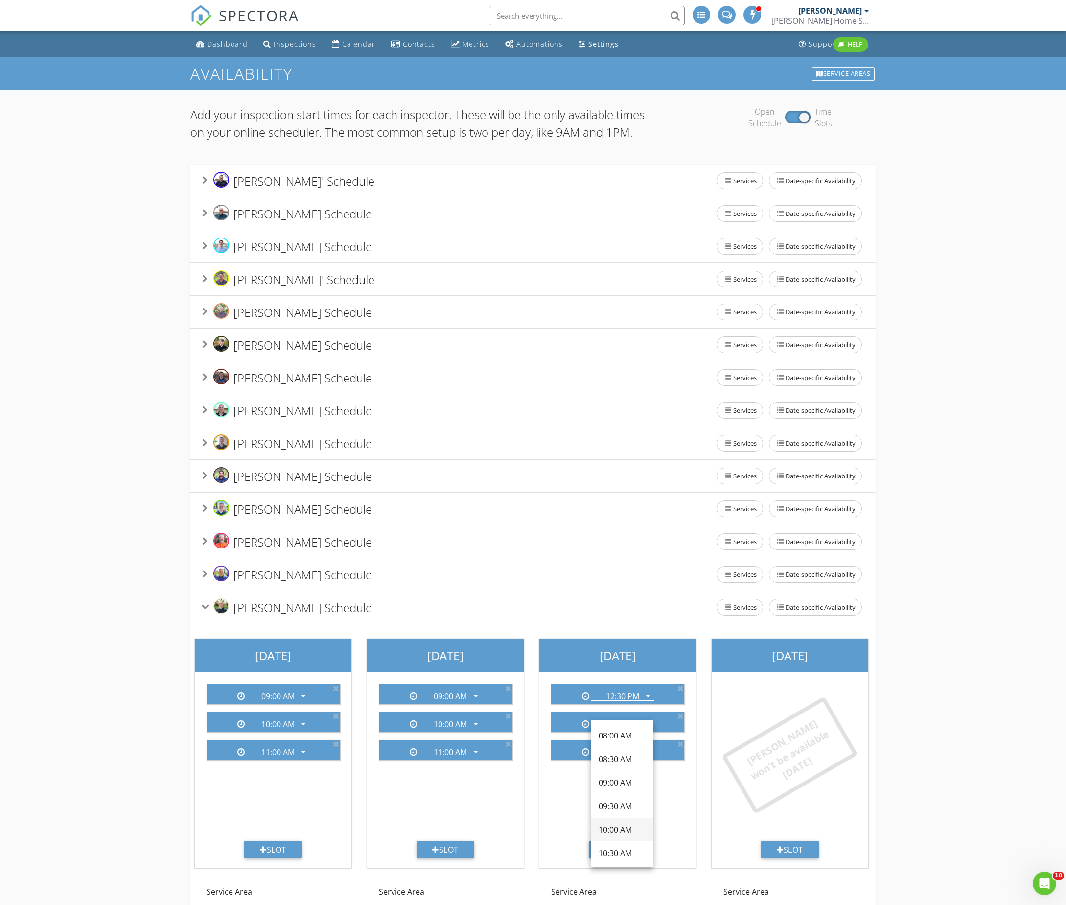
scroll to position [100, 0]
click at [615, 778] on div "09:00 AM" at bounding box center [622, 777] width 47 height 12
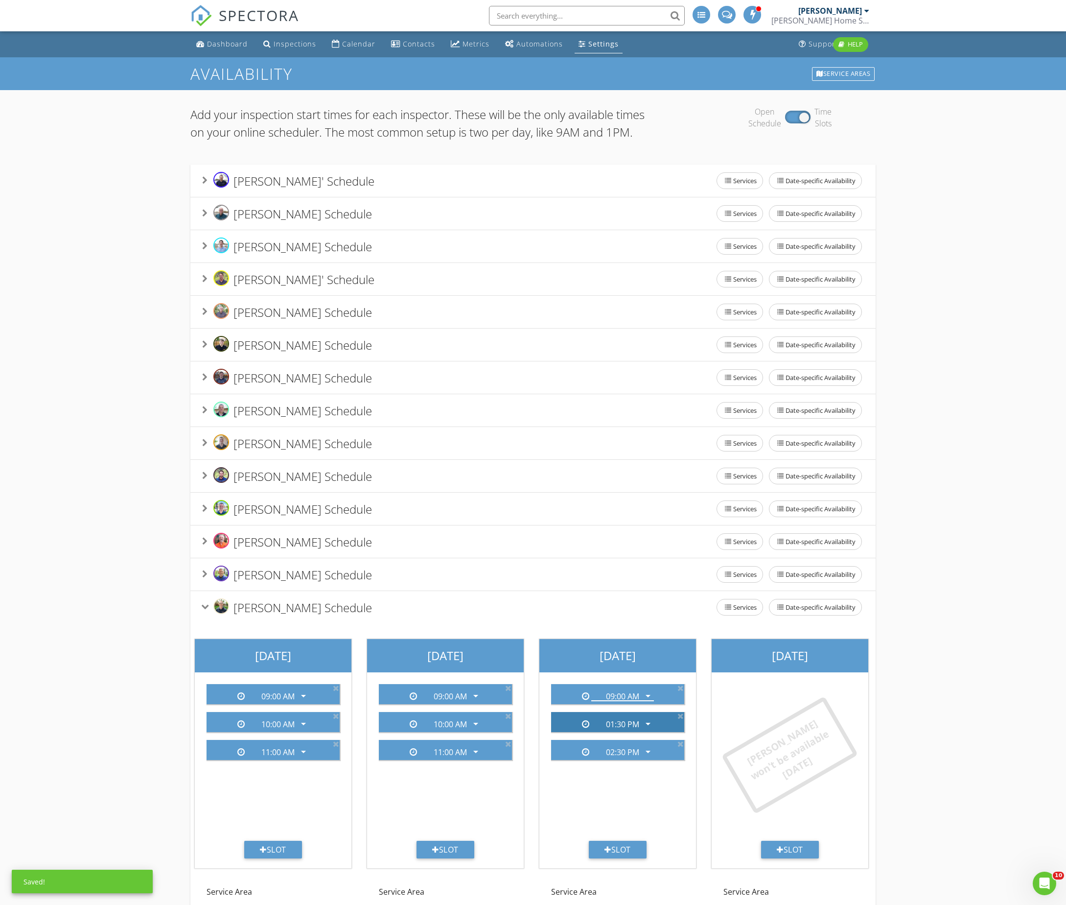
click at [617, 729] on div "01:30 PM" at bounding box center [622, 724] width 33 height 9
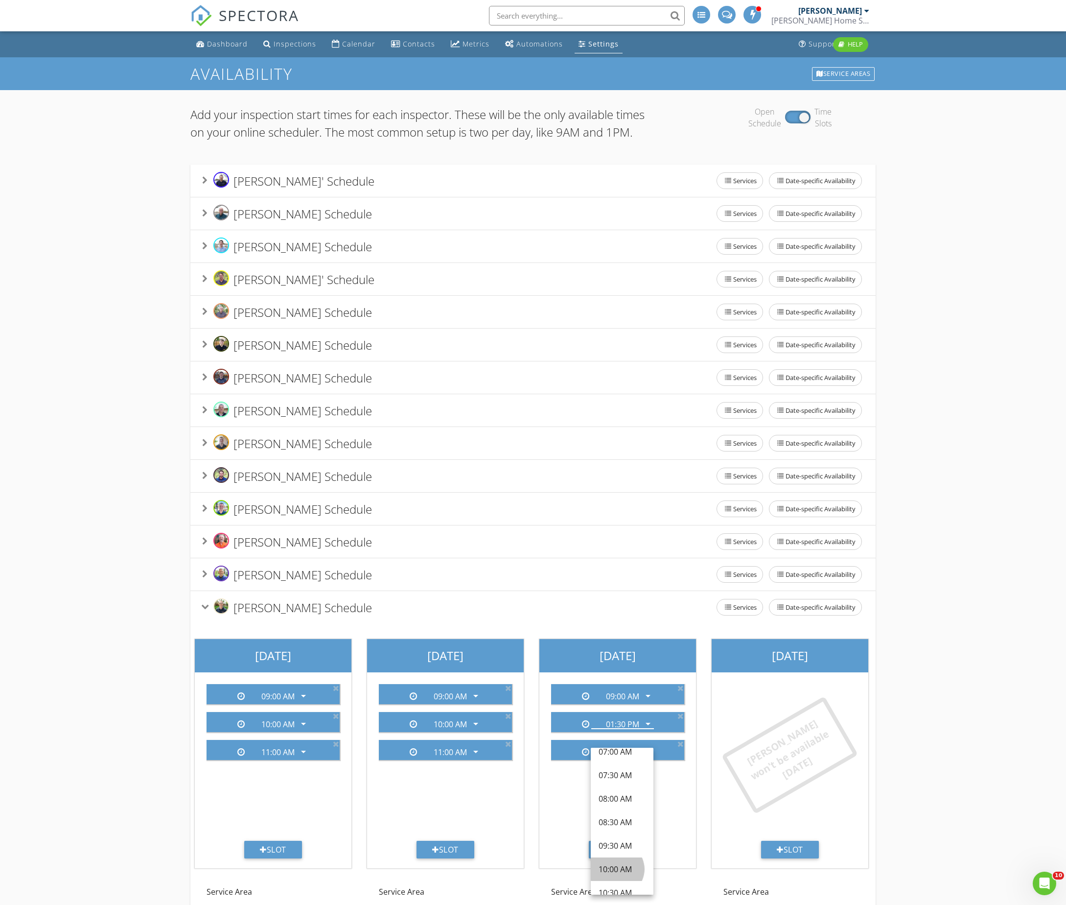
click at [616, 864] on div "10:00 AM" at bounding box center [622, 869] width 47 height 12
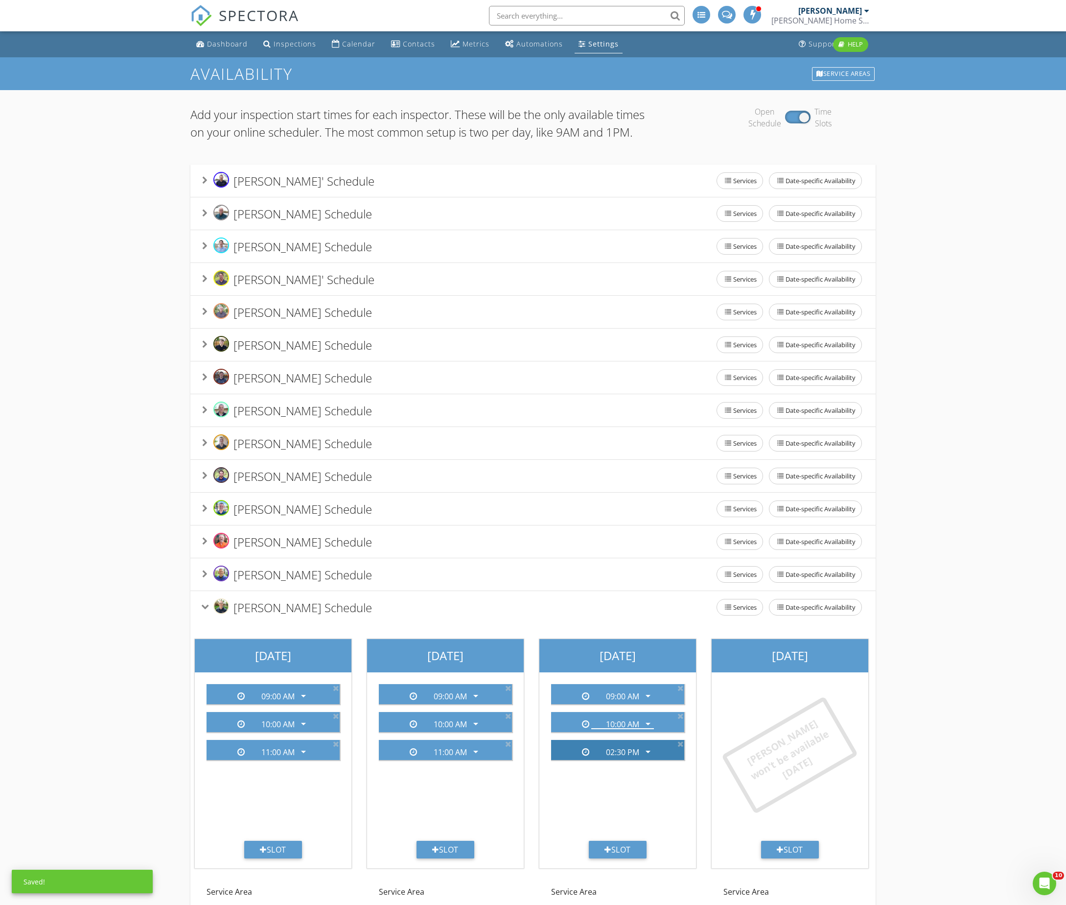
click at [623, 756] on div "02:30 PM" at bounding box center [622, 752] width 33 height 9
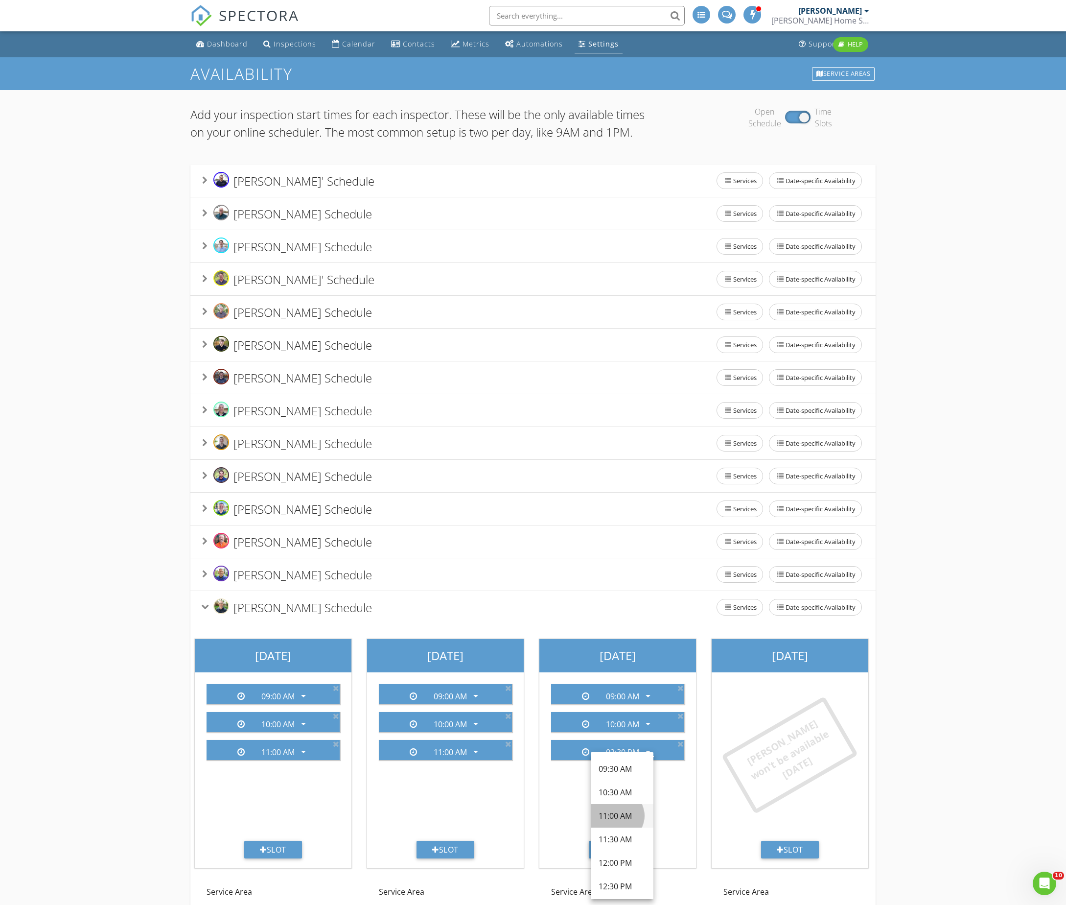
click at [621, 816] on div "11:00 AM" at bounding box center [622, 816] width 47 height 12
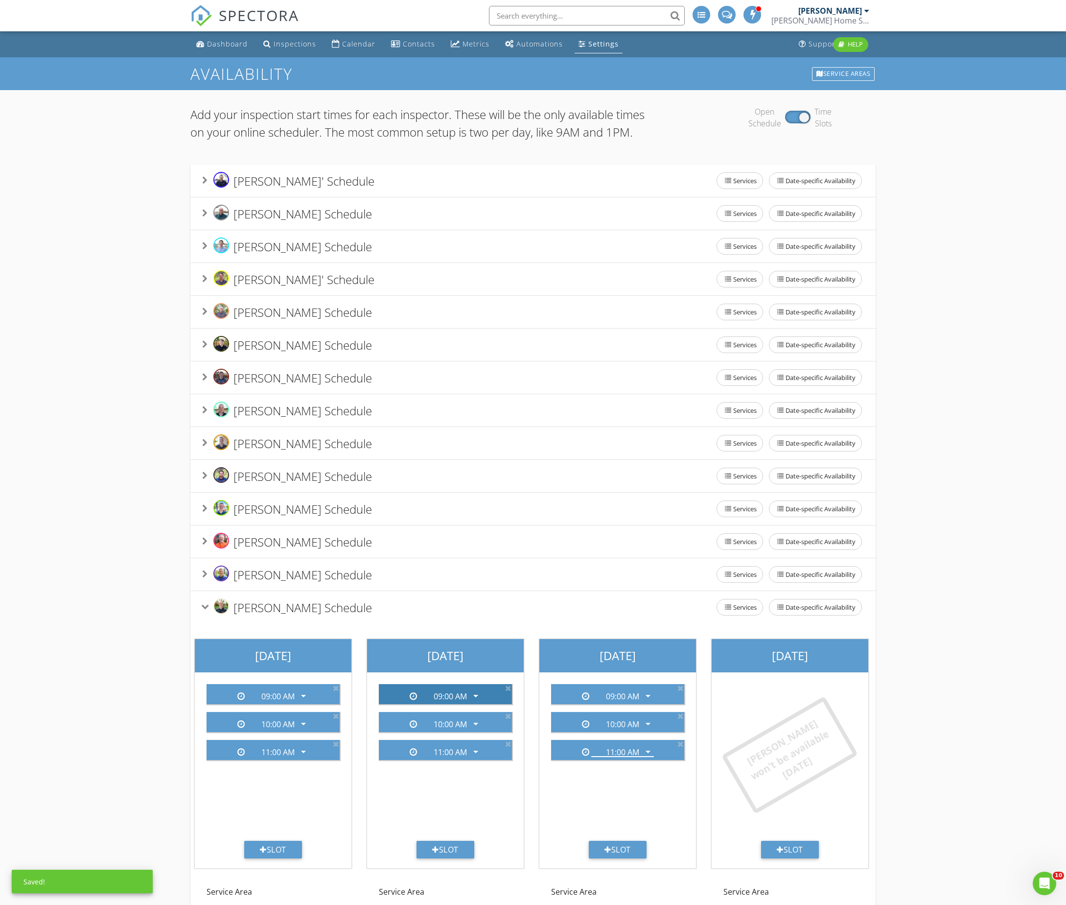
click at [450, 701] on div "09:00 AM" at bounding box center [450, 696] width 33 height 9
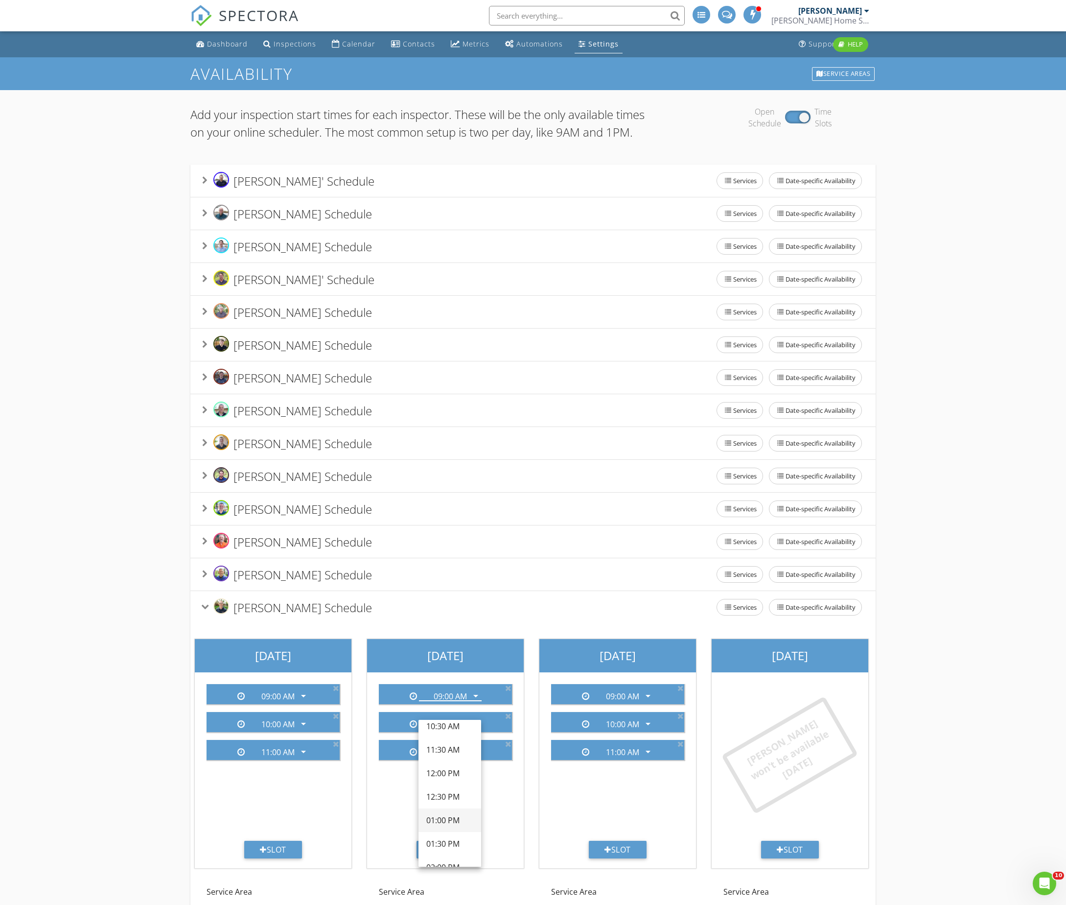
scroll to position [216, 0]
click at [445, 781] on div "12:30 PM" at bounding box center [449, 778] width 47 height 12
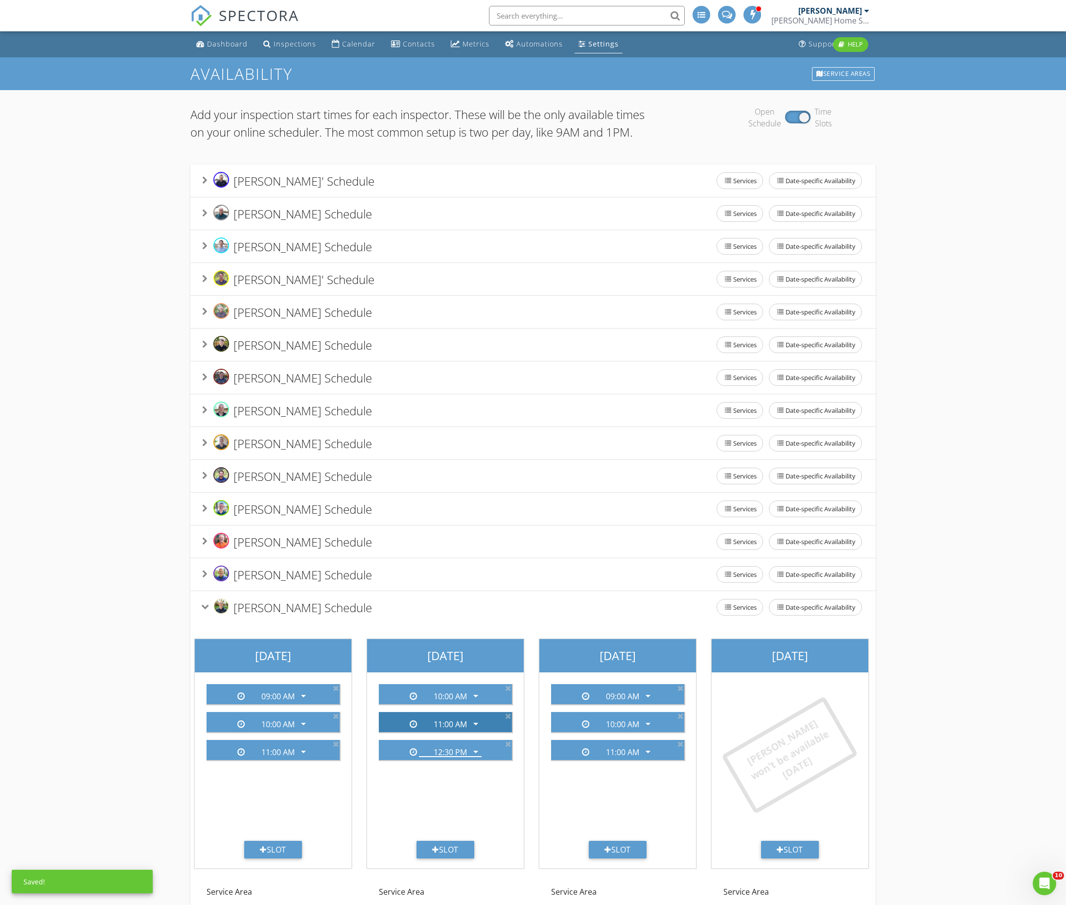
click at [451, 729] on div "11:00 AM" at bounding box center [450, 724] width 33 height 9
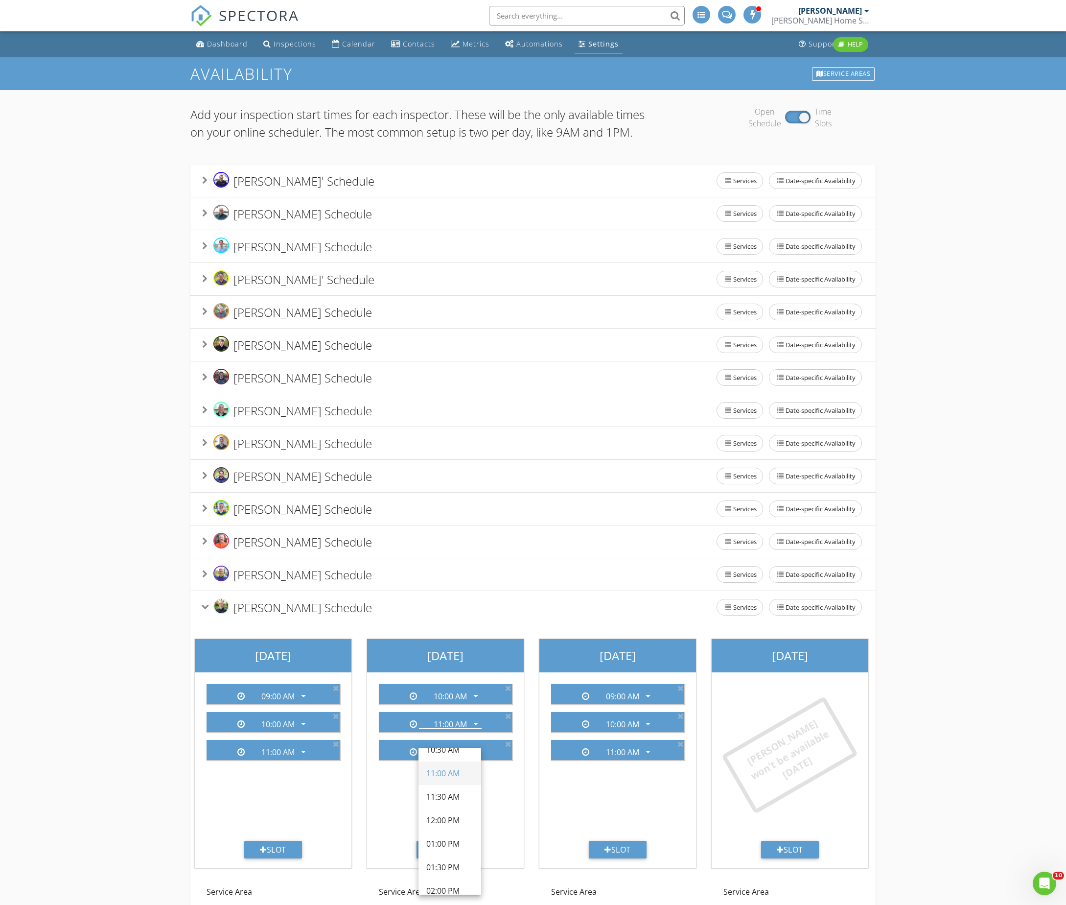
scroll to position [212, 0]
click at [444, 854] on div "01:30 PM" at bounding box center [449, 857] width 47 height 12
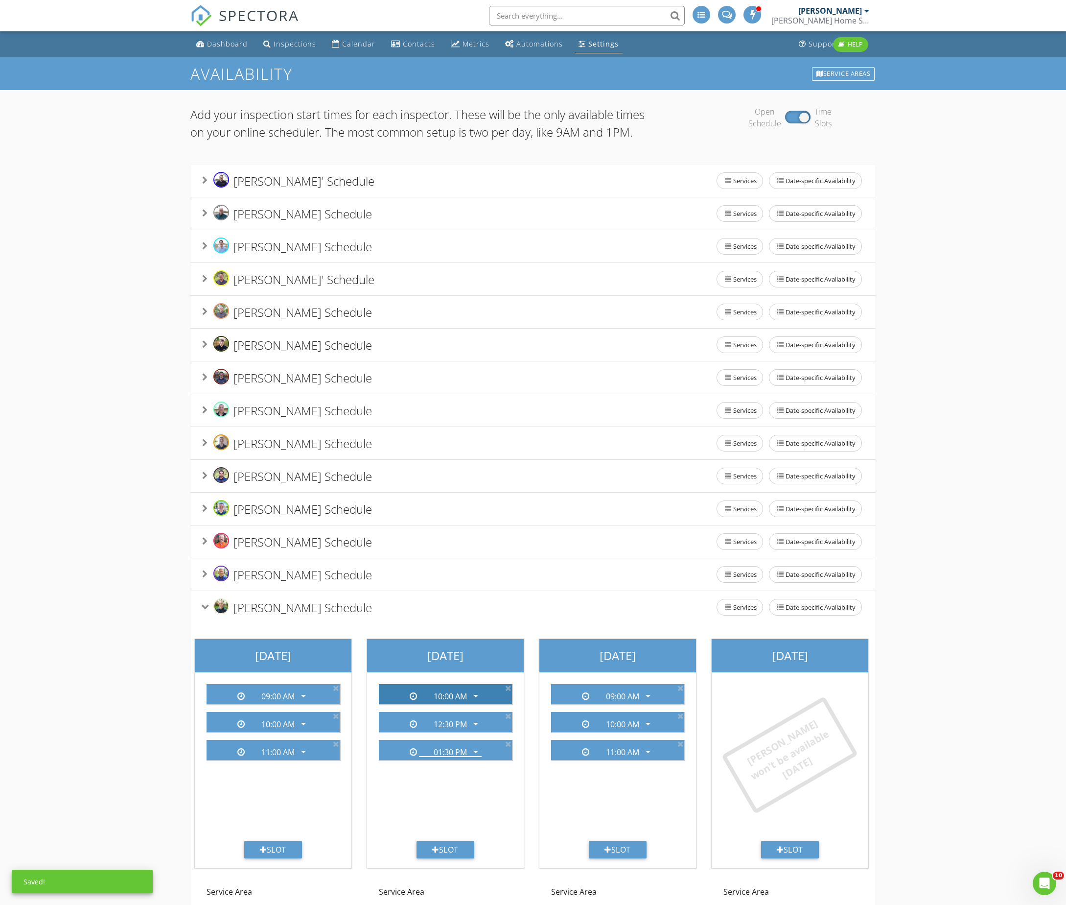
click at [454, 701] on div "10:00 AM" at bounding box center [450, 696] width 33 height 9
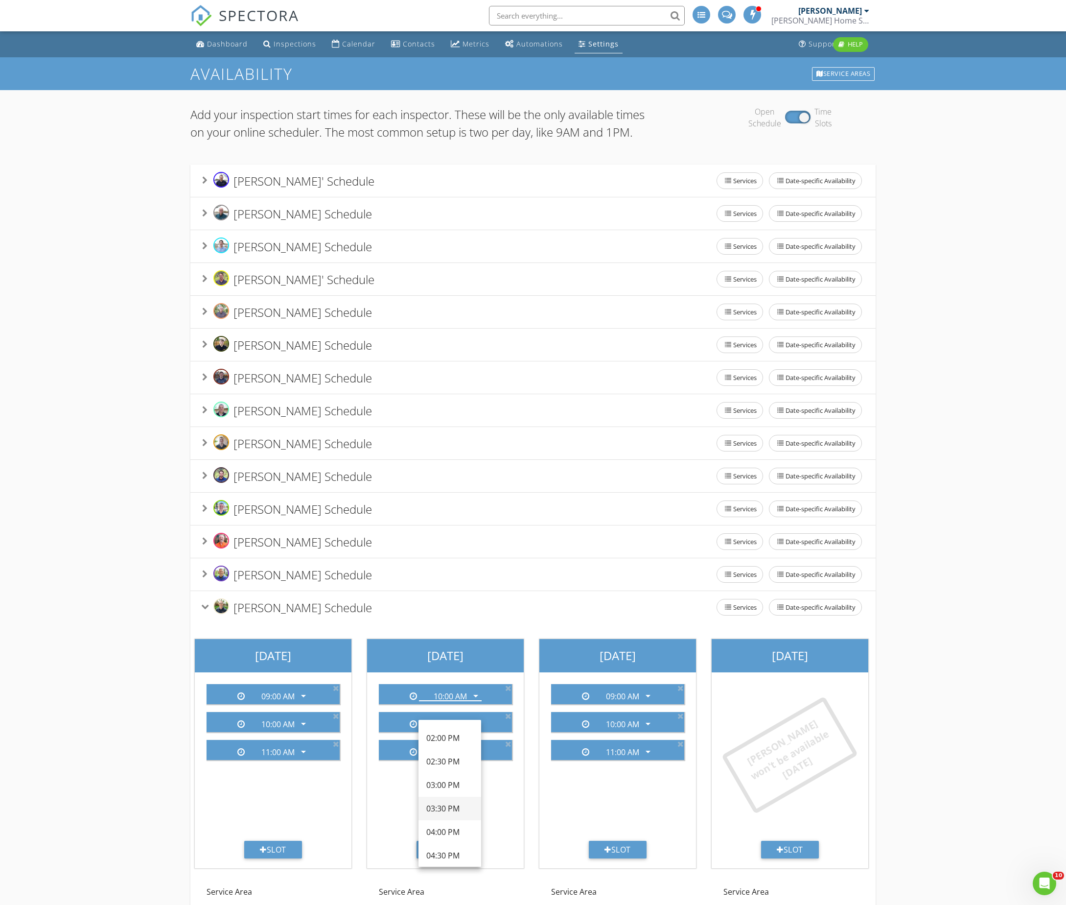
scroll to position [331, 0]
click at [448, 760] on div "02:30 PM" at bounding box center [449, 757] width 47 height 12
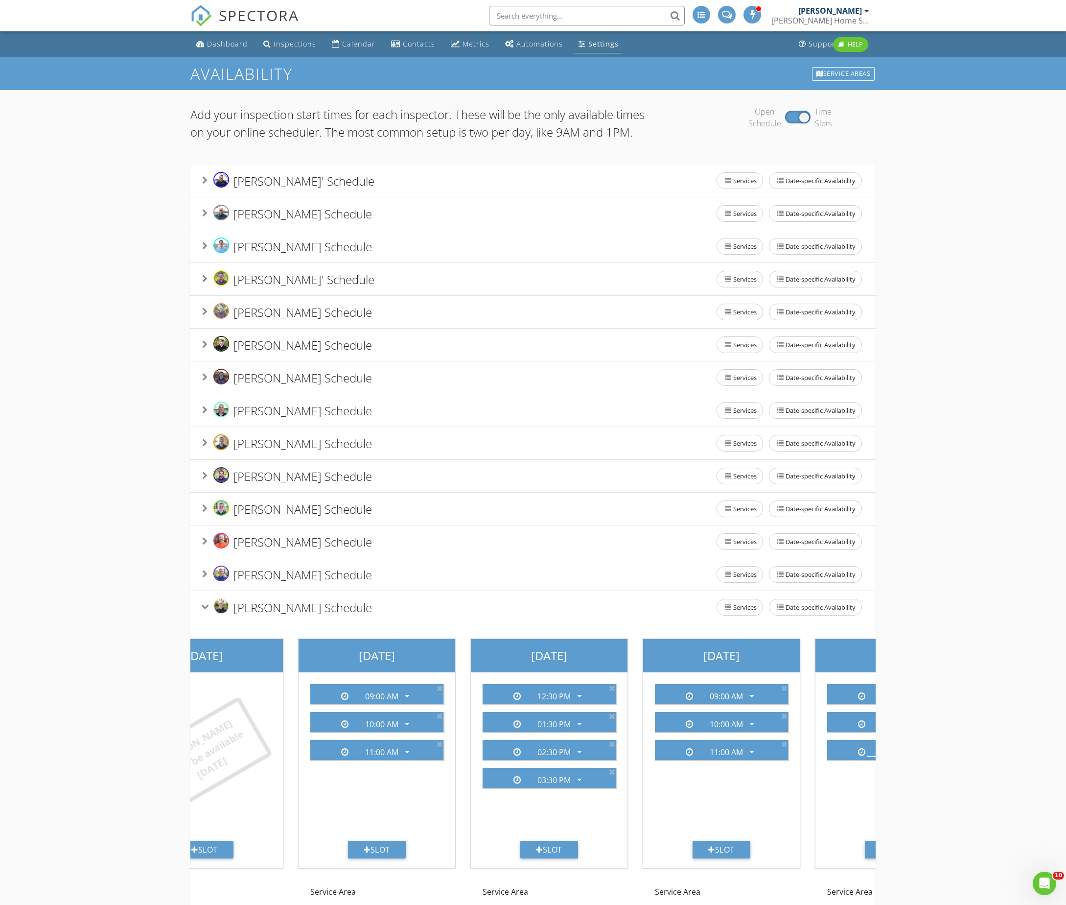
scroll to position [0, 0]
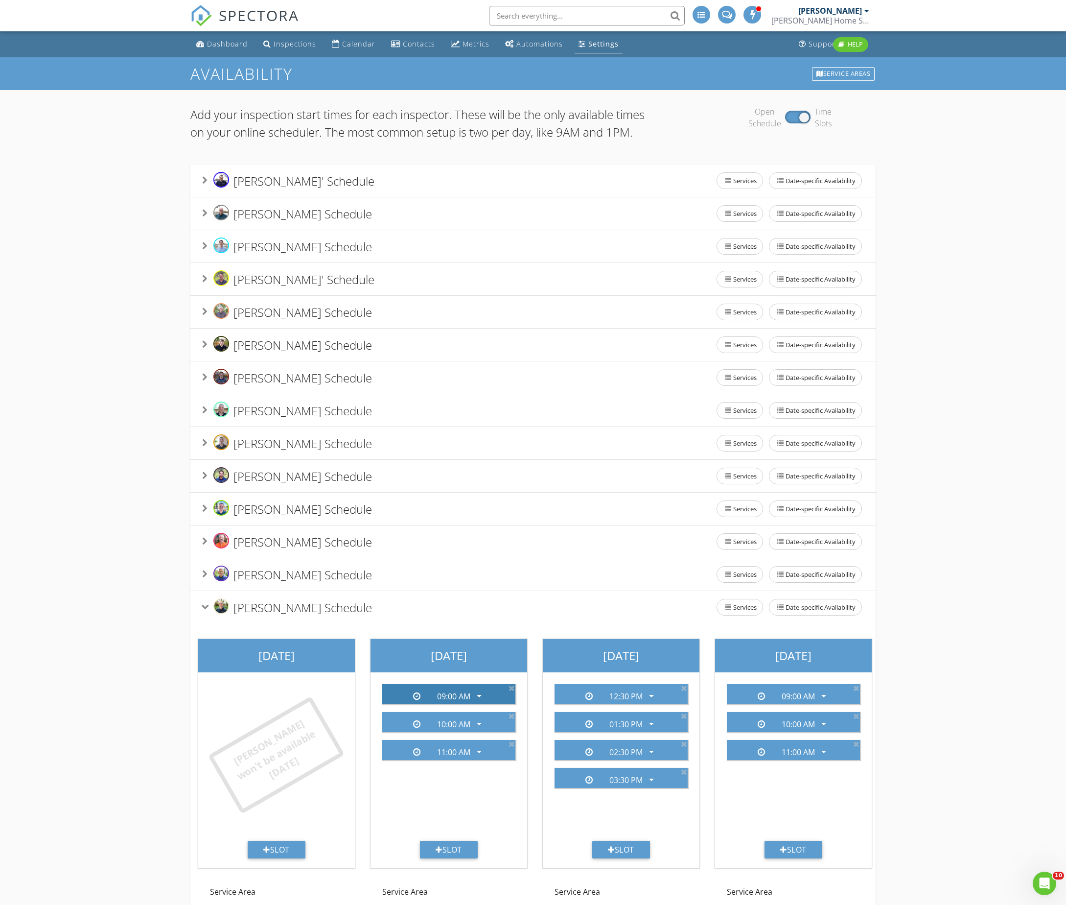
drag, startPoint x: 490, startPoint y: 732, endPoint x: 479, endPoint y: 727, distance: 12.3
click at [484, 704] on div "09:00 AM arrow_drop_down" at bounding box center [448, 694] width 133 height 20
click at [684, 776] on icon at bounding box center [684, 772] width 6 height 8
click at [626, 701] on div "12:30 PM" at bounding box center [626, 696] width 33 height 9
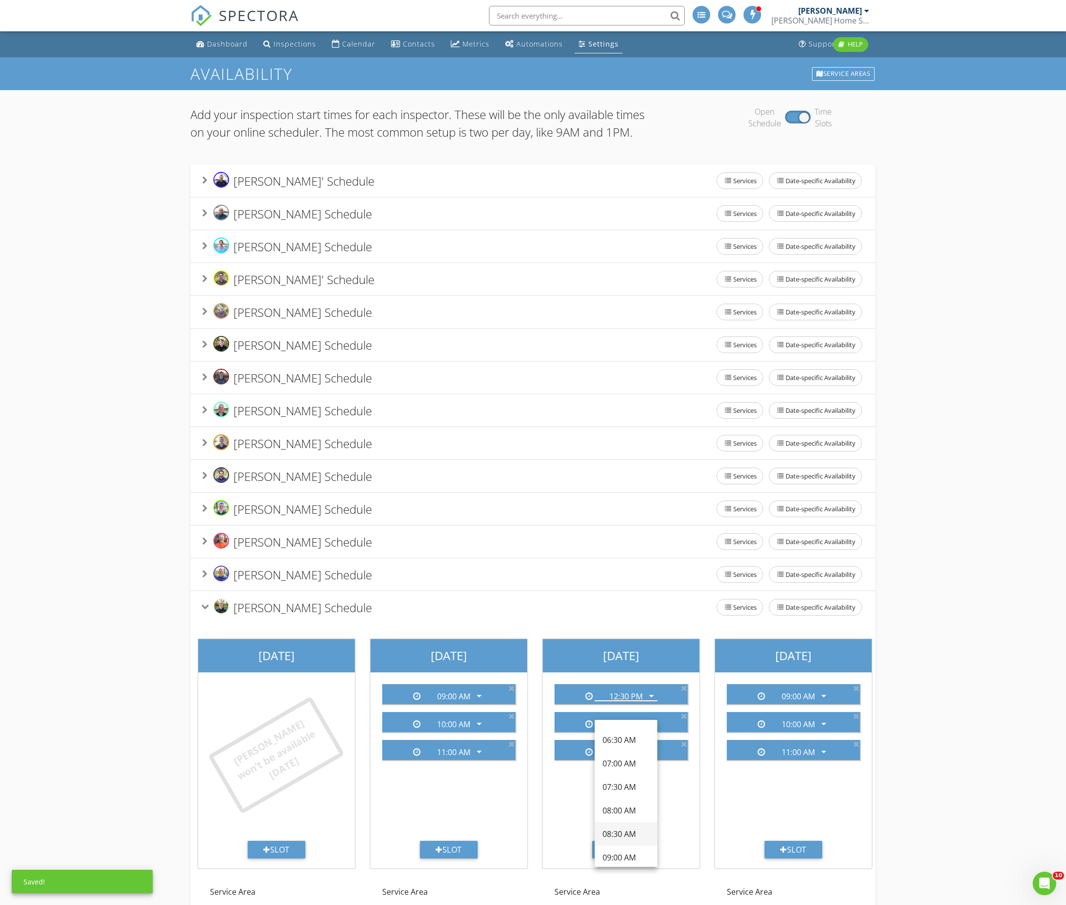
scroll to position [27, 0]
click at [618, 849] on div "09:00 AM" at bounding box center [626, 850] width 47 height 12
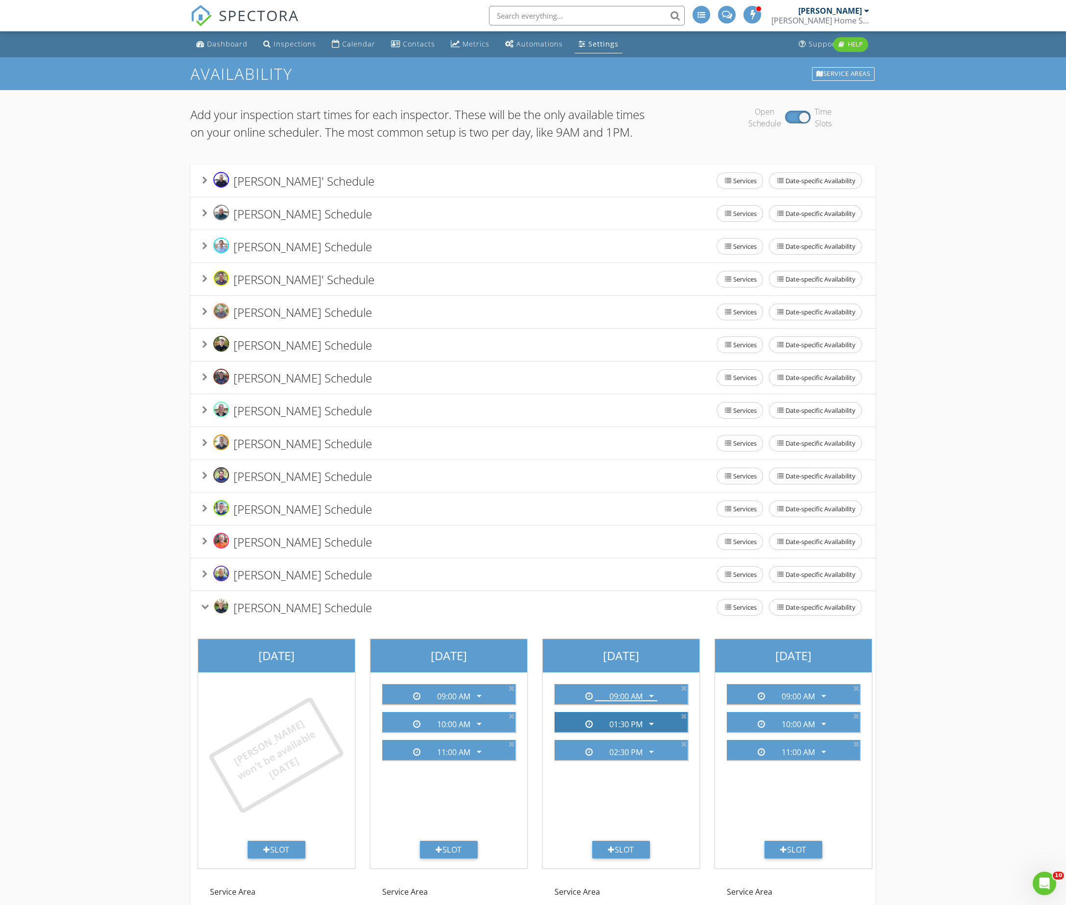
click at [630, 729] on div "01:30 PM" at bounding box center [626, 724] width 33 height 9
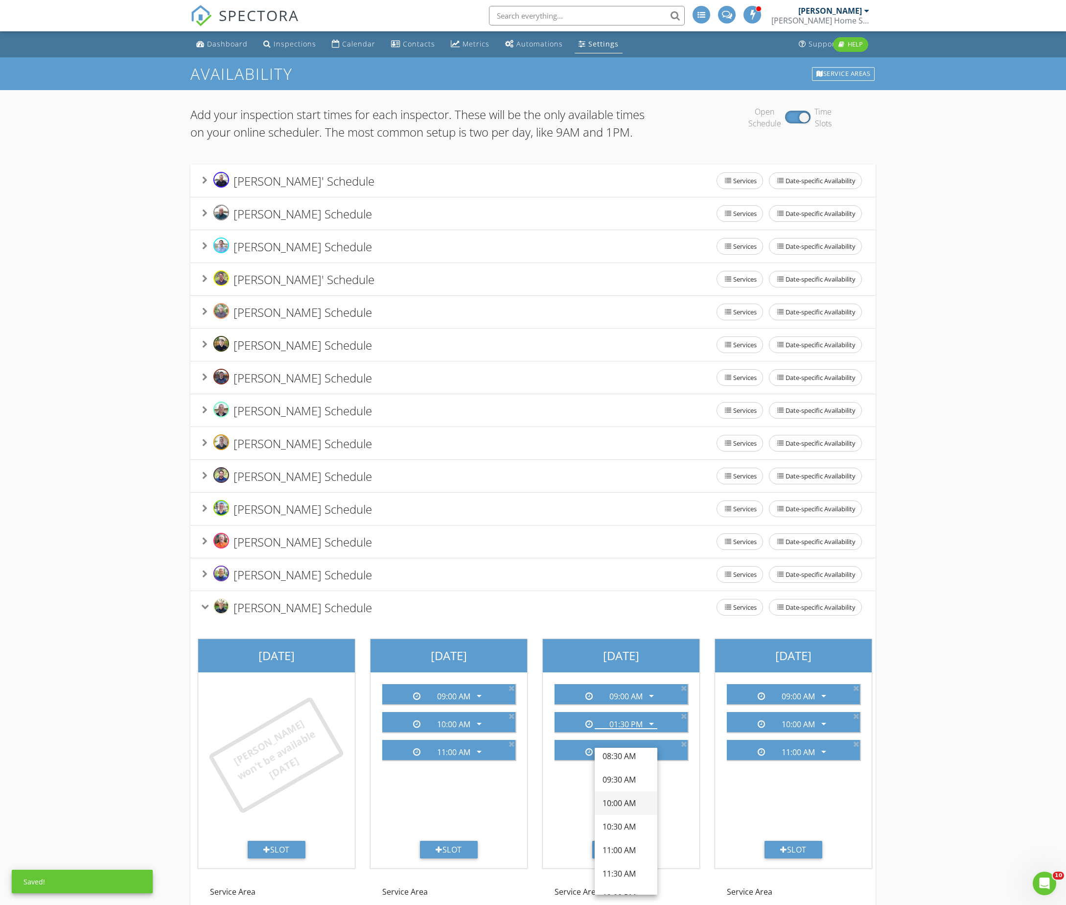
scroll to position [118, 0]
click at [623, 806] on div "10:00 AM" at bounding box center [626, 810] width 47 height 12
click at [627, 756] on div "02:30 PM" at bounding box center [626, 752] width 33 height 9
click at [624, 836] on div "11:00 AM" at bounding box center [626, 835] width 47 height 12
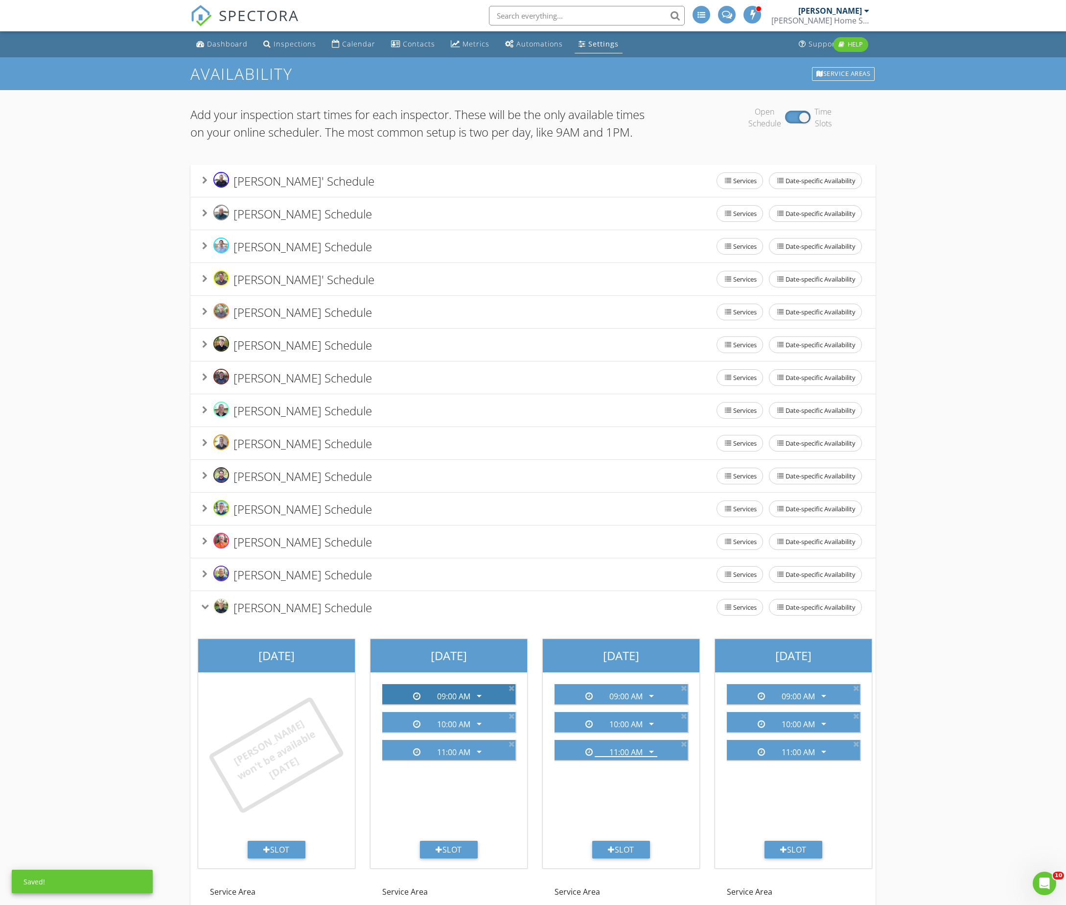
click at [456, 701] on div "09:00 AM" at bounding box center [453, 696] width 33 height 9
drag, startPoint x: 499, startPoint y: 817, endPoint x: 490, endPoint y: 802, distance: 17.4
click at [499, 817] on div "09:00 AM arrow_drop_down 10:00 AM arrow_drop_down 11:00 AM arrow_drop_down" at bounding box center [449, 758] width 149 height 165
click at [455, 756] on div "11:00 AM" at bounding box center [453, 752] width 33 height 9
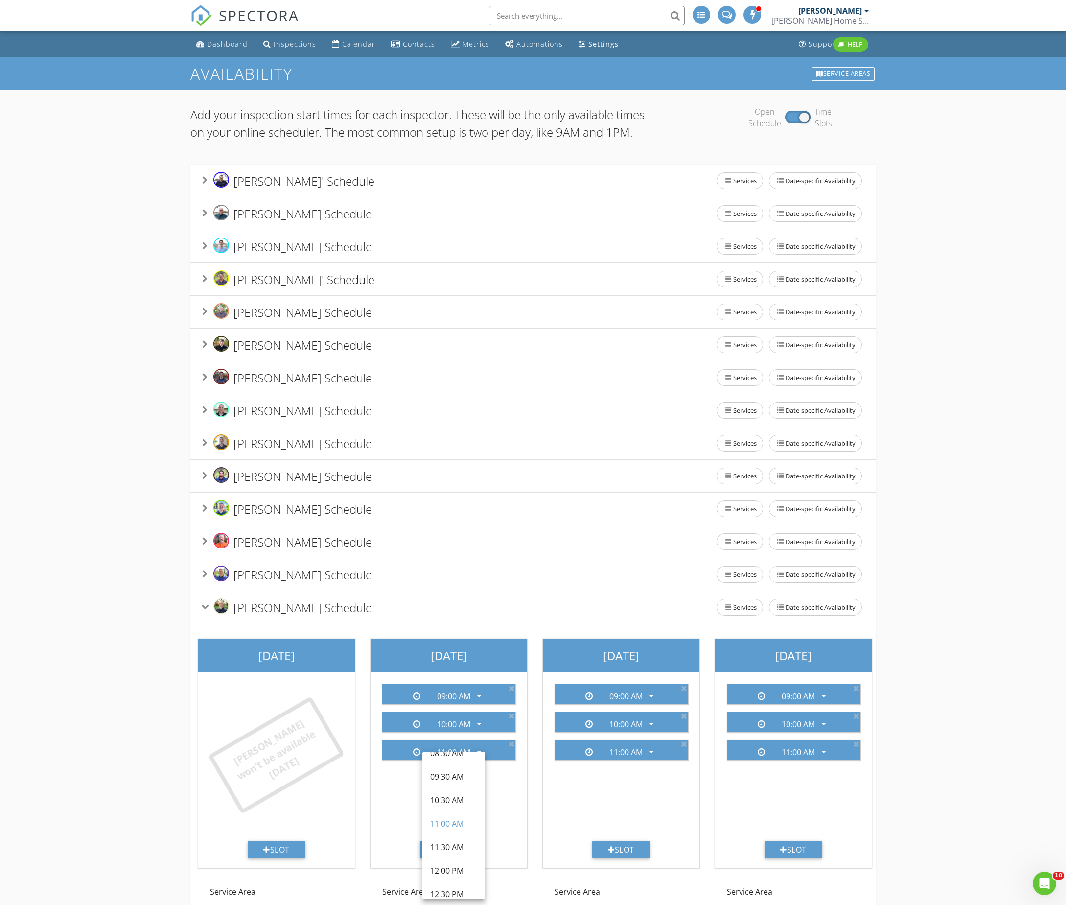
scroll to position [137, 0]
click at [441, 884] on div "12:30 PM" at bounding box center [453, 889] width 47 height 12
click at [454, 729] on div "10:00 AM" at bounding box center [453, 724] width 33 height 9
click at [447, 855] on div "01:30 PM" at bounding box center [453, 853] width 47 height 12
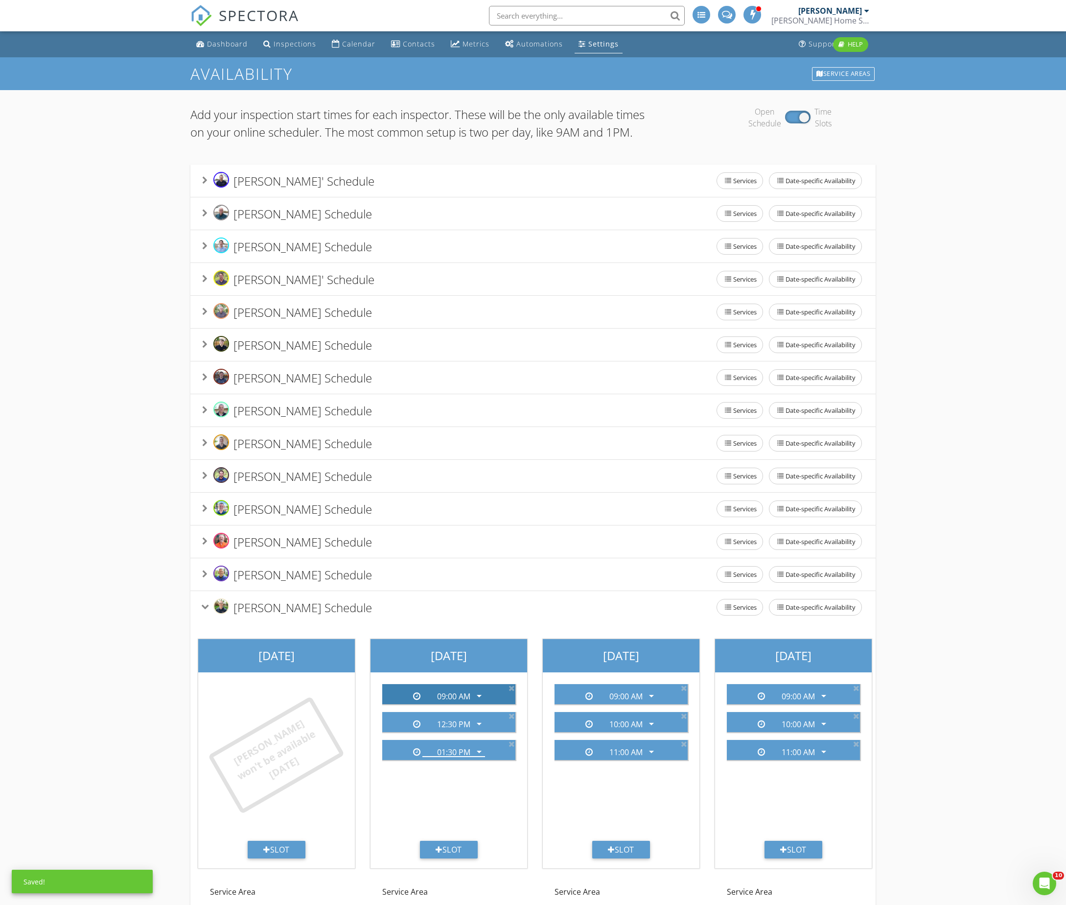
click at [458, 701] on div "09:00 AM" at bounding box center [453, 696] width 33 height 9
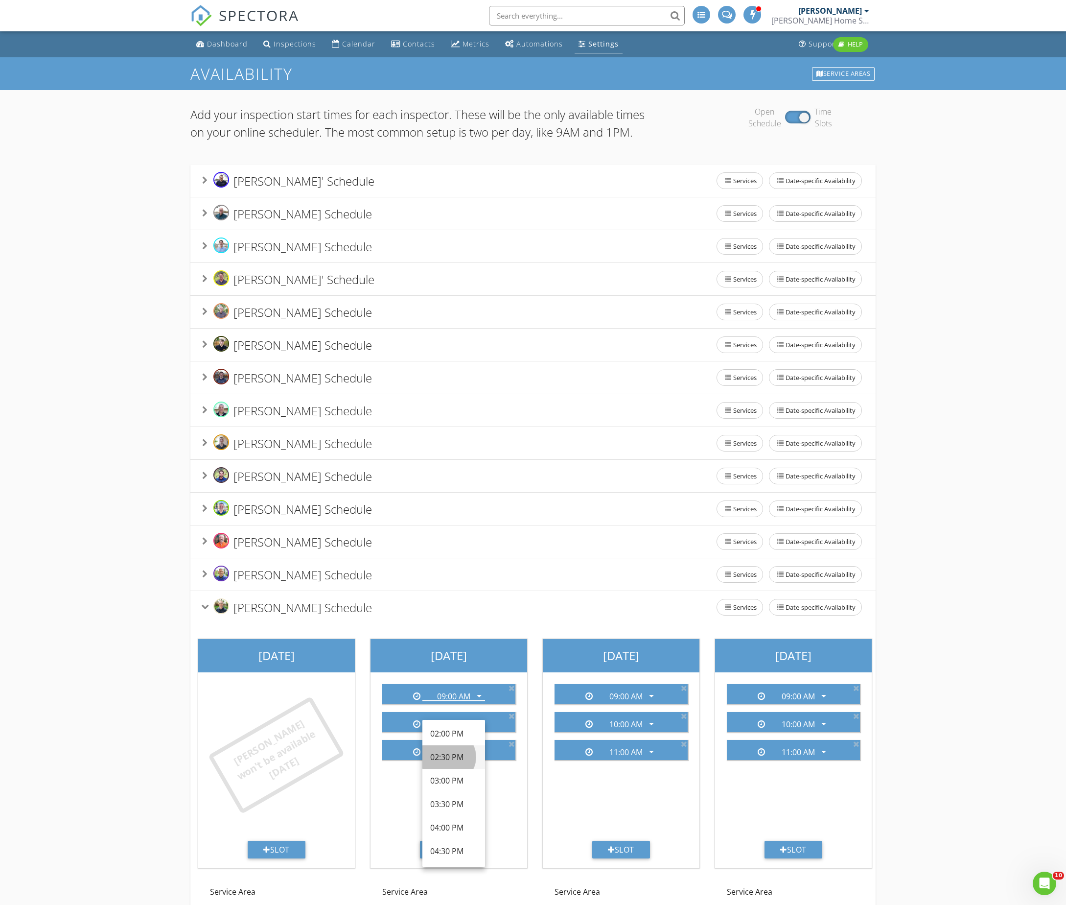
click at [454, 754] on div "02:30 PM" at bounding box center [453, 757] width 47 height 12
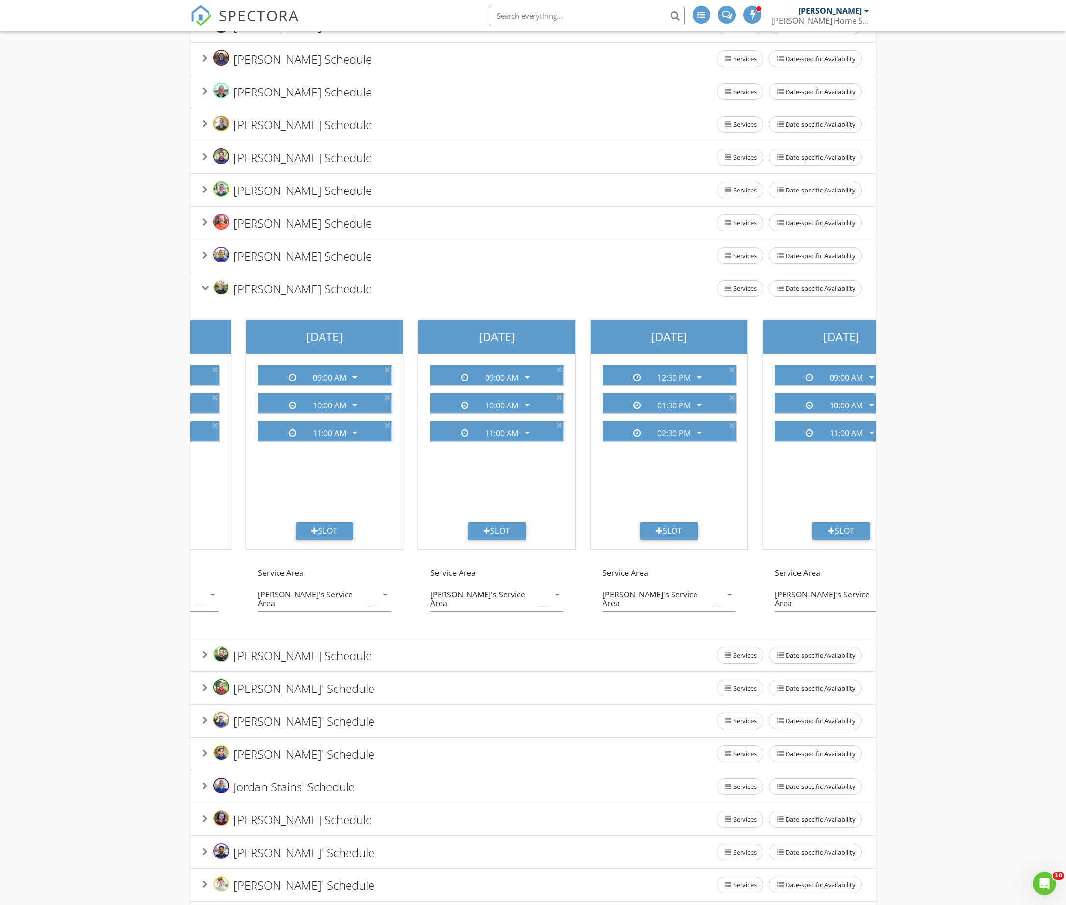
scroll to position [0, 520]
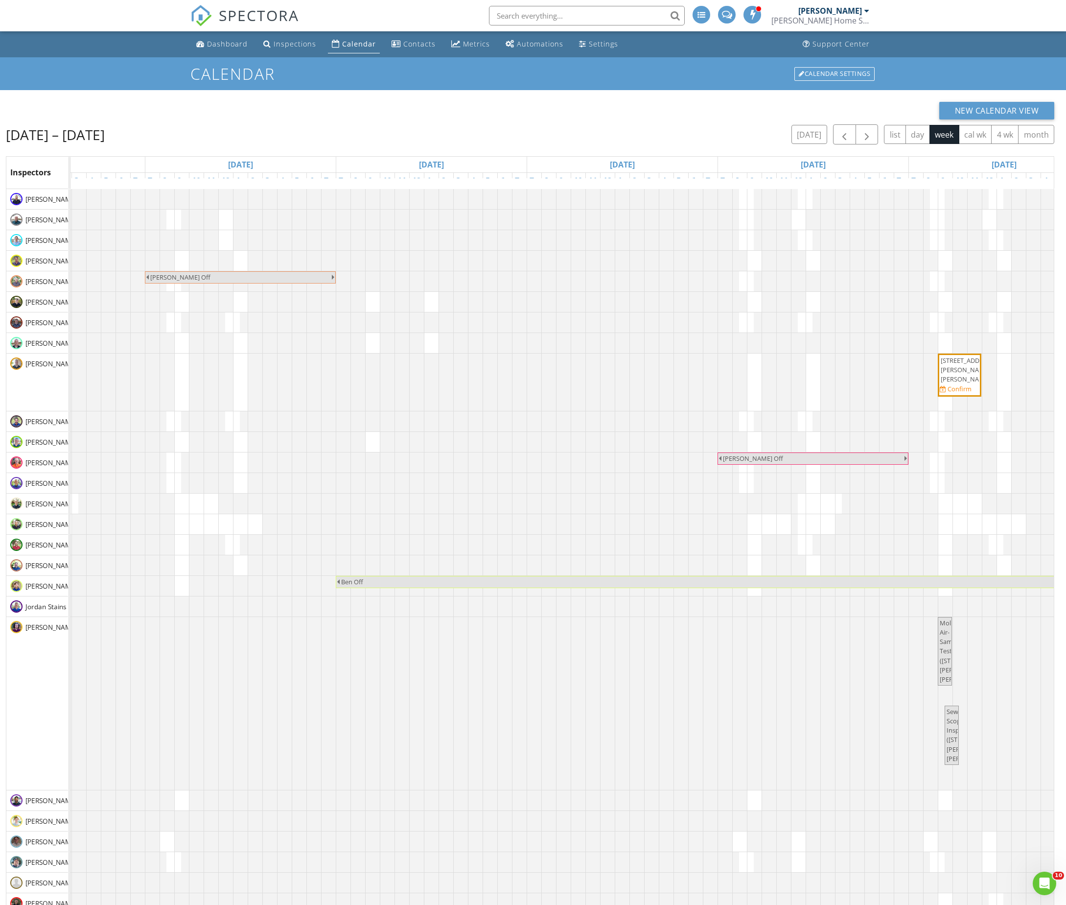
scroll to position [0, 365]
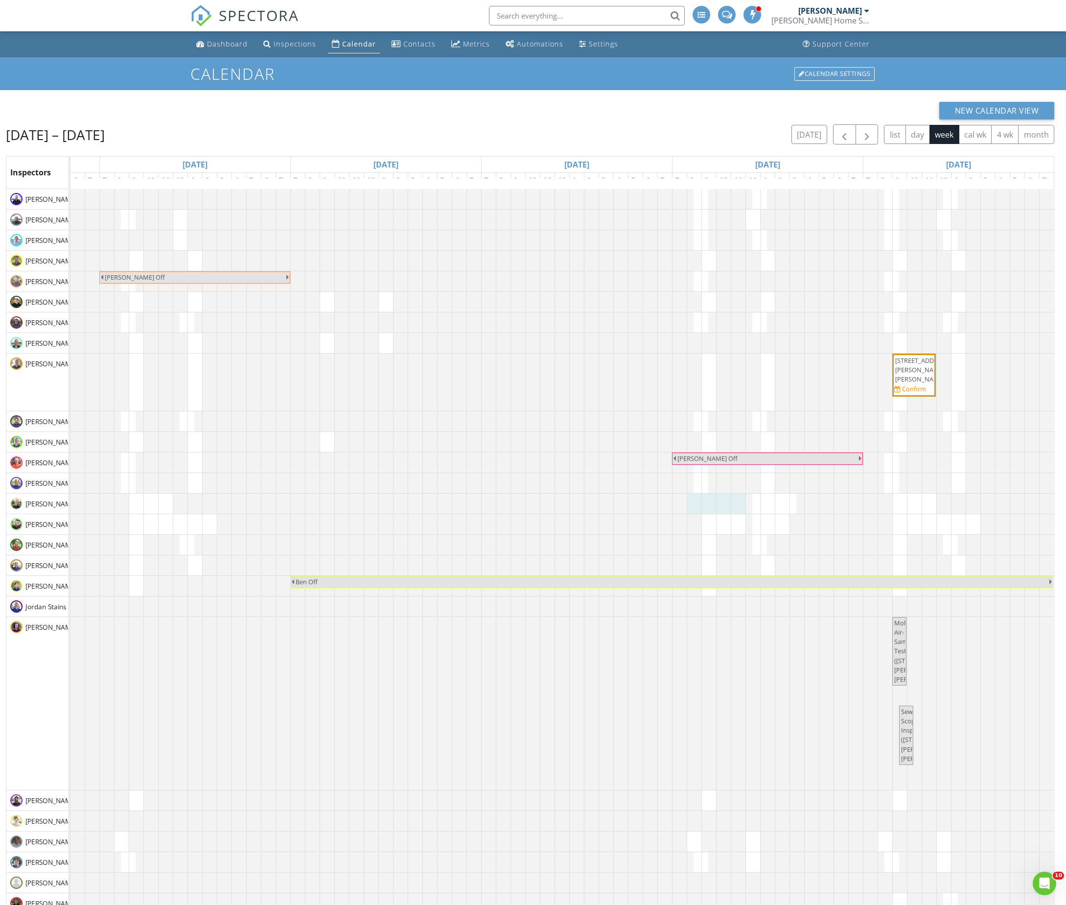
drag, startPoint x: 679, startPoint y: 509, endPoint x: 729, endPoint y: 513, distance: 50.1
click at [700, 486] on link "Event" at bounding box center [703, 487] width 50 height 16
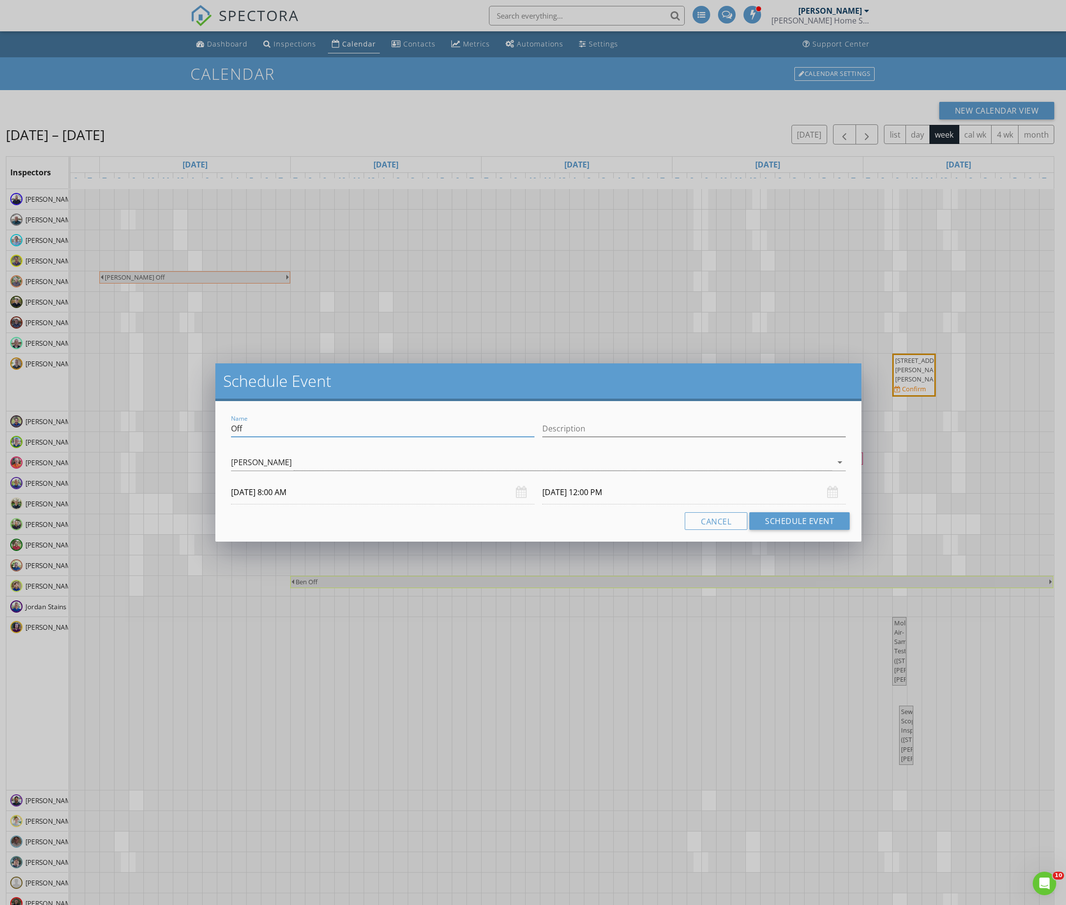
click at [373, 421] on input "Off" at bounding box center [383, 429] width 304 height 16
paste input "FF PT"
type input "OFF PT"
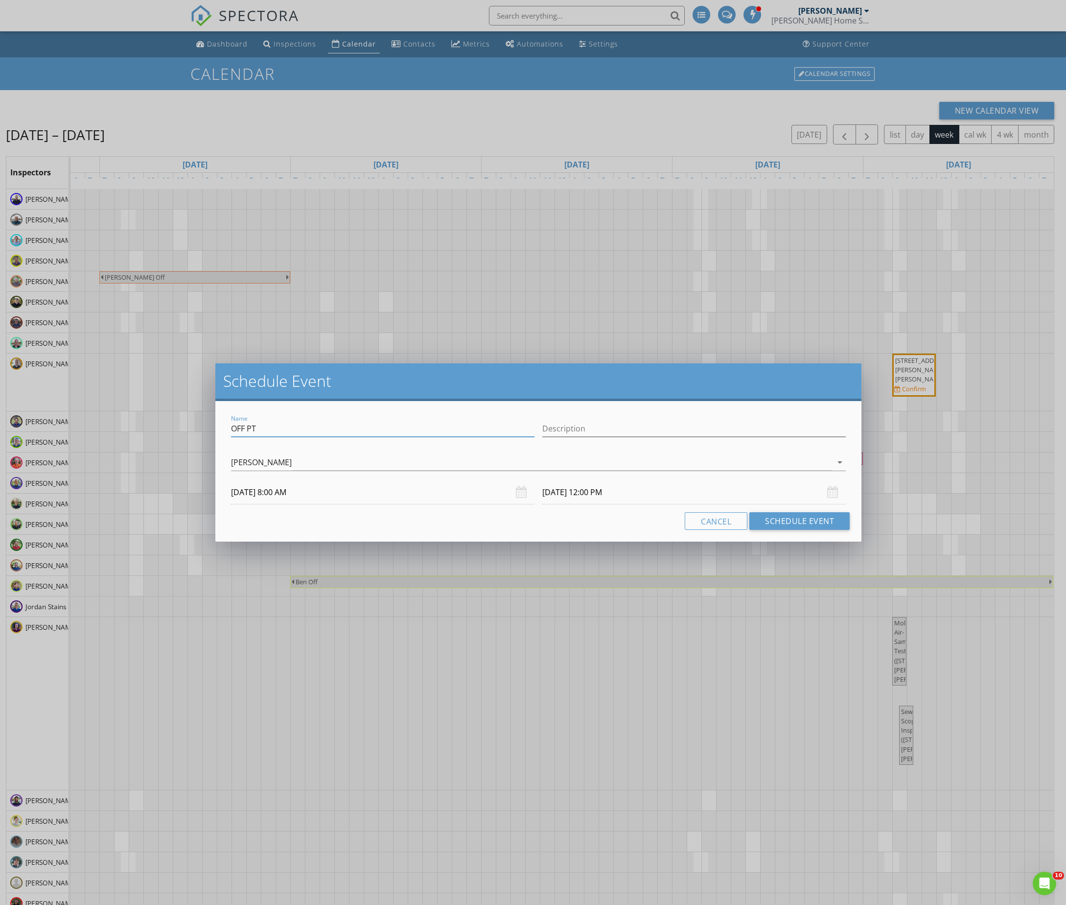
click at [801, 536] on div "Name OFF PT Description check_box_outline_blank [PERSON_NAME] check_box_outline…" at bounding box center [538, 471] width 646 height 141
click at [801, 523] on button "Schedule Event" at bounding box center [800, 521] width 100 height 18
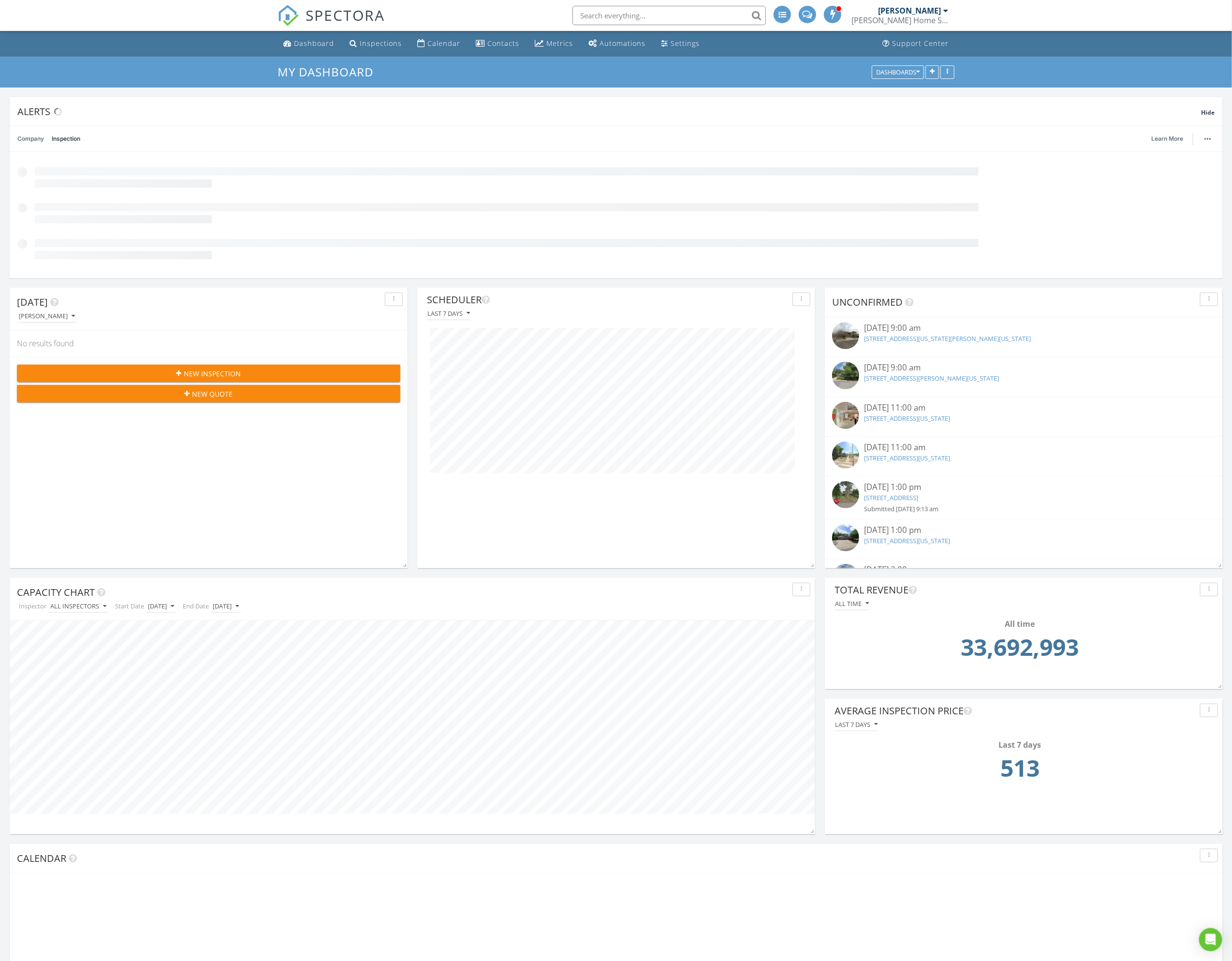
scroll to position [280, 397]
click at [887, 13] on div "[PERSON_NAME]" at bounding box center [909, 11] width 63 height 10
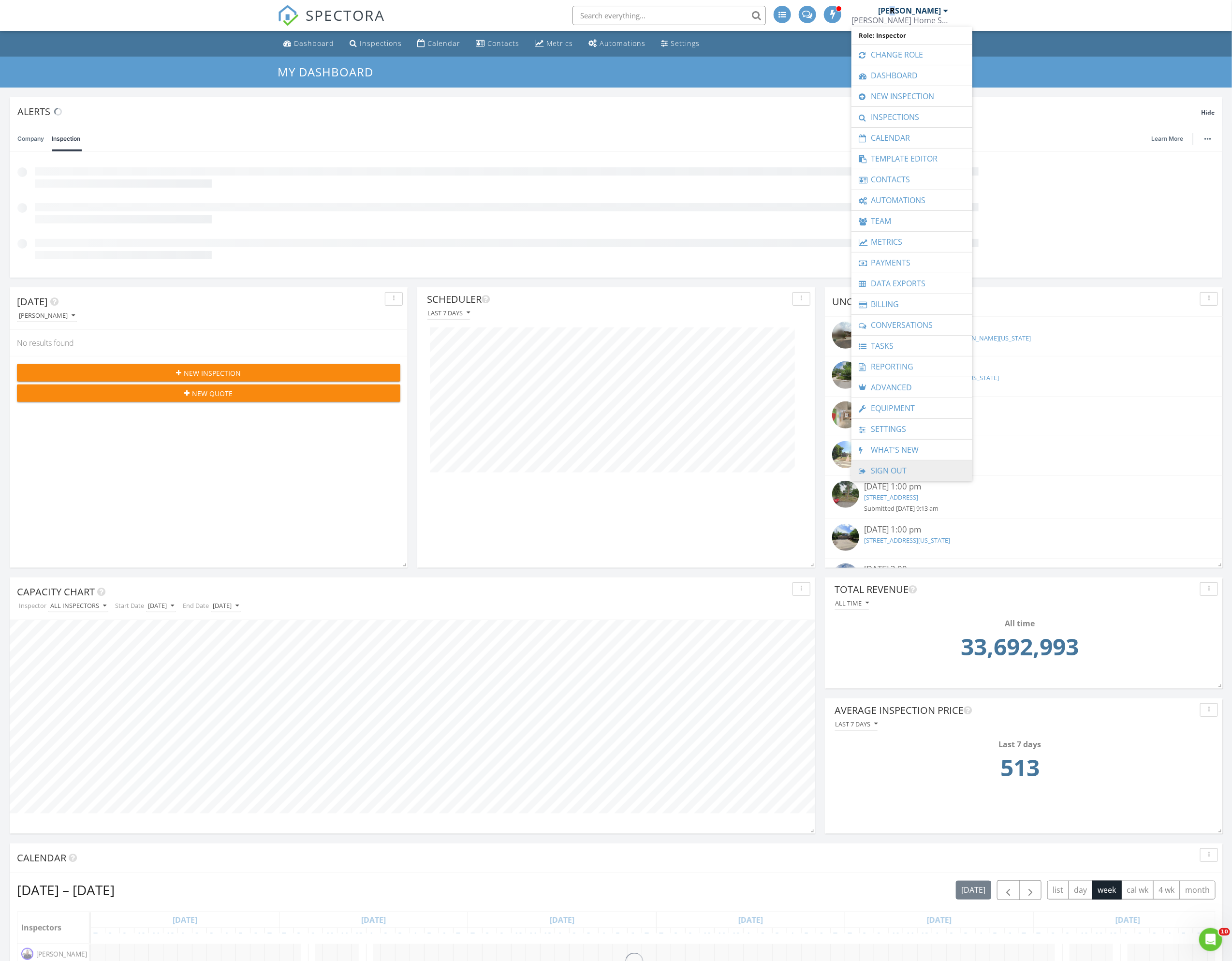
scroll to position [0, 0]
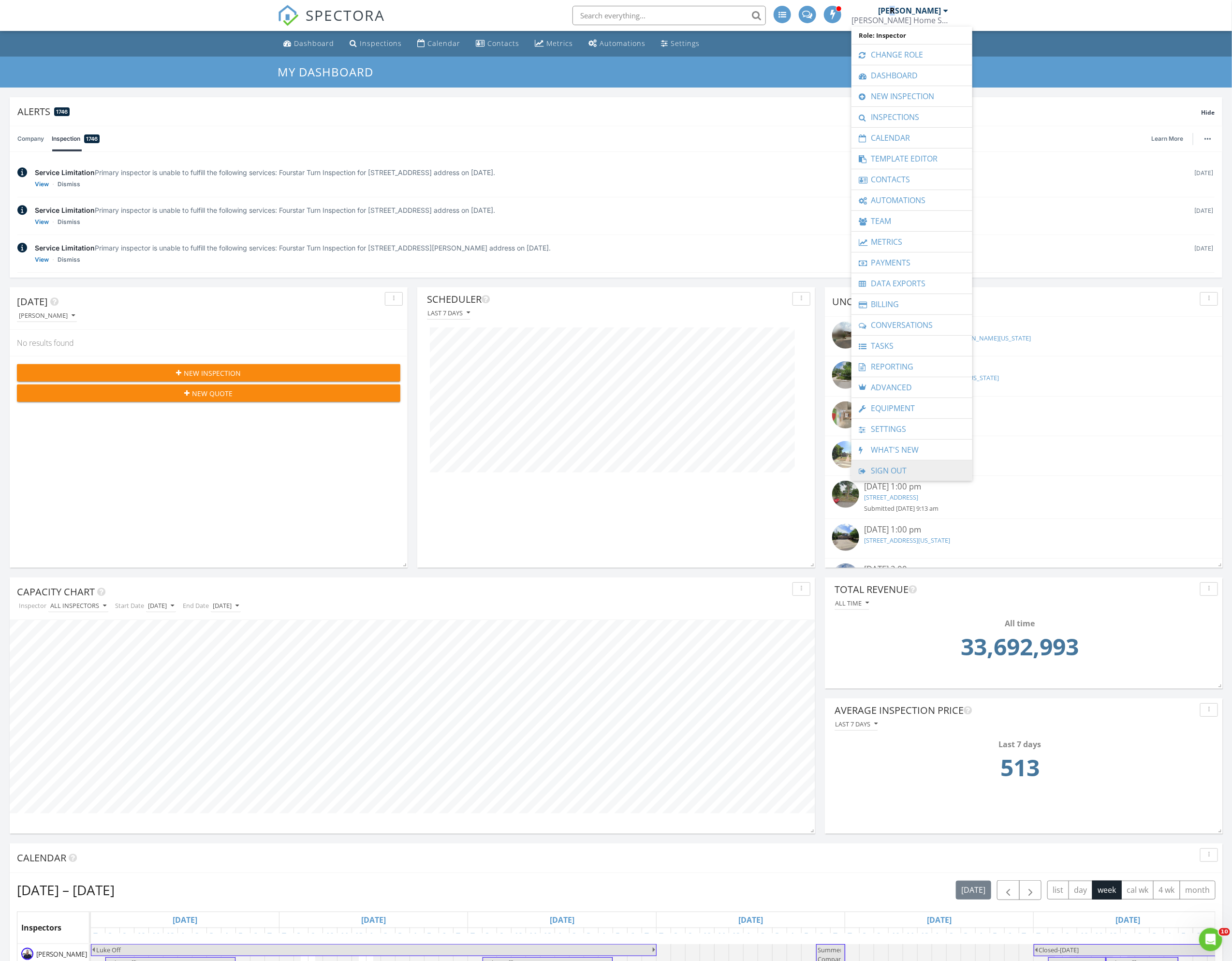
click at [882, 476] on link "Sign Out" at bounding box center [911, 470] width 112 height 21
